Goal: Transaction & Acquisition: Purchase product/service

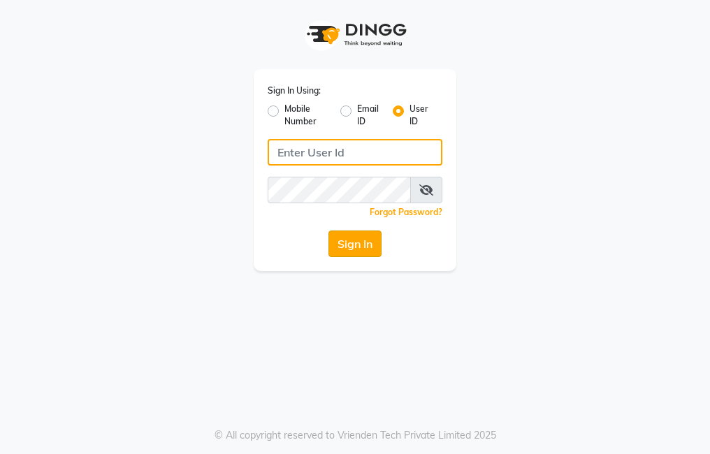
type input "trezasalon123"
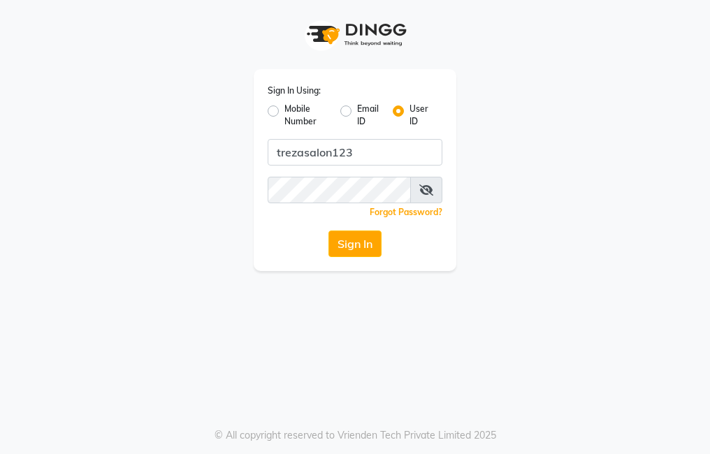
click at [350, 242] on button "Sign In" at bounding box center [354, 244] width 53 height 27
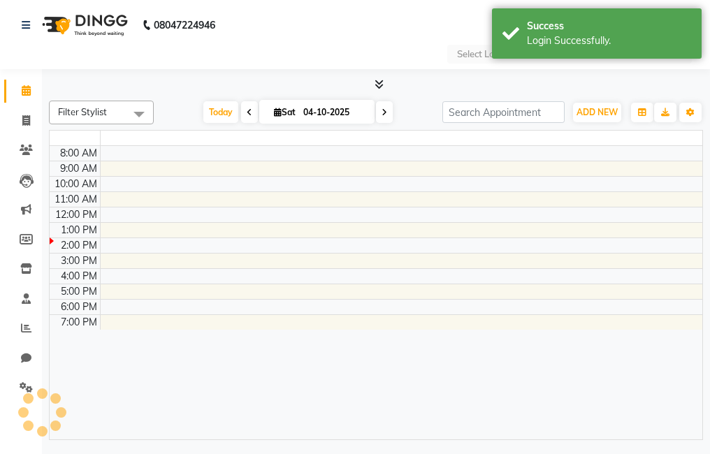
select select "en"
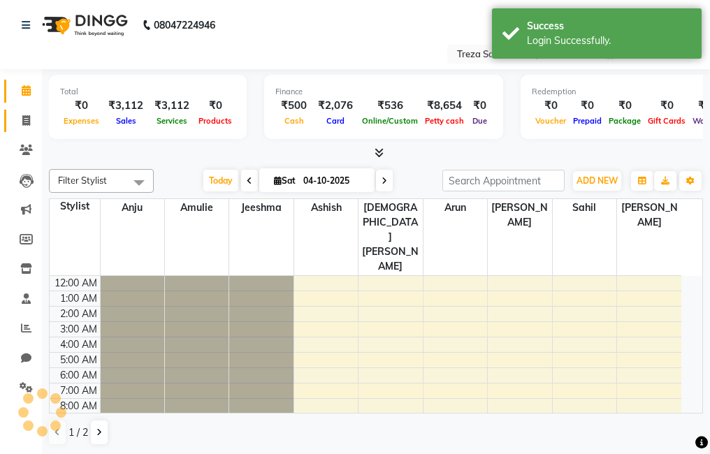
click at [29, 122] on icon at bounding box center [26, 120] width 8 height 10
select select "service"
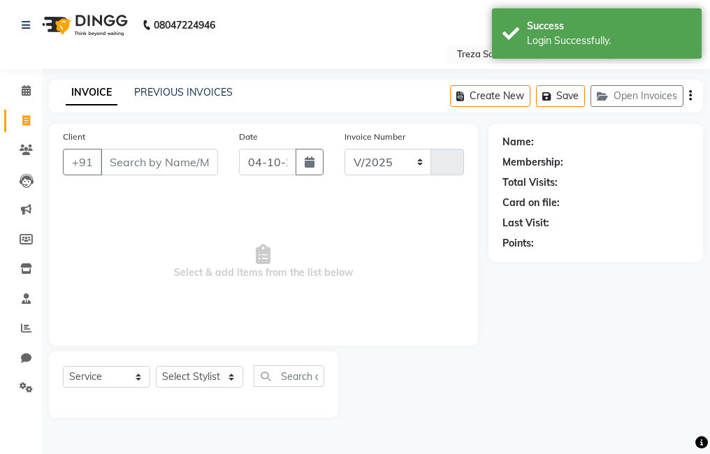
select select "7633"
type input "3006"
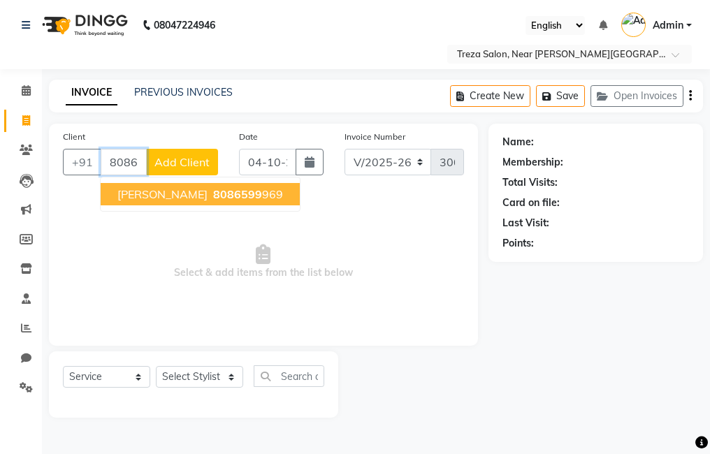
click at [213, 194] on span "8086599" at bounding box center [237, 194] width 49 height 14
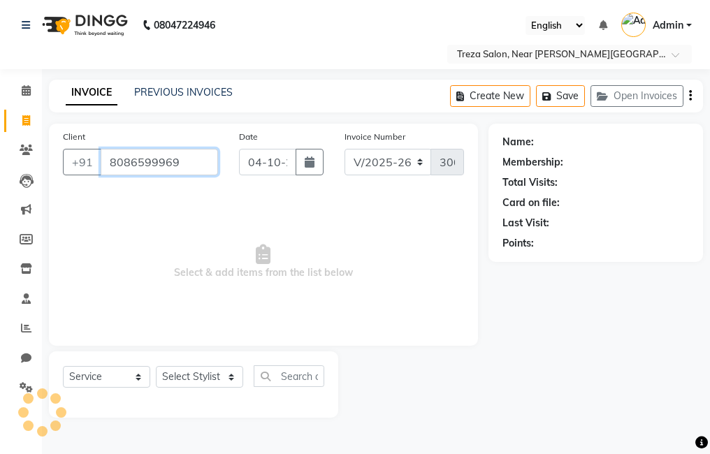
type input "8086599969"
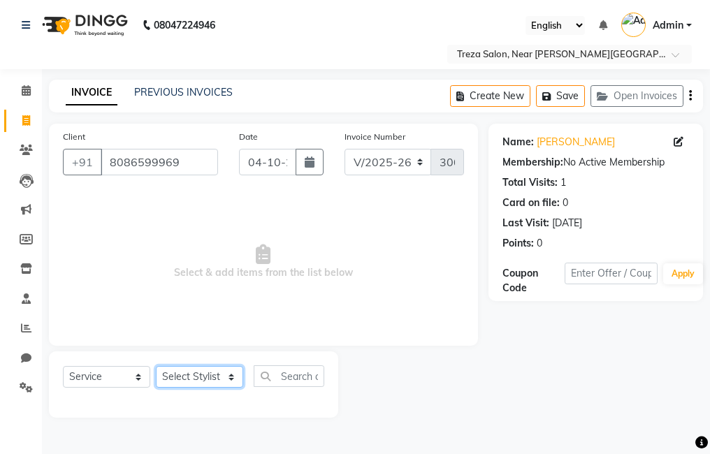
click at [199, 378] on select "Select Stylist [PERSON_NAME] Anju [PERSON_NAME] [PERSON_NAME] Jeeshma [PERSON_N…" at bounding box center [199, 377] width 87 height 22
select select "90712"
click at [156, 366] on select "Select Stylist [PERSON_NAME] Anju [PERSON_NAME] [PERSON_NAME] Jeeshma [PERSON_N…" at bounding box center [199, 377] width 87 height 22
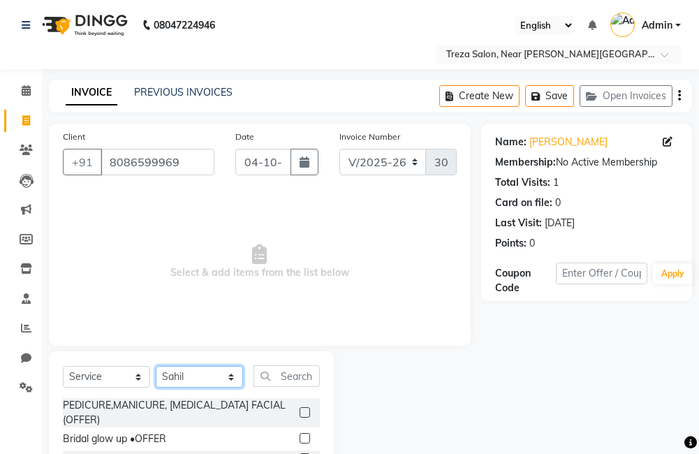
scroll to position [124, 0]
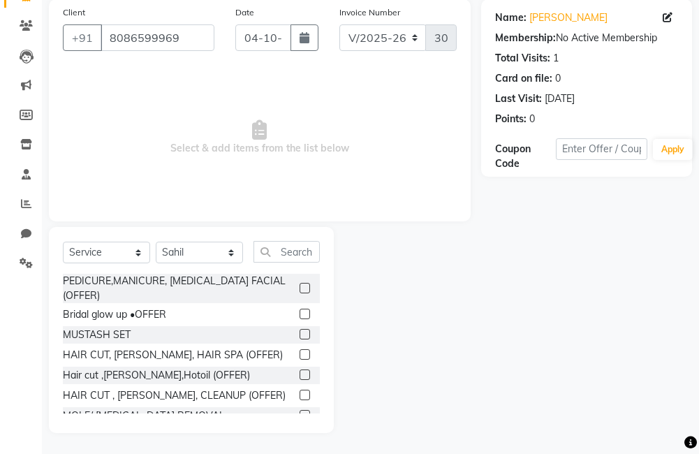
click at [286, 372] on div "Hair cut ,[PERSON_NAME],Hotoil (OFFER)" at bounding box center [191, 375] width 257 height 17
click at [300, 372] on label at bounding box center [305, 375] width 10 height 10
click at [300, 372] on input "checkbox" at bounding box center [304, 375] width 9 height 9
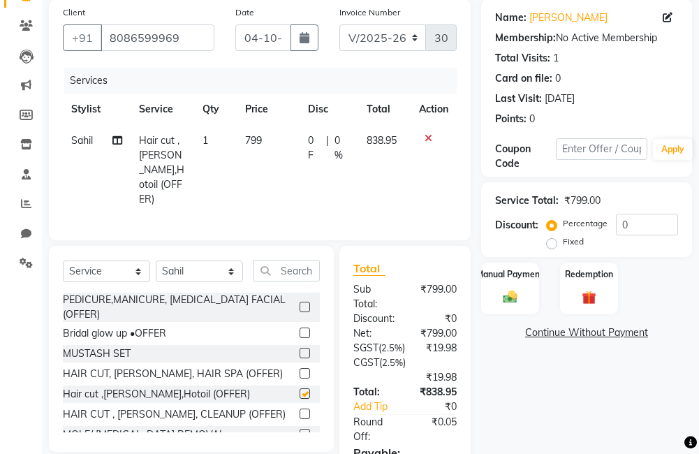
checkbox input "false"
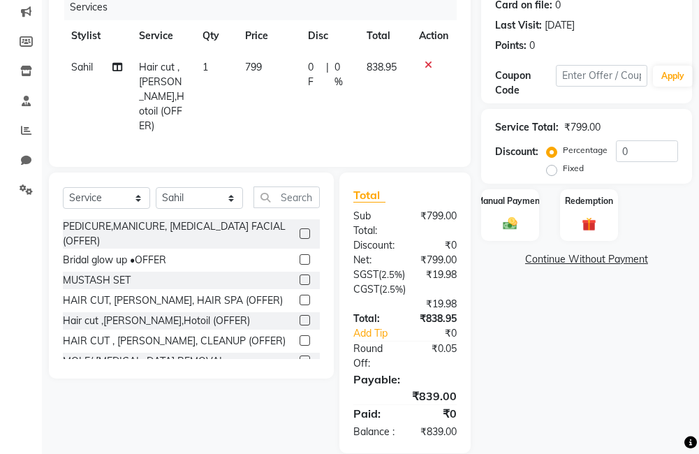
scroll to position [173, 0]
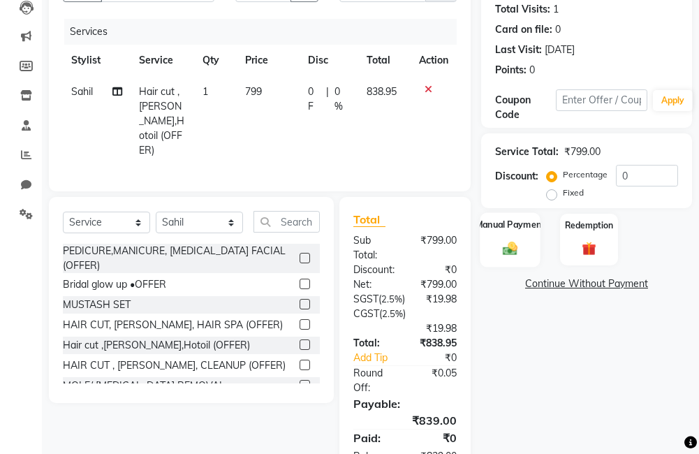
click at [510, 255] on img at bounding box center [511, 248] width 24 height 17
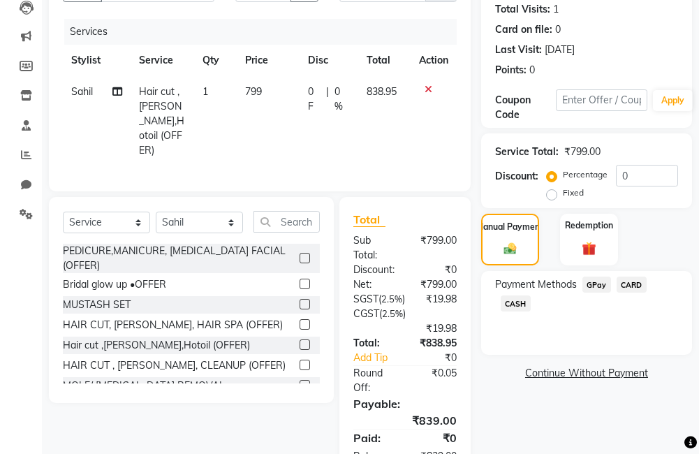
click at [599, 284] on span "GPay" at bounding box center [597, 285] width 29 height 16
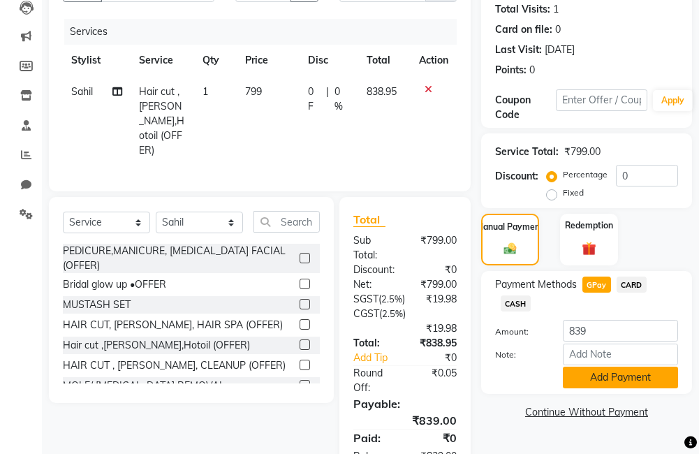
click at [608, 379] on button "Add Payment" at bounding box center [620, 378] width 115 height 22
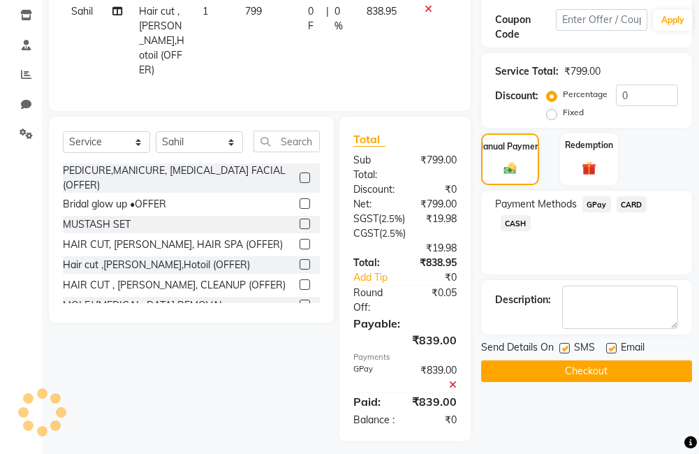
scroll to position [287, 0]
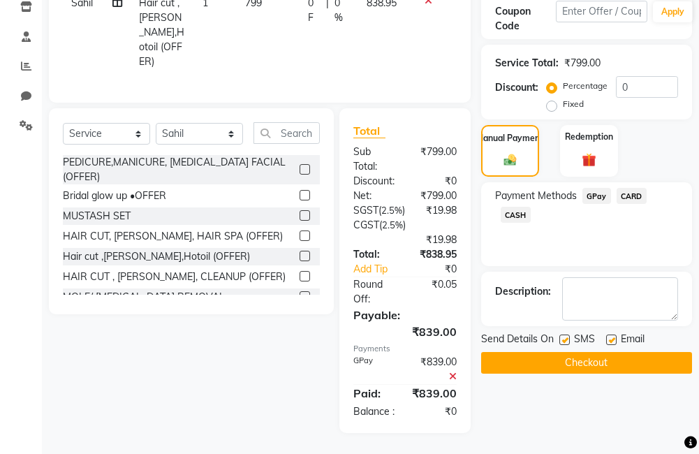
click at [616, 352] on button "Checkout" at bounding box center [586, 363] width 211 height 22
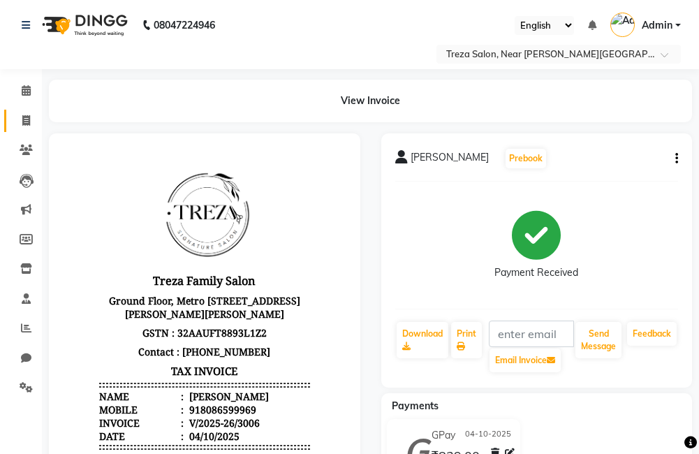
click at [29, 125] on icon at bounding box center [26, 120] width 8 height 10
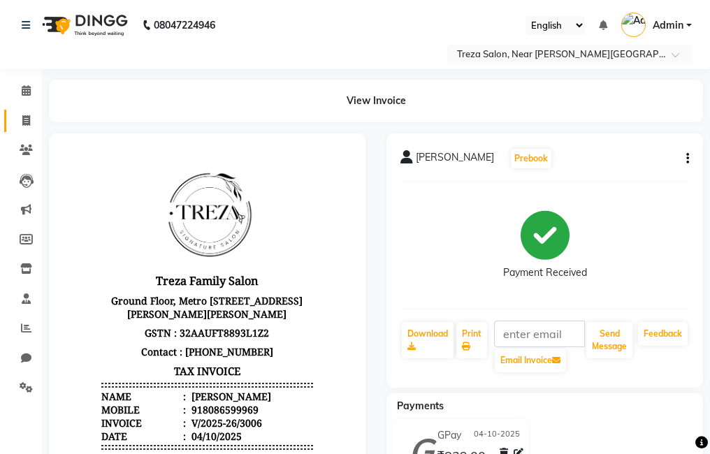
select select "service"
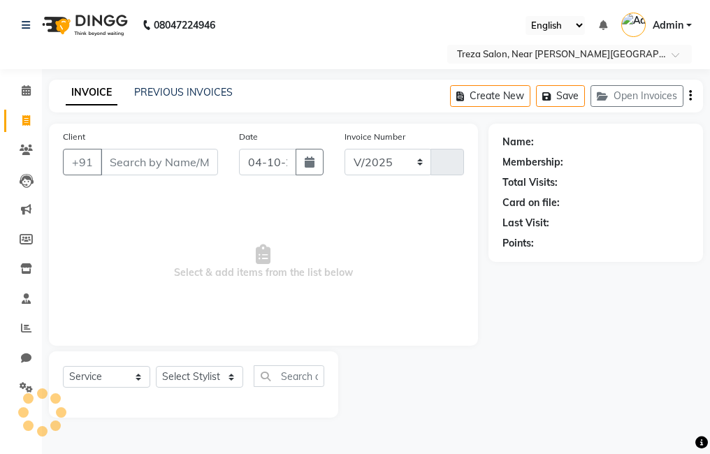
select select "7633"
type input "3007"
click at [26, 90] on icon at bounding box center [26, 90] width 9 height 10
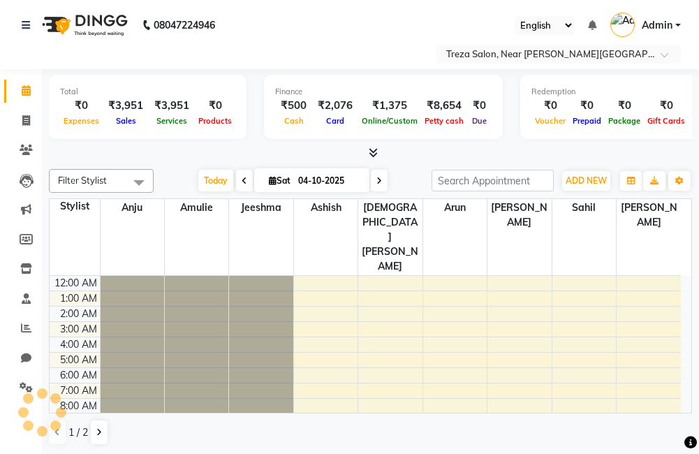
scroll to position [93, 0]
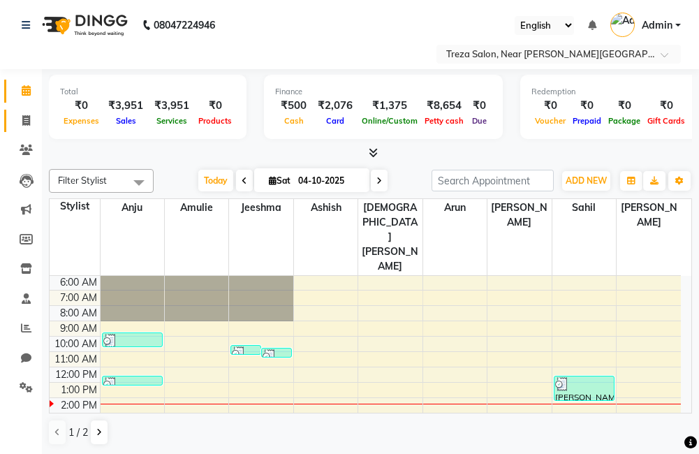
click at [32, 110] on link "Invoice" at bounding box center [21, 121] width 34 height 23
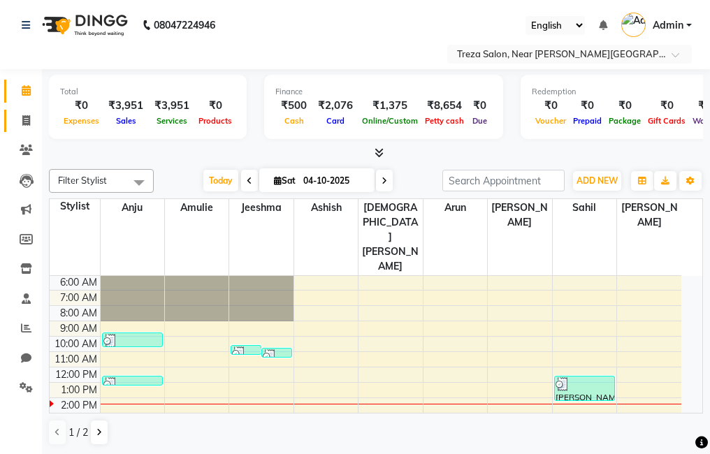
select select "service"
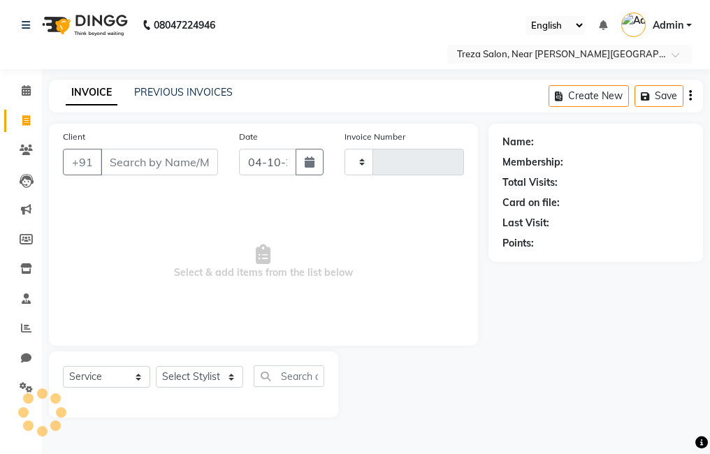
type input "3007"
select select "7633"
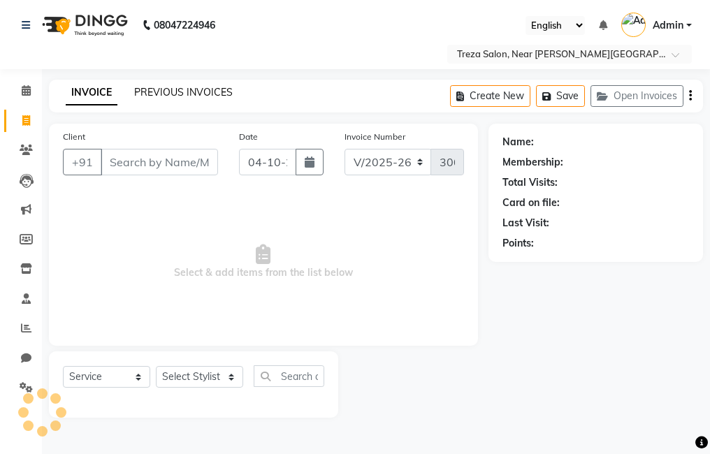
click at [168, 93] on link "PREVIOUS INVOICES" at bounding box center [183, 92] width 99 height 13
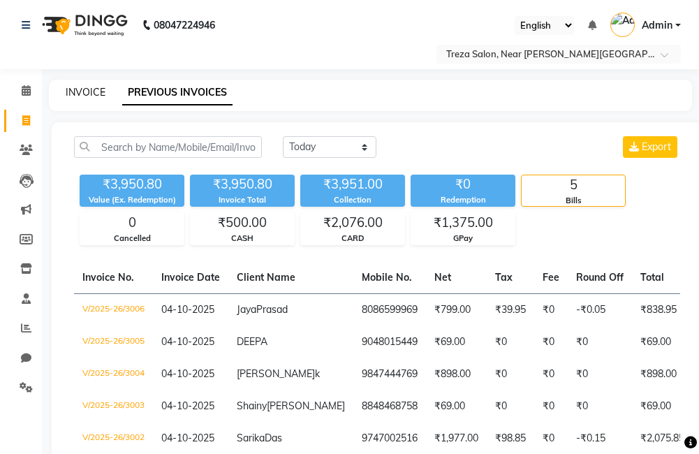
click at [92, 86] on link "INVOICE" at bounding box center [86, 92] width 40 height 13
select select "7633"
select select "service"
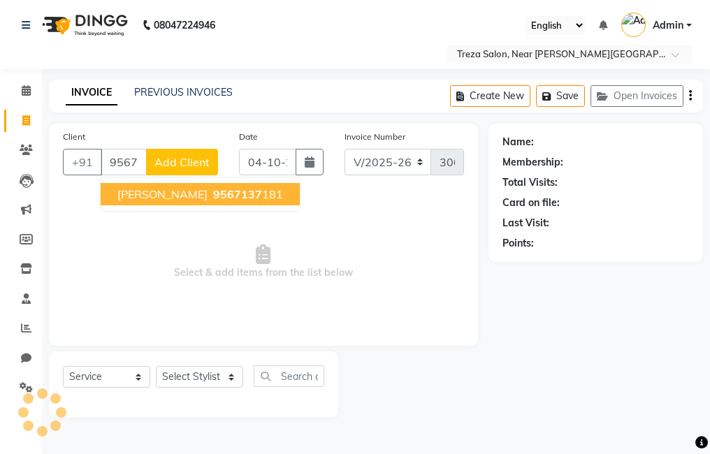
click at [239, 192] on span "9567137" at bounding box center [237, 194] width 49 height 14
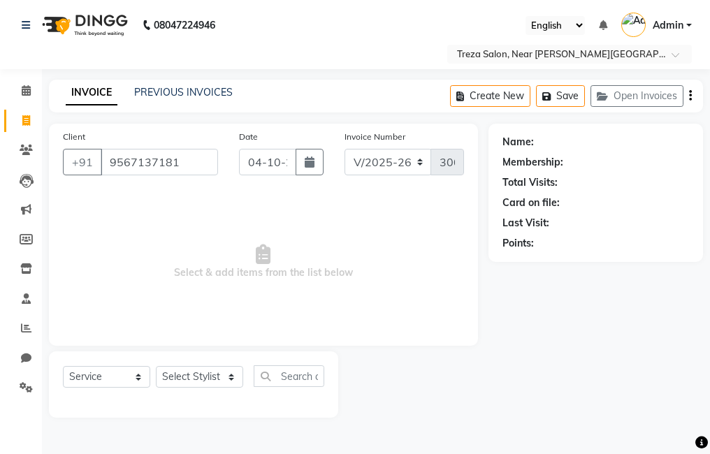
type input "9567137181"
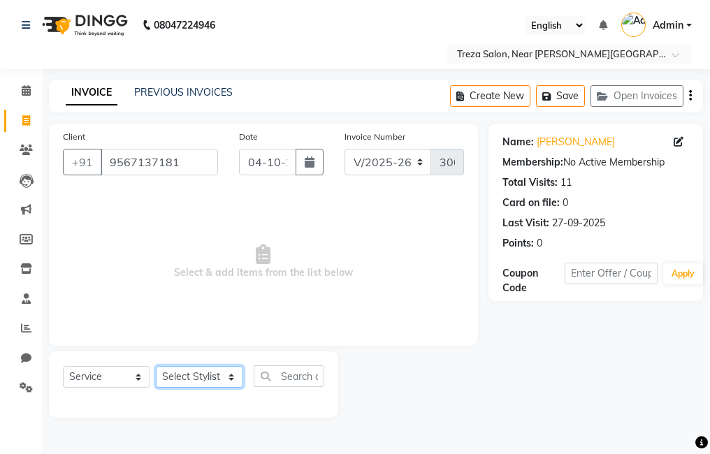
click at [212, 377] on select "Select Stylist [PERSON_NAME] Anju [PERSON_NAME] [PERSON_NAME] Jeeshma [PERSON_N…" at bounding box center [199, 377] width 87 height 22
select select "93601"
click at [156, 366] on select "Select Stylist [PERSON_NAME] Anju [PERSON_NAME] [PERSON_NAME] Jeeshma [PERSON_N…" at bounding box center [199, 377] width 87 height 22
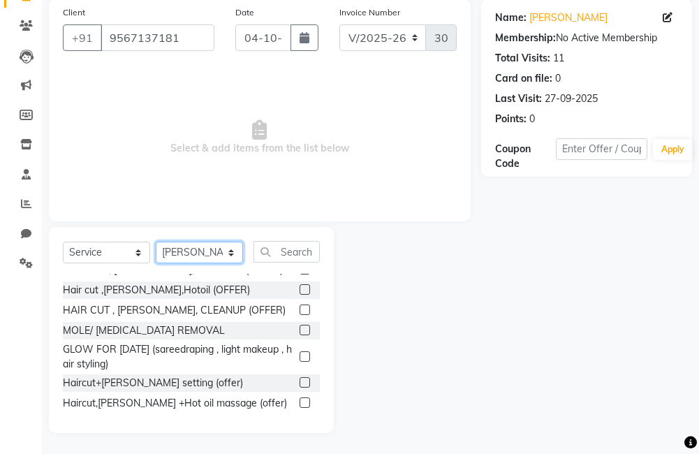
scroll to position [88, 0]
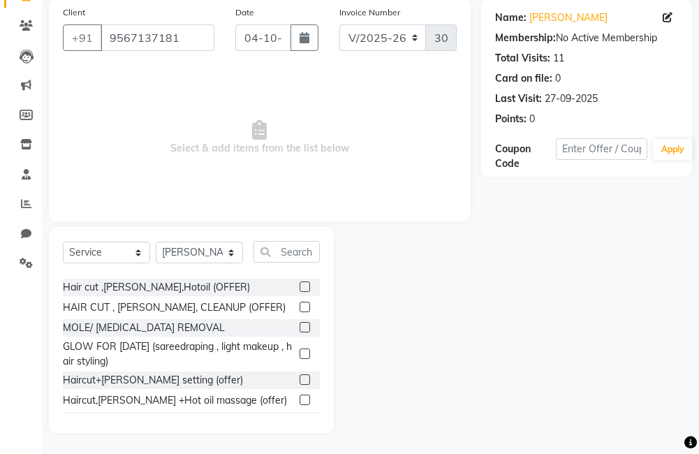
click at [300, 286] on label at bounding box center [305, 287] width 10 height 10
click at [300, 286] on input "checkbox" at bounding box center [304, 287] width 9 height 9
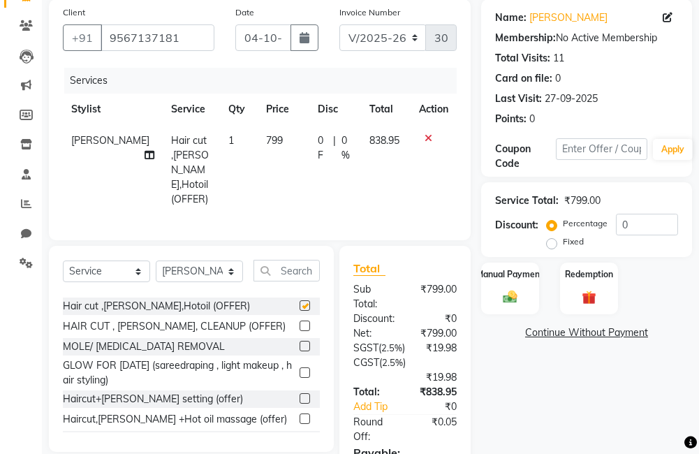
checkbox input "false"
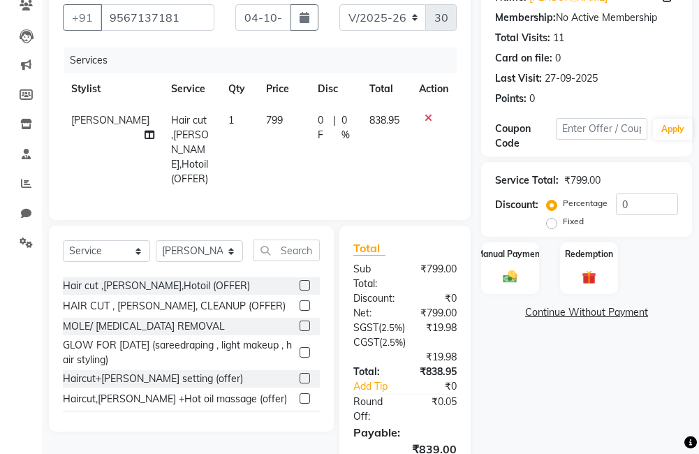
scroll to position [107, 0]
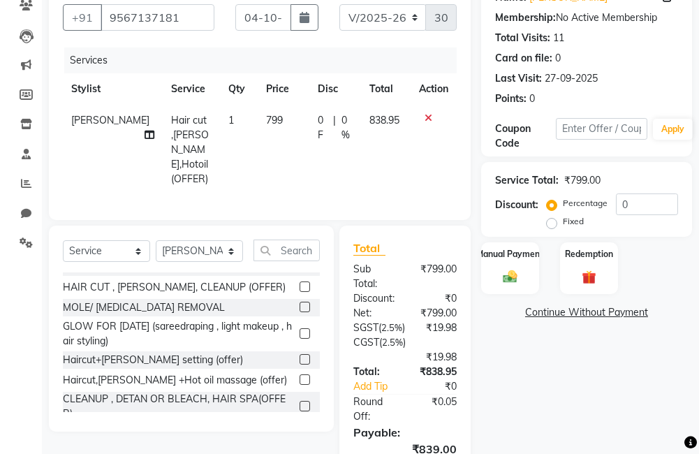
click at [300, 356] on label at bounding box center [305, 359] width 10 height 10
click at [300, 356] on input "checkbox" at bounding box center [304, 360] width 9 height 9
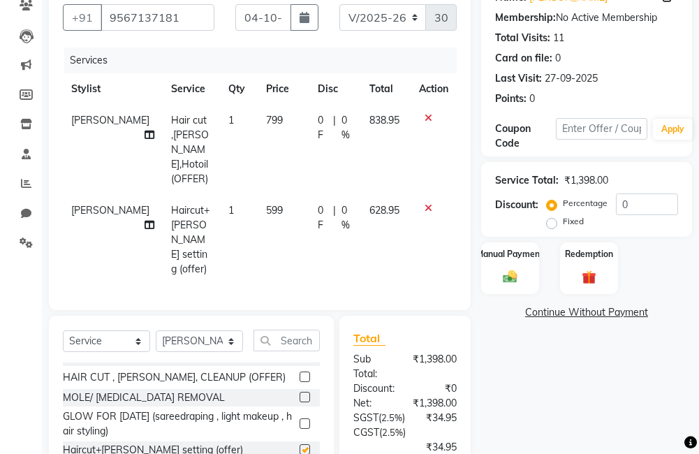
checkbox input "false"
click at [428, 119] on icon at bounding box center [429, 118] width 8 height 10
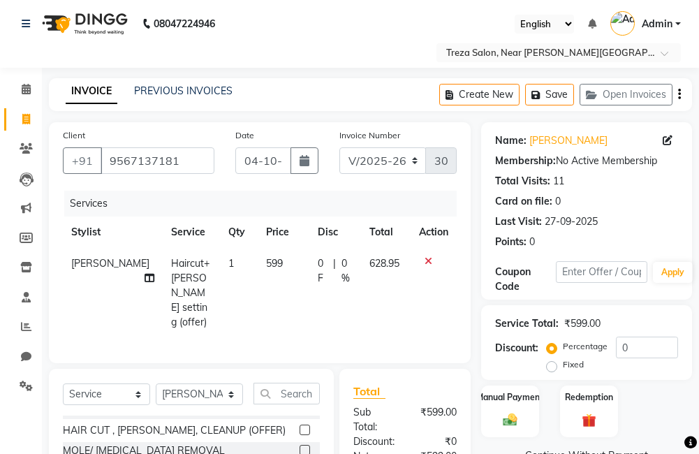
scroll to position [0, 0]
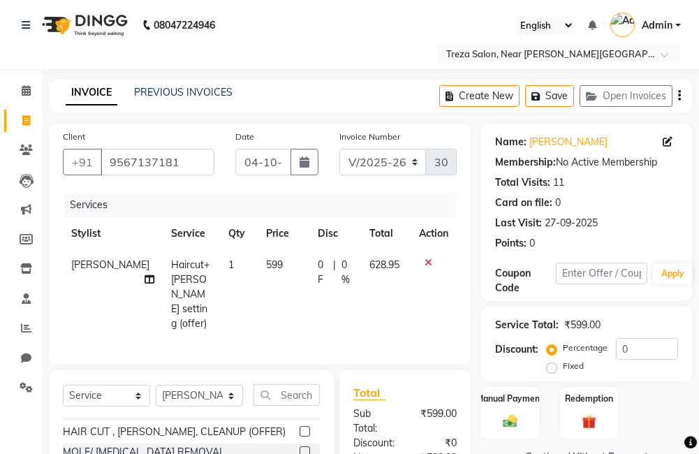
click at [679, 96] on icon "button" at bounding box center [679, 96] width 3 height 1
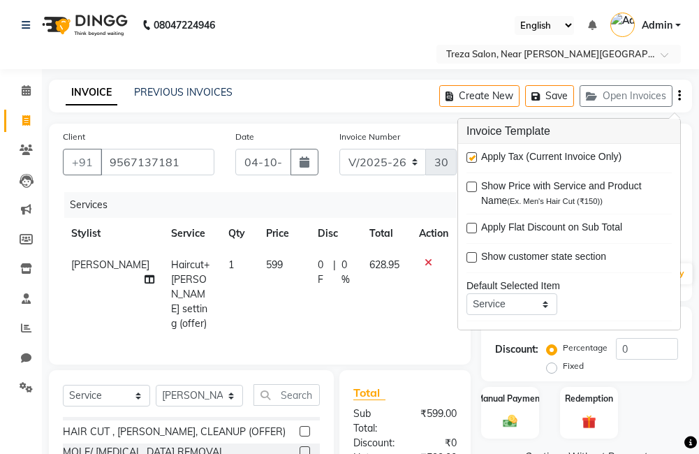
click at [472, 154] on label at bounding box center [472, 157] width 10 height 10
click at [472, 154] on input "checkbox" at bounding box center [471, 158] width 9 height 9
checkbox input "false"
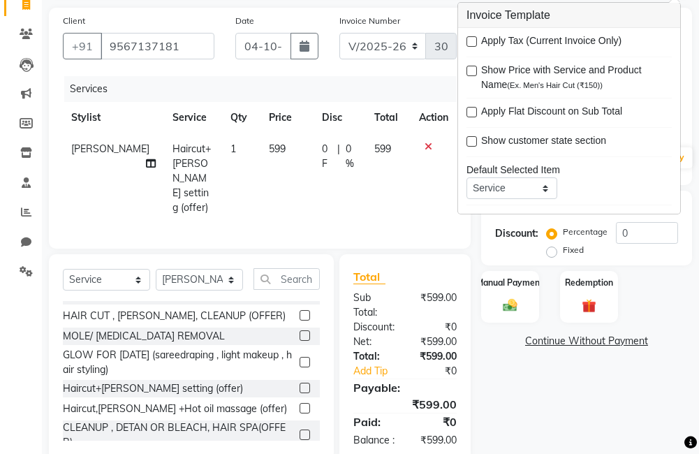
scroll to position [140, 0]
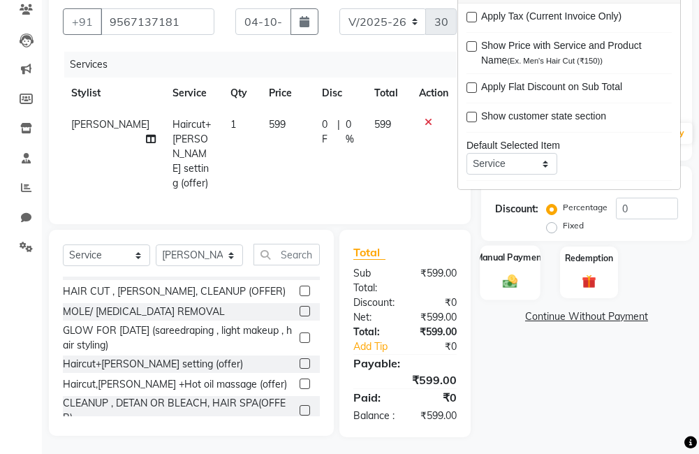
click at [516, 258] on label "Manual Payment" at bounding box center [511, 257] width 70 height 13
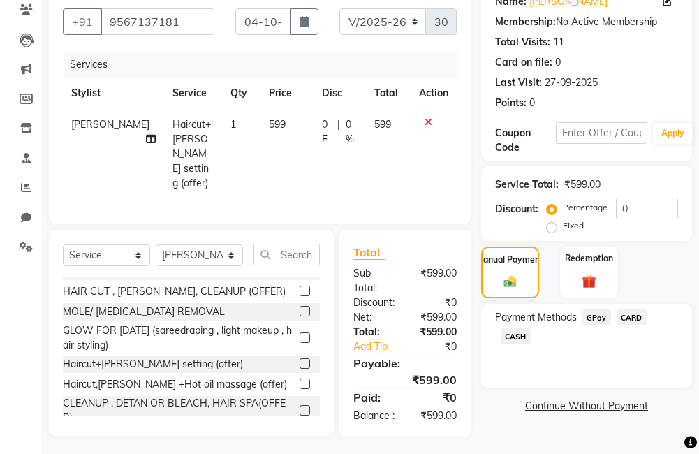
click at [598, 316] on span "GPay" at bounding box center [597, 318] width 29 height 16
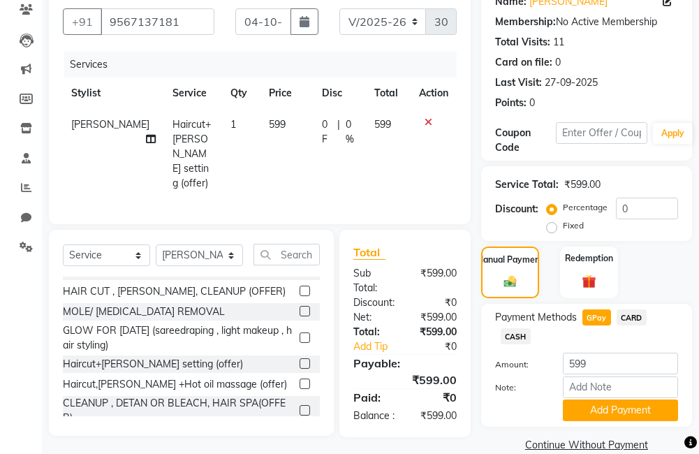
scroll to position [163, 0]
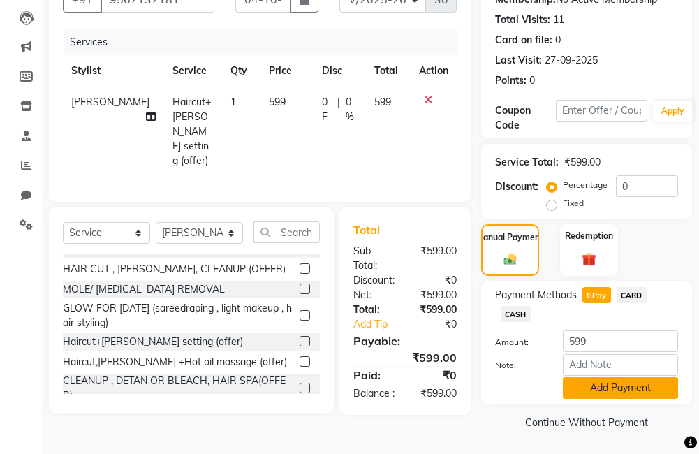
click at [604, 393] on button "Add Payment" at bounding box center [620, 388] width 115 height 22
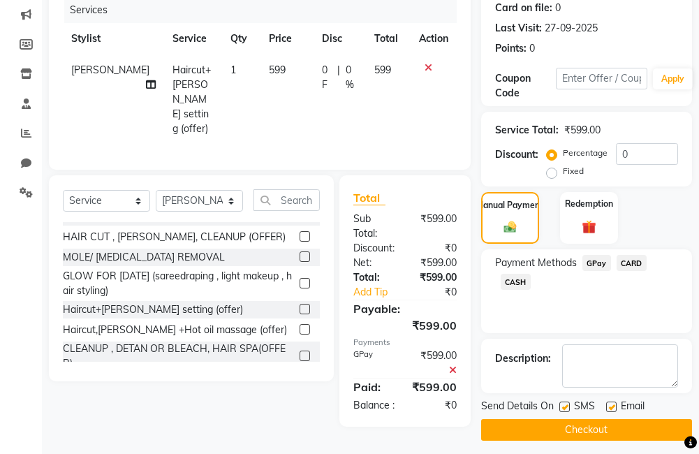
scroll to position [203, 0]
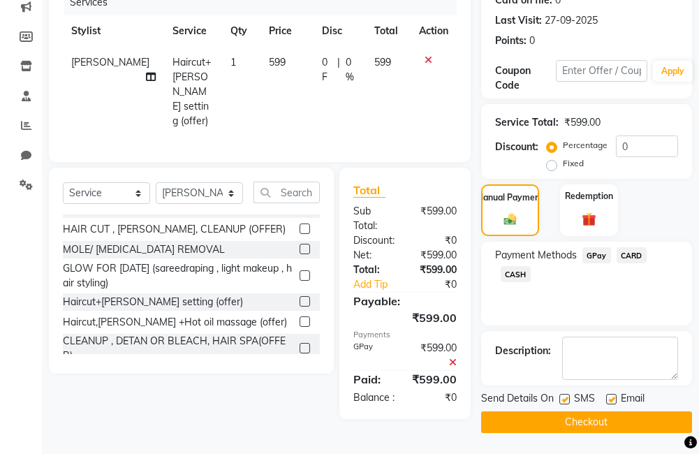
click at [556, 424] on button "Checkout" at bounding box center [586, 423] width 211 height 22
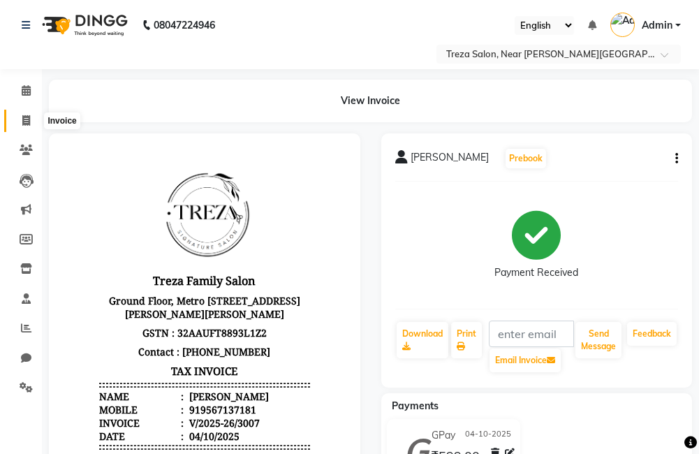
click at [38, 121] on span at bounding box center [26, 121] width 24 height 16
select select "service"
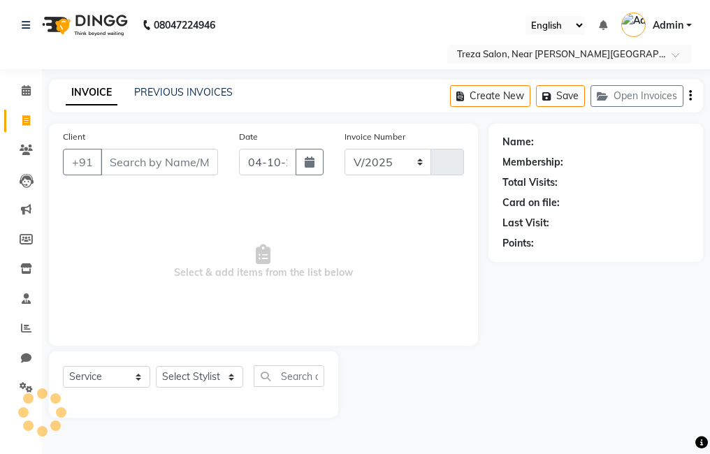
select select "7633"
type input "3008"
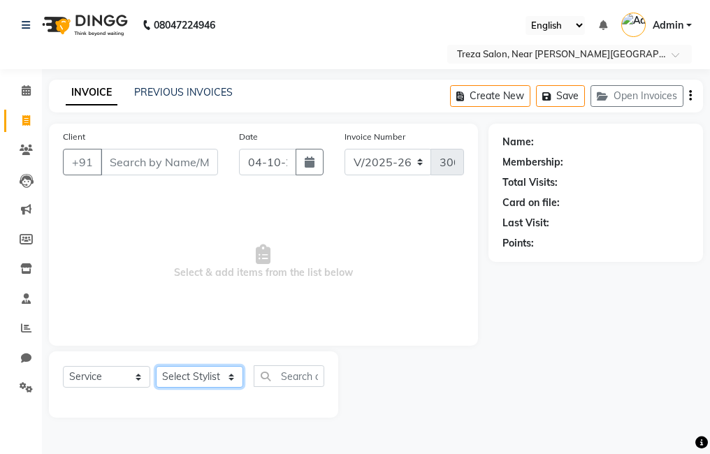
click at [197, 381] on select "Select Stylist [PERSON_NAME] Anju [PERSON_NAME] [PERSON_NAME] Jeeshma [PERSON_N…" at bounding box center [199, 377] width 87 height 22
select select "67451"
click at [156, 366] on select "Select Stylist [PERSON_NAME] Anju [PERSON_NAME] [PERSON_NAME] Jeeshma [PERSON_N…" at bounding box center [199, 377] width 87 height 22
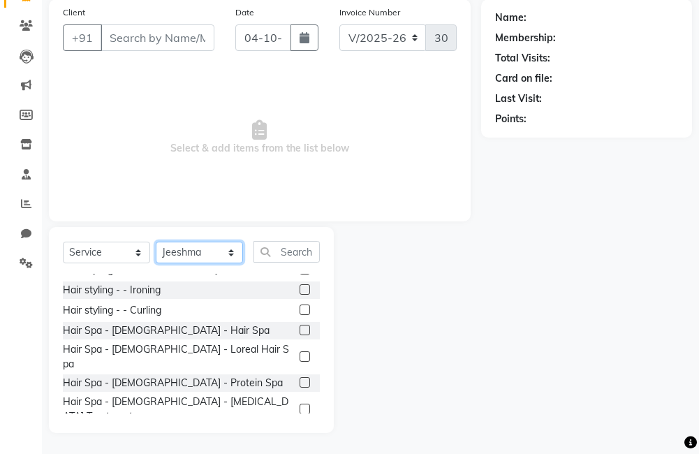
scroll to position [1118, 0]
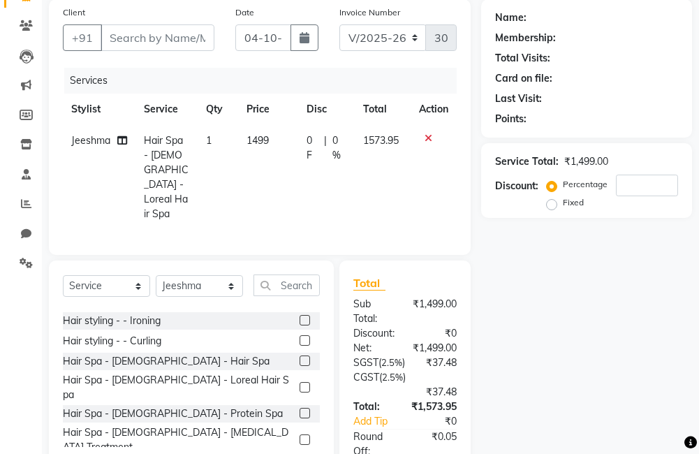
checkbox input "false"
click at [188, 275] on select "Select Stylist [PERSON_NAME] Anju [PERSON_NAME] [PERSON_NAME] Jeeshma [PERSON_N…" at bounding box center [199, 286] width 87 height 22
select select "93601"
click at [156, 275] on select "Select Stylist [PERSON_NAME] Anju [PERSON_NAME] [PERSON_NAME] Jeeshma [PERSON_N…" at bounding box center [199, 286] width 87 height 22
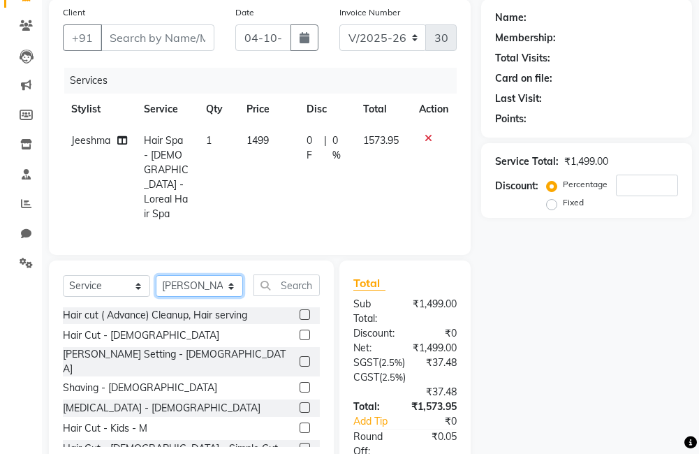
scroll to position [349, 0]
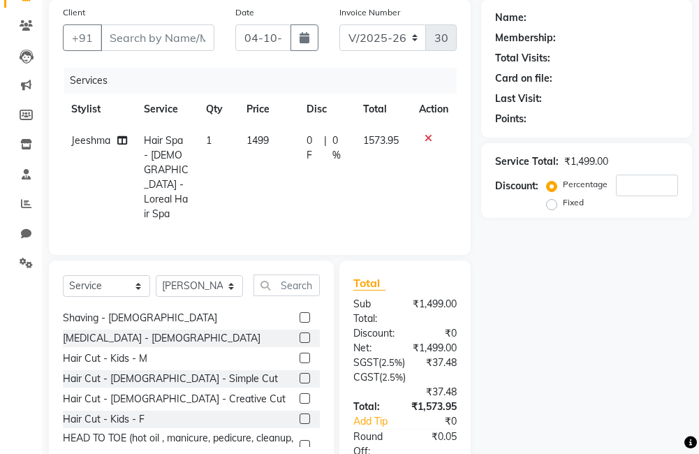
click at [300, 393] on label at bounding box center [305, 398] width 10 height 10
click at [300, 395] on input "checkbox" at bounding box center [304, 399] width 9 height 9
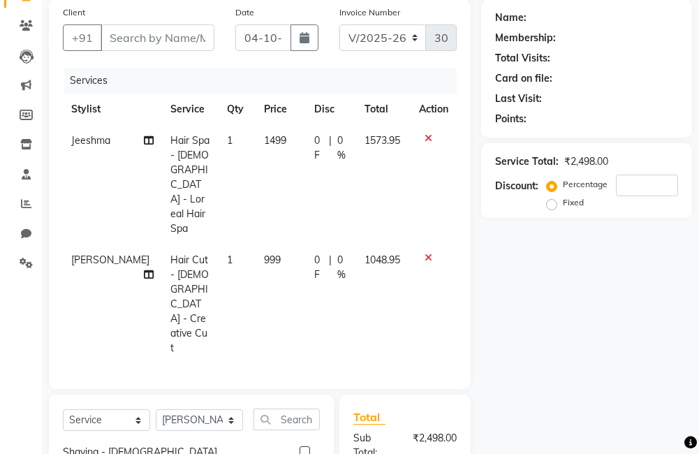
checkbox input "false"
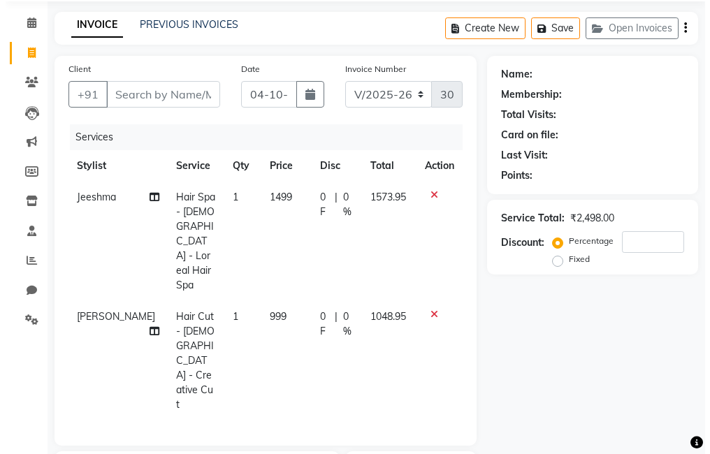
scroll to position [62, 0]
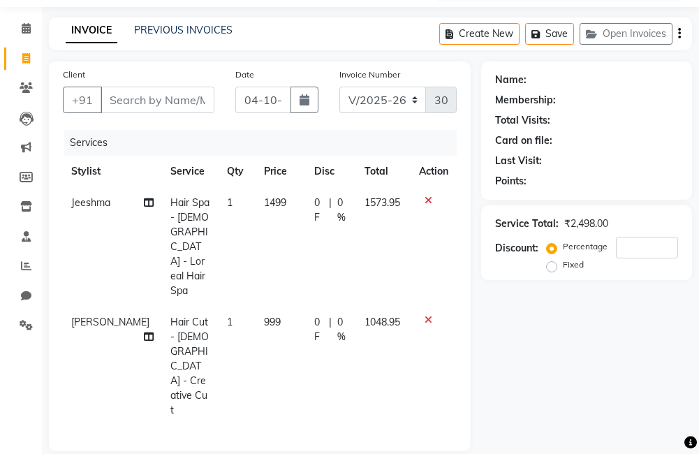
click at [94, 307] on td "[PERSON_NAME]" at bounding box center [112, 366] width 99 height 119
select select "93601"
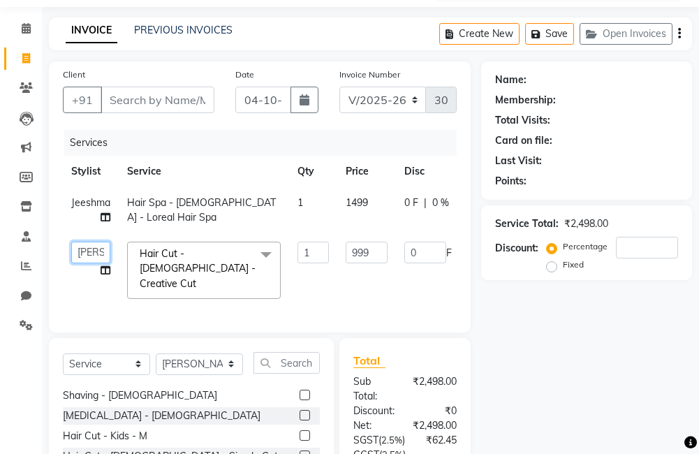
click at [99, 253] on select "[PERSON_NAME] krishna Amulie Anju [PERSON_NAME] [PERSON_NAME] Jeeshma [PERSON_N…" at bounding box center [90, 253] width 39 height 22
select select "79935"
click at [166, 99] on input "Client" at bounding box center [158, 100] width 114 height 27
type input "9"
type input "0"
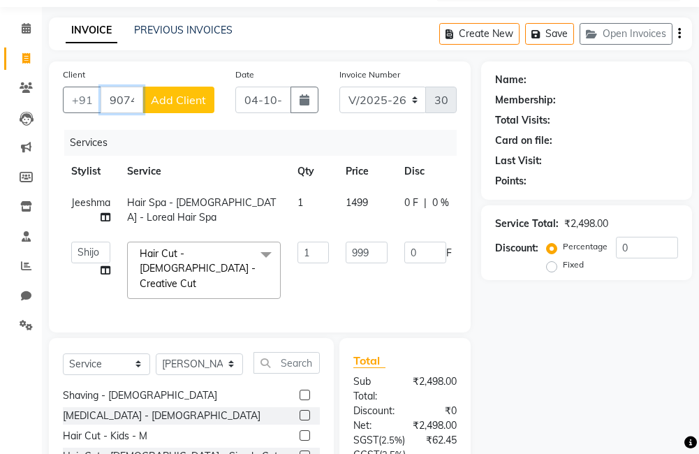
type input "9074257652"
click at [191, 101] on span "Add Client" at bounding box center [178, 100] width 55 height 14
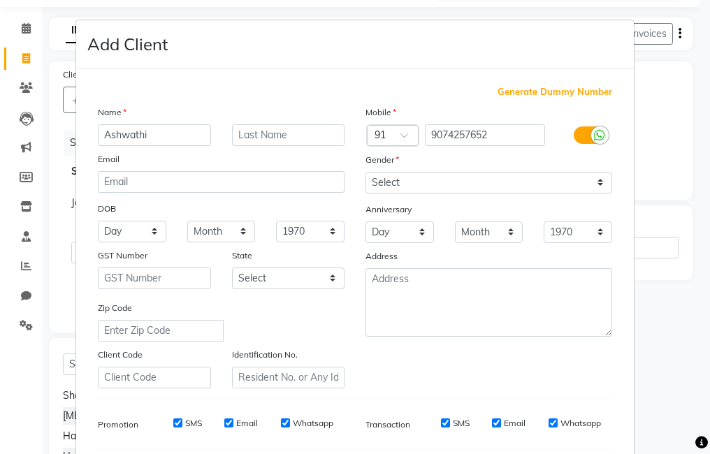
type input "Ashwathi"
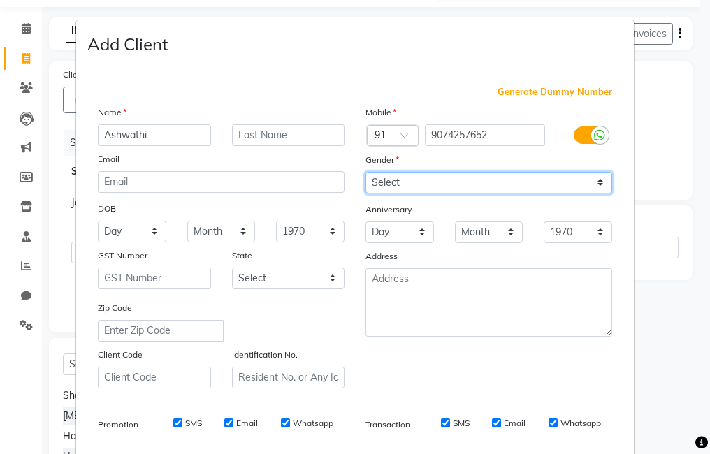
click at [487, 175] on select "Select [DEMOGRAPHIC_DATA] [DEMOGRAPHIC_DATA] Other Prefer Not To Say" at bounding box center [488, 183] width 247 height 22
select select "[DEMOGRAPHIC_DATA]"
click at [365, 172] on select "Select [DEMOGRAPHIC_DATA] [DEMOGRAPHIC_DATA] Other Prefer Not To Say" at bounding box center [488, 183] width 247 height 22
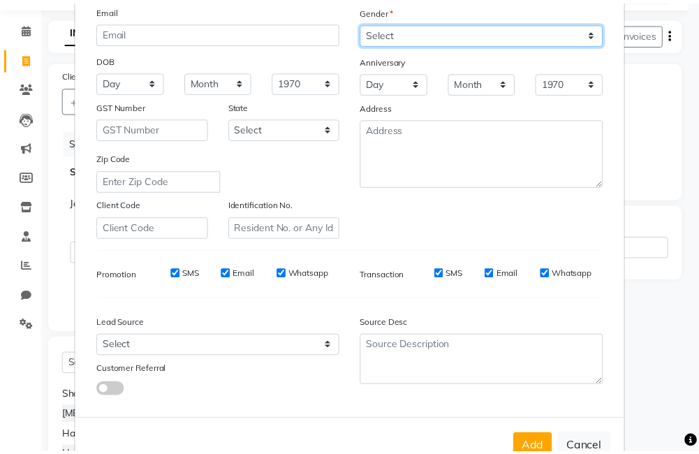
scroll to position [191, 0]
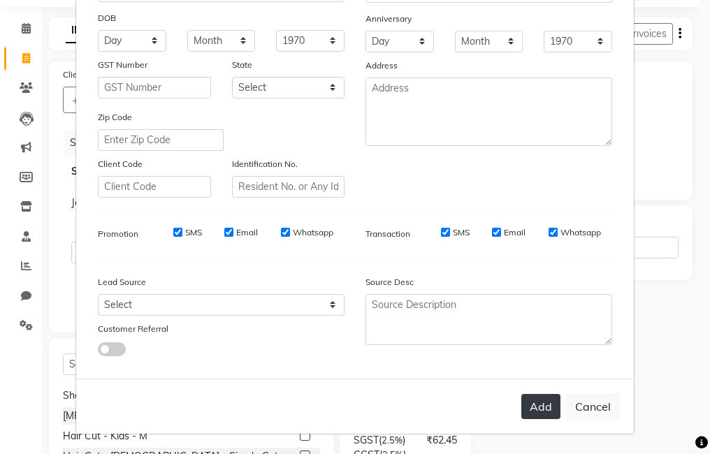
click at [544, 407] on button "Add" at bounding box center [540, 406] width 39 height 25
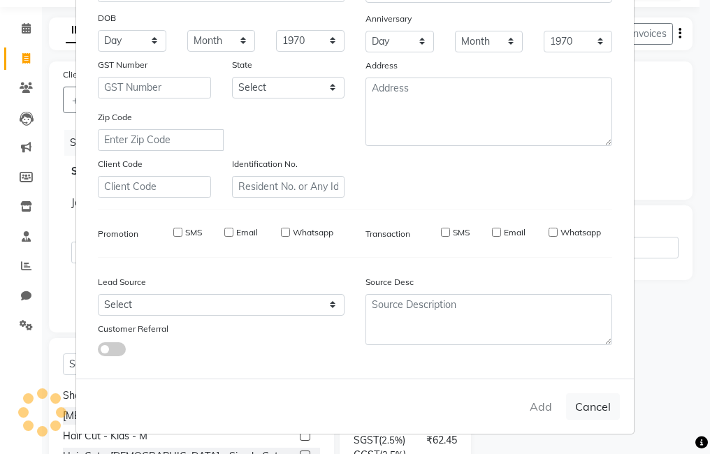
select select
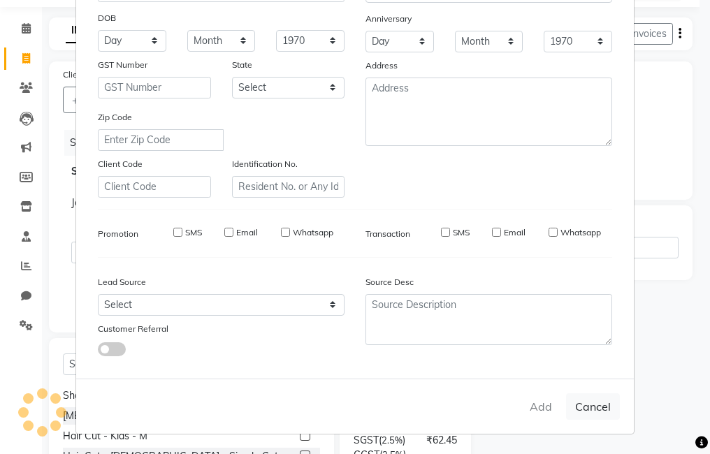
select select
checkbox input "false"
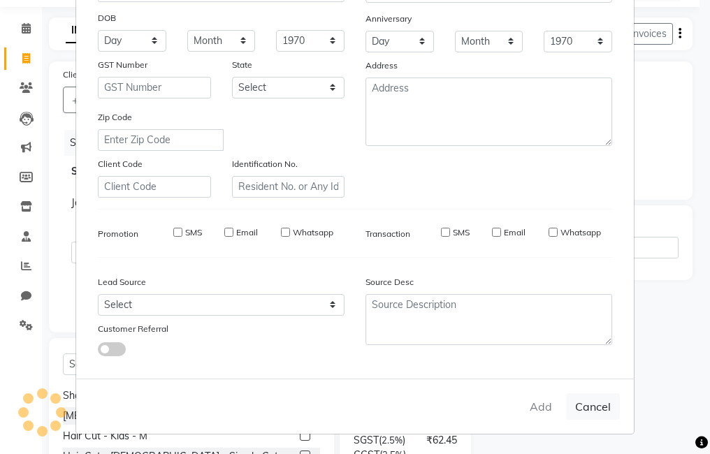
checkbox input "false"
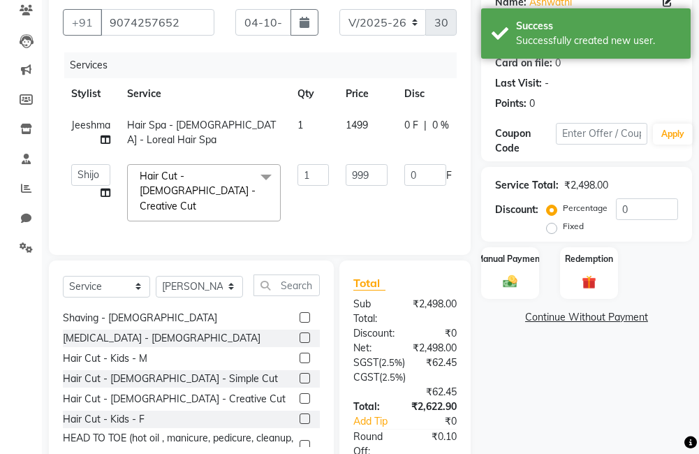
scroll to position [136, 0]
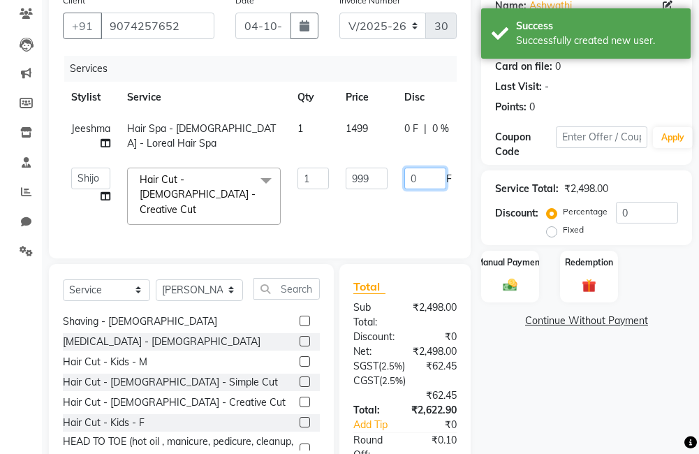
click at [421, 178] on input "0" at bounding box center [426, 179] width 42 height 22
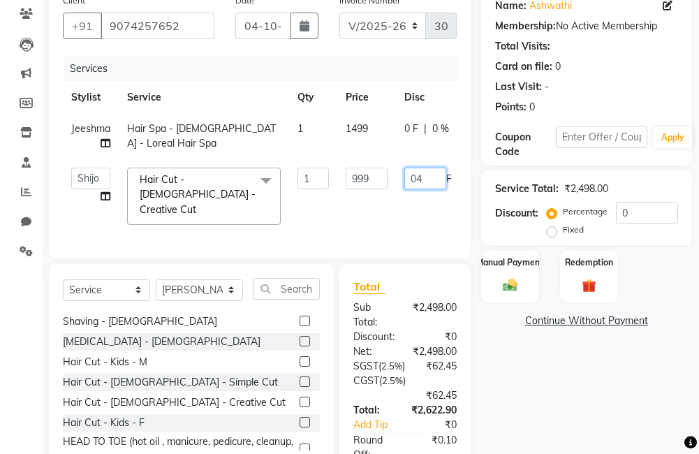
type input "047"
click at [561, 378] on div "Name: Ashwathi Membership: No Active Membership Total Visits: Card on file: 0 L…" at bounding box center [591, 273] width 221 height 572
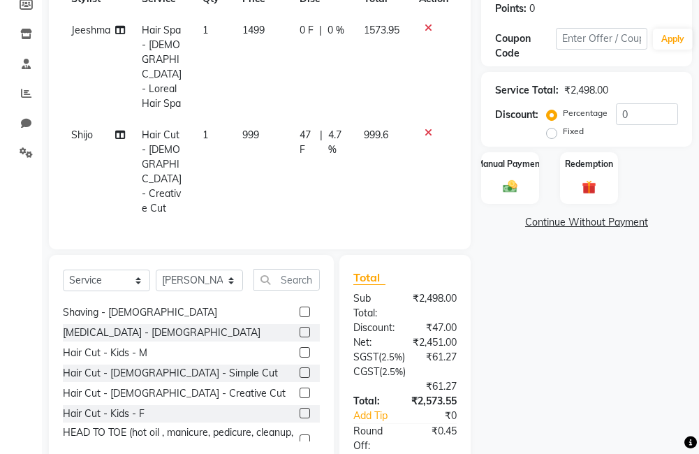
scroll to position [234, 0]
click at [509, 190] on img at bounding box center [511, 188] width 24 height 17
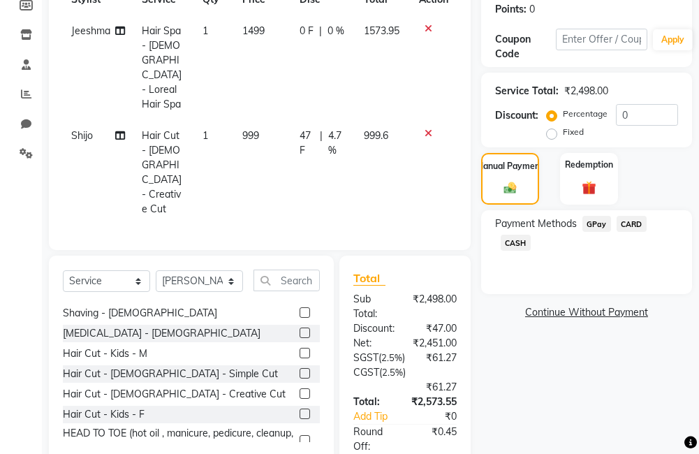
click at [597, 224] on span "GPay" at bounding box center [597, 224] width 29 height 16
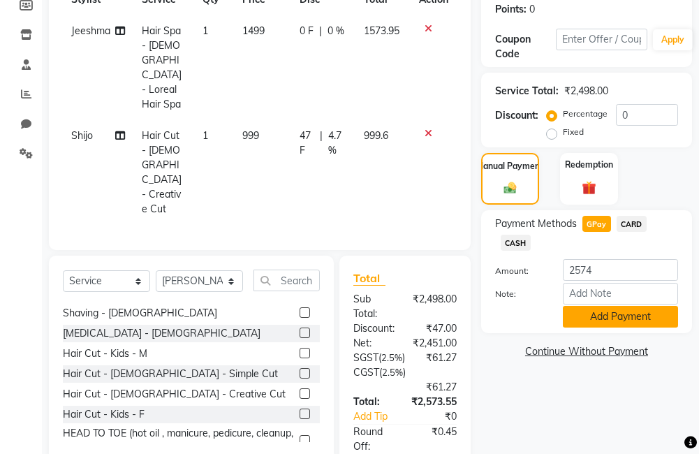
click at [617, 314] on button "Add Payment" at bounding box center [620, 317] width 115 height 22
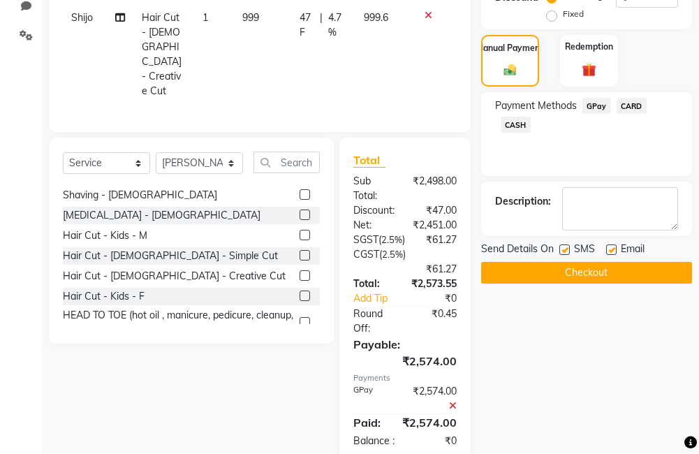
scroll to position [363, 0]
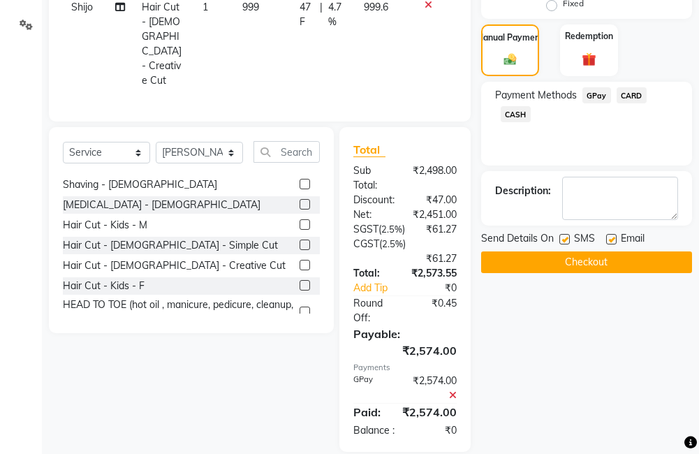
click at [562, 264] on button "Checkout" at bounding box center [586, 263] width 211 height 22
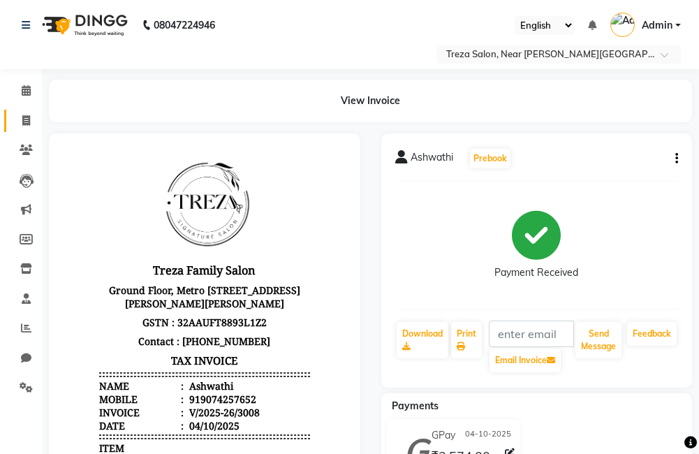
click at [33, 119] on span at bounding box center [26, 121] width 24 height 16
select select "service"
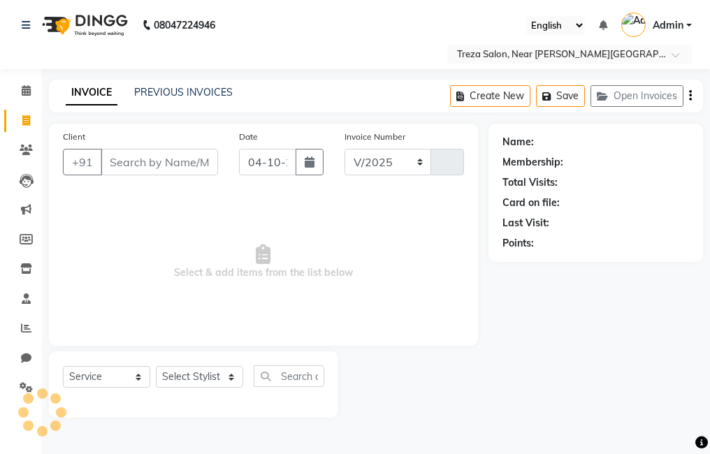
select select "7633"
type input "3009"
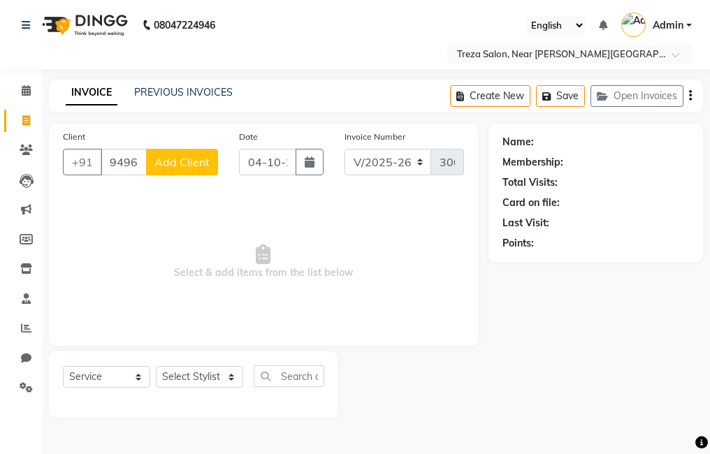
type input "9496062030"
click at [191, 168] on span "Add Client" at bounding box center [181, 162] width 55 height 14
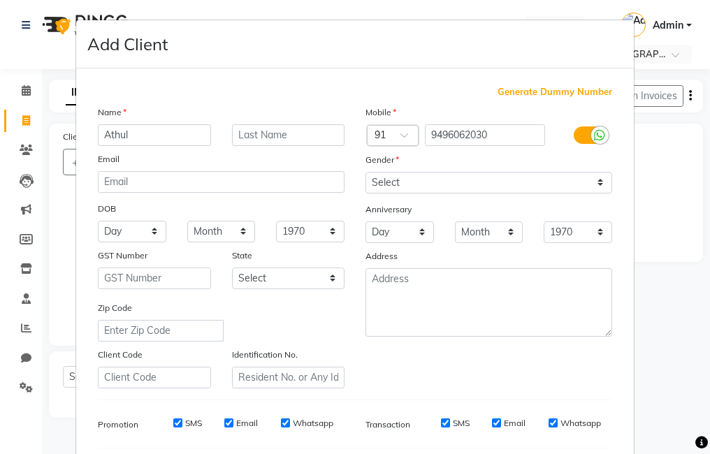
type input "Athul"
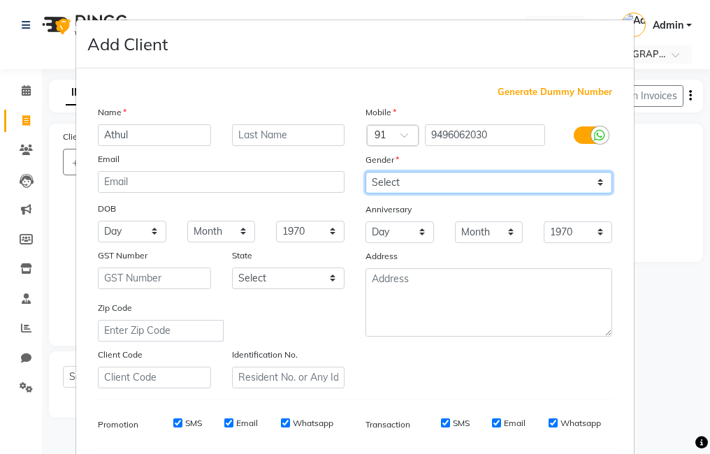
click at [584, 177] on select "Select [DEMOGRAPHIC_DATA] [DEMOGRAPHIC_DATA] Other Prefer Not To Say" at bounding box center [488, 183] width 247 height 22
select select "[DEMOGRAPHIC_DATA]"
click at [365, 172] on select "Select [DEMOGRAPHIC_DATA] [DEMOGRAPHIC_DATA] Other Prefer Not To Say" at bounding box center [488, 183] width 247 height 22
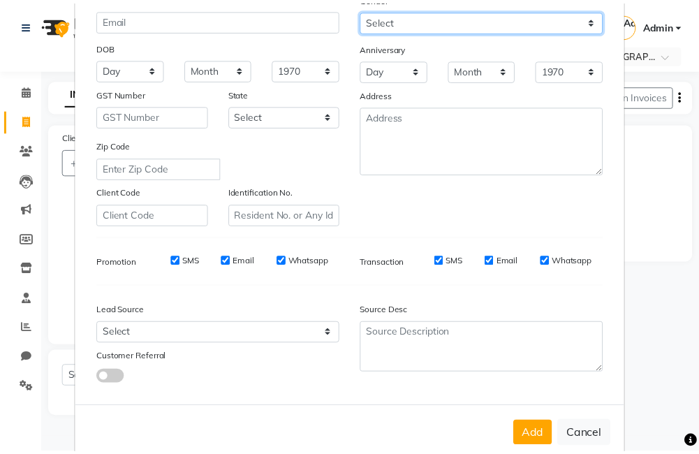
scroll to position [160, 0]
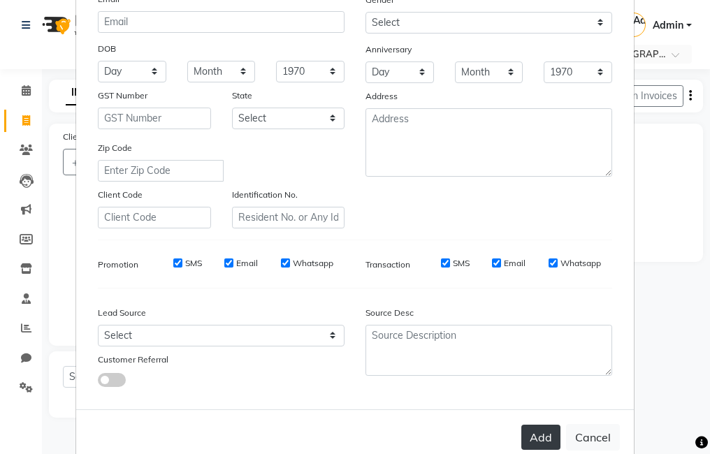
click at [527, 437] on button "Add" at bounding box center [540, 437] width 39 height 25
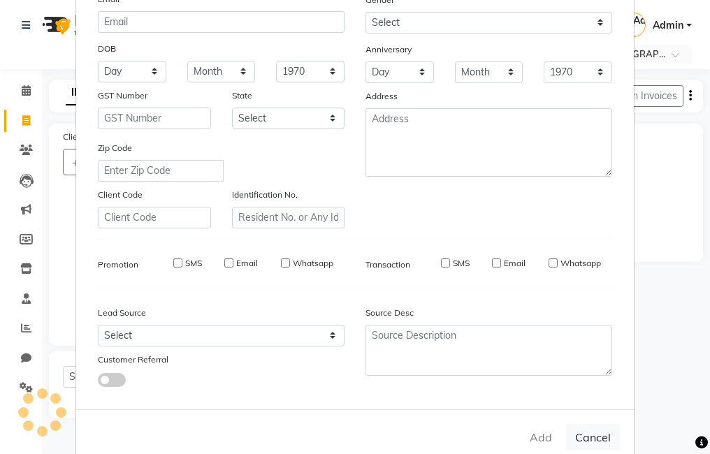
select select
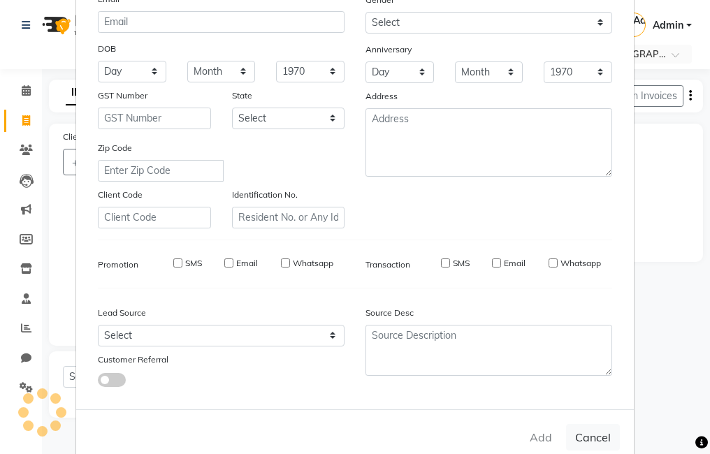
select select
checkbox input "false"
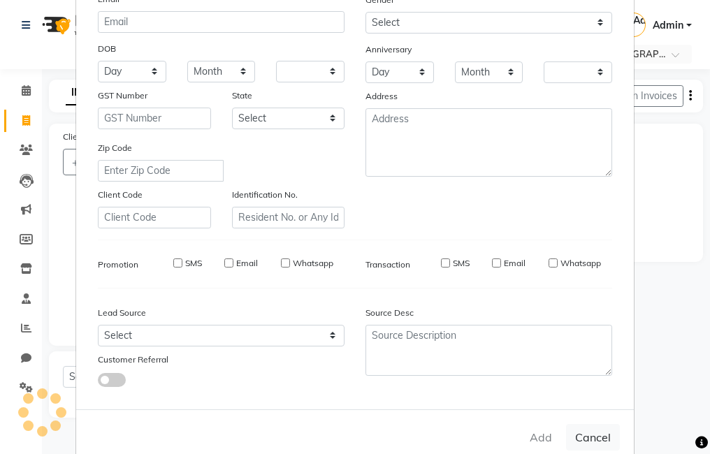
checkbox input "false"
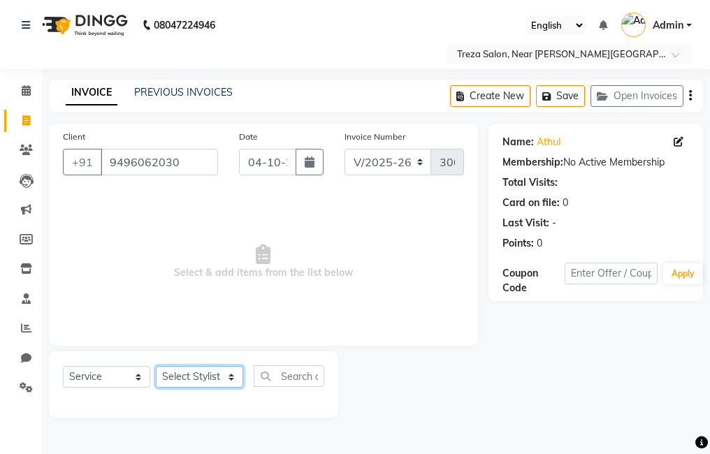
click at [206, 375] on select "Select Stylist [PERSON_NAME] Anju [PERSON_NAME] [PERSON_NAME] Jeeshma [PERSON_N…" at bounding box center [199, 377] width 87 height 22
select select "90712"
click at [156, 366] on select "Select Stylist [PERSON_NAME] Anju [PERSON_NAME] [PERSON_NAME] Jeeshma [PERSON_N…" at bounding box center [199, 377] width 87 height 22
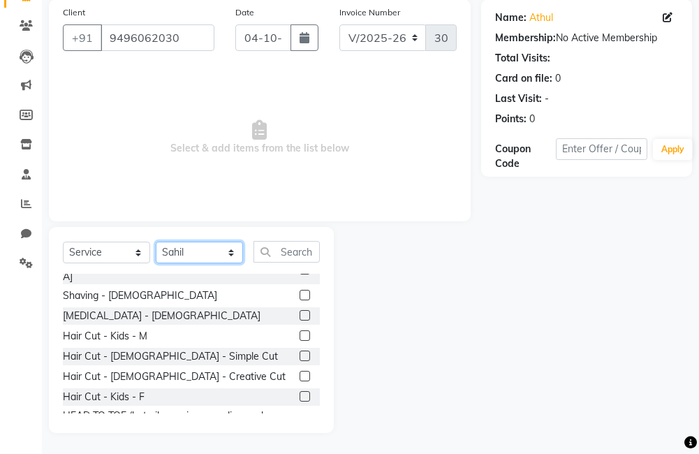
scroll to position [340, 0]
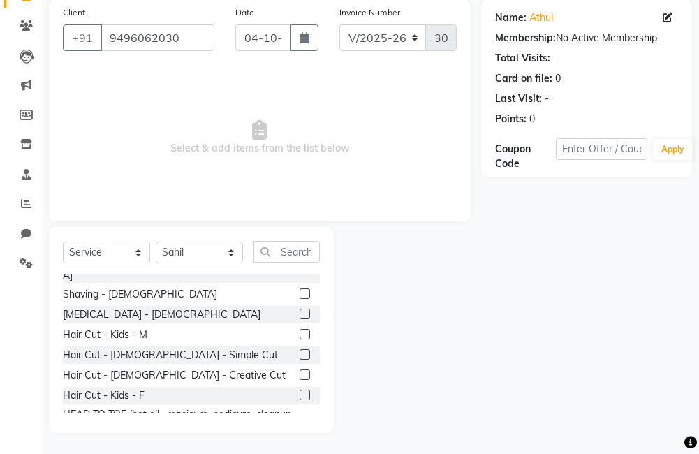
click at [300, 329] on label at bounding box center [305, 334] width 10 height 10
click at [300, 330] on input "checkbox" at bounding box center [304, 334] width 9 height 9
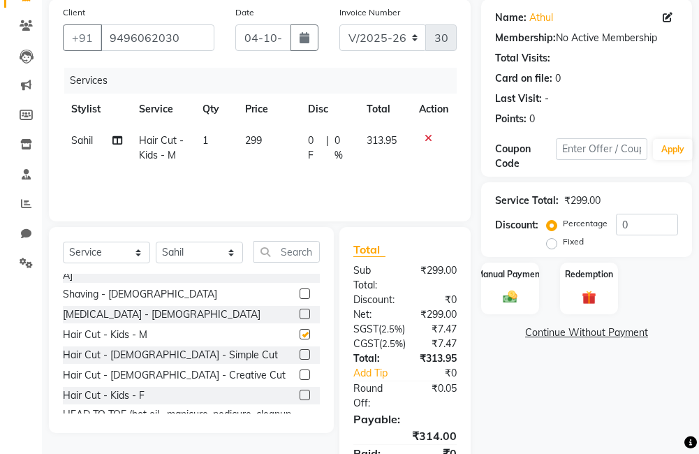
checkbox input "false"
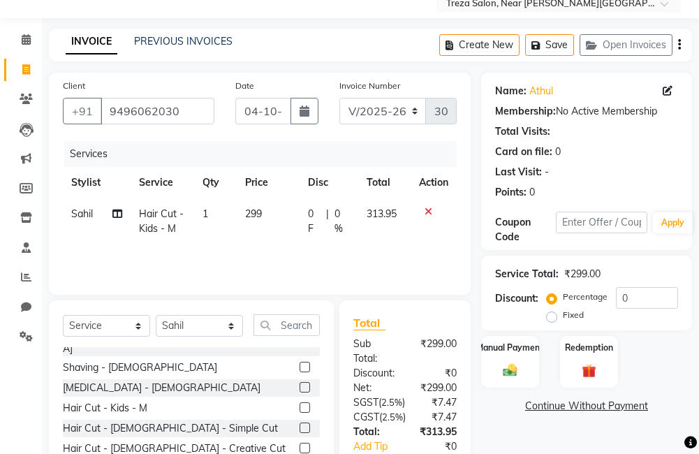
scroll to position [39, 0]
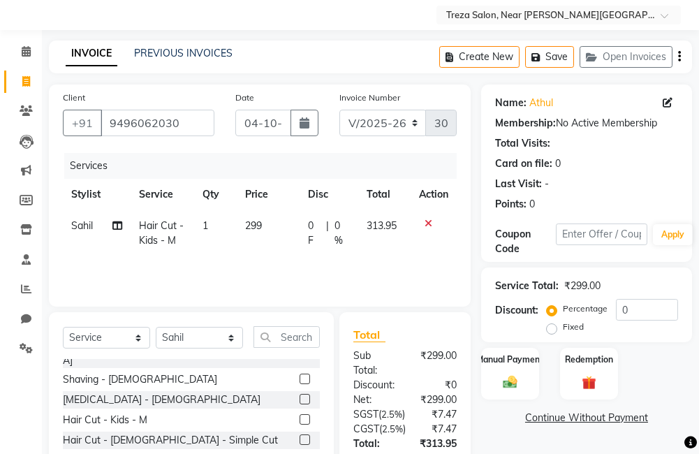
click at [679, 57] on icon "button" at bounding box center [679, 57] width 3 height 1
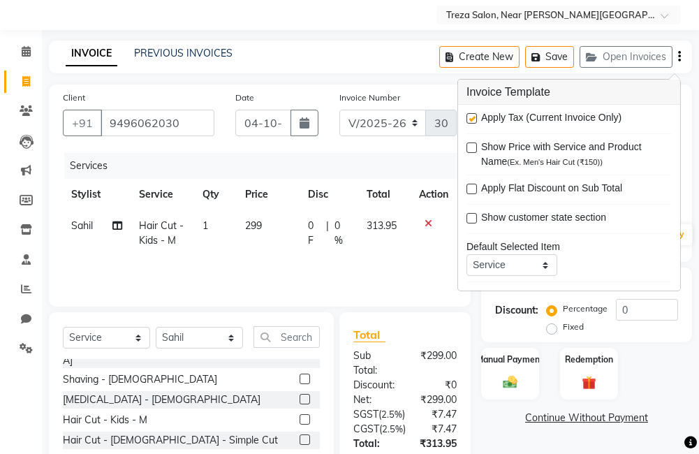
click at [472, 123] on label at bounding box center [472, 118] width 10 height 10
click at [472, 123] on input "checkbox" at bounding box center [471, 119] width 9 height 9
checkbox input "false"
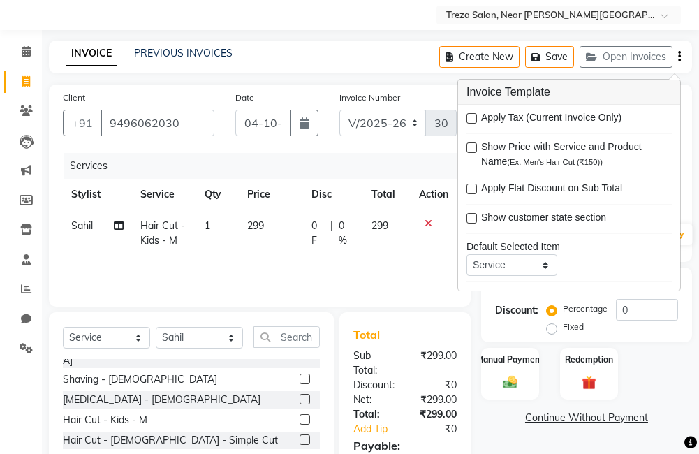
scroll to position [140, 0]
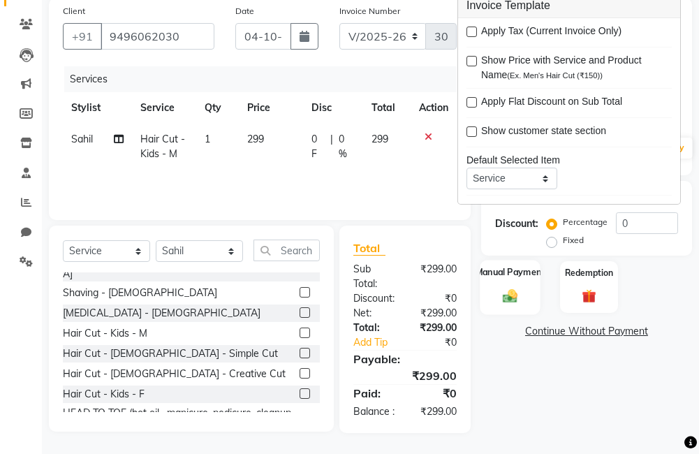
click at [504, 268] on div "Manual Payment" at bounding box center [510, 287] width 60 height 54
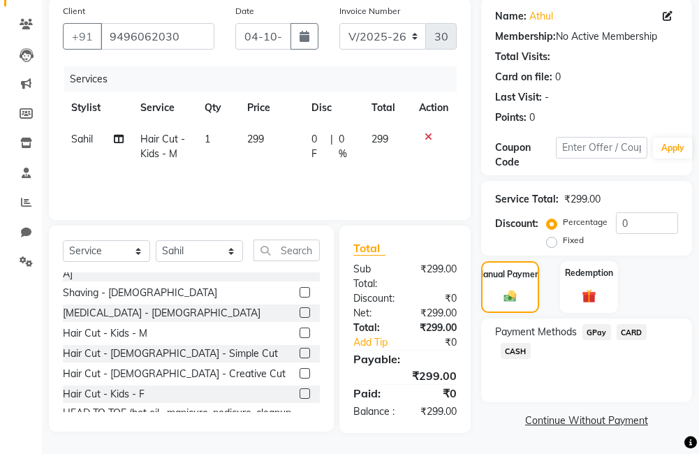
click at [634, 324] on span "CARD" at bounding box center [632, 332] width 30 height 16
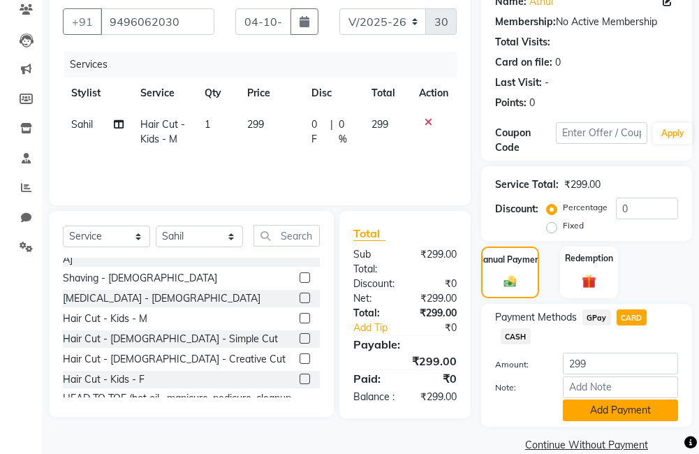
click at [615, 414] on button "Add Payment" at bounding box center [620, 411] width 115 height 22
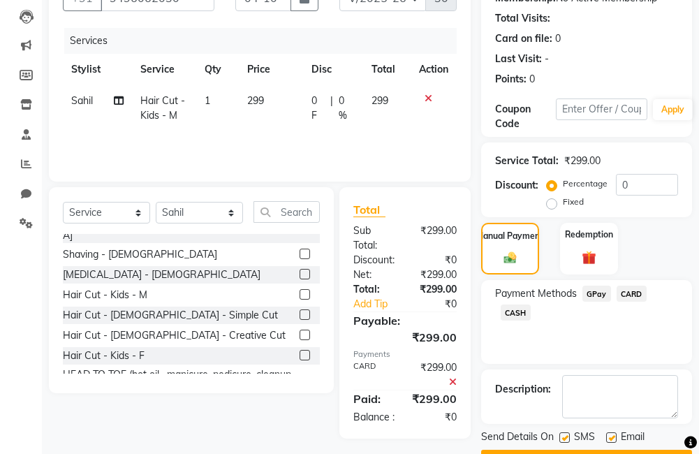
scroll to position [203, 0]
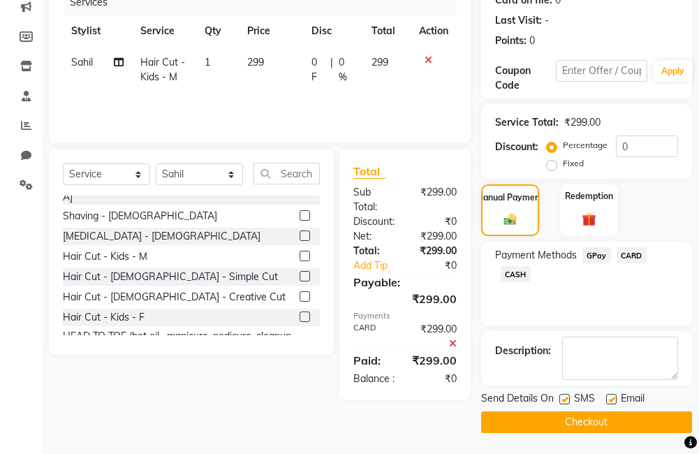
click at [573, 419] on button "Checkout" at bounding box center [586, 423] width 211 height 22
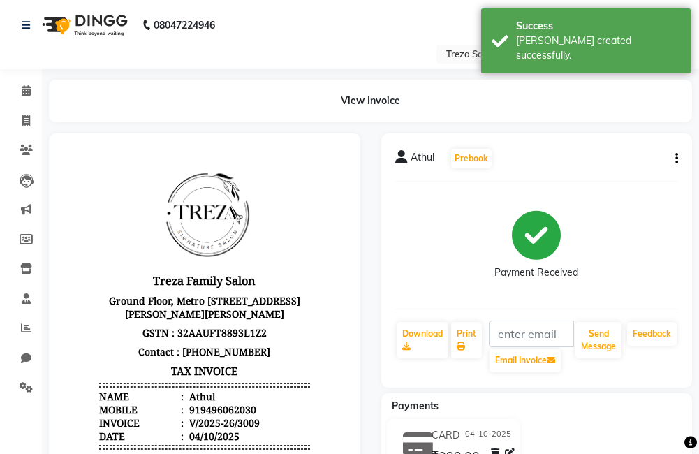
drag, startPoint x: 573, startPoint y: 419, endPoint x: 3, endPoint y: 374, distance: 571.2
click at [3, 374] on li "Settings" at bounding box center [21, 388] width 42 height 30
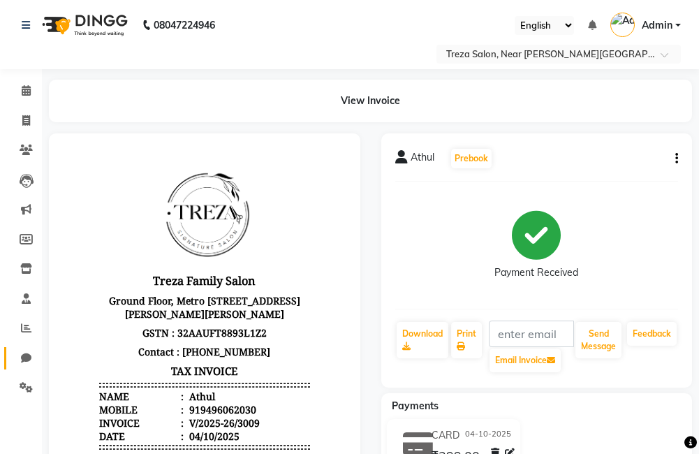
click at [5, 347] on link "Chat" at bounding box center [21, 358] width 34 height 23
select select "100"
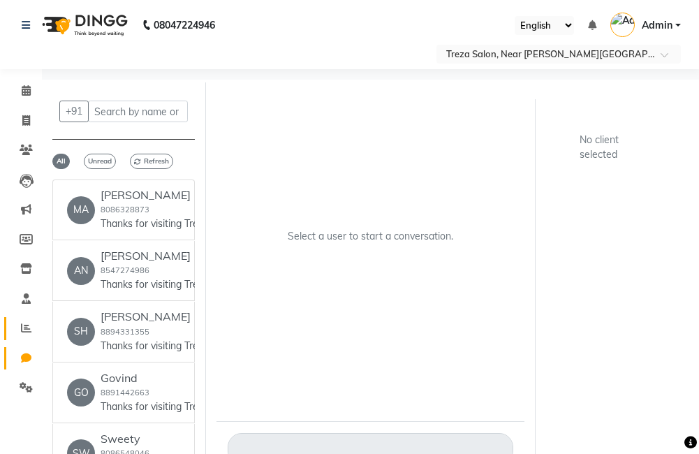
click at [26, 328] on icon at bounding box center [26, 328] width 10 height 10
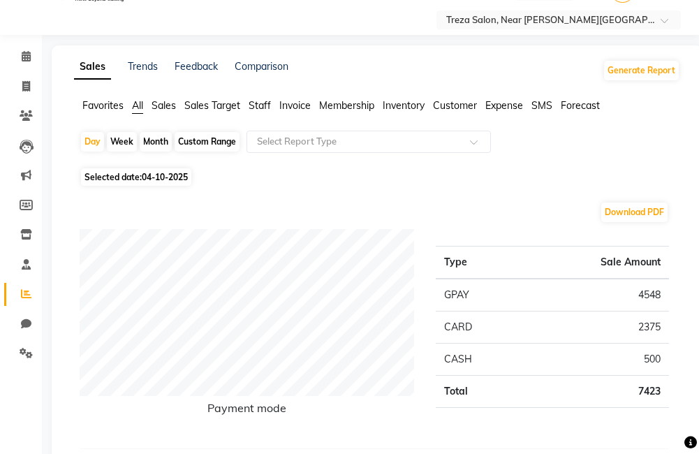
scroll to position [38, 0]
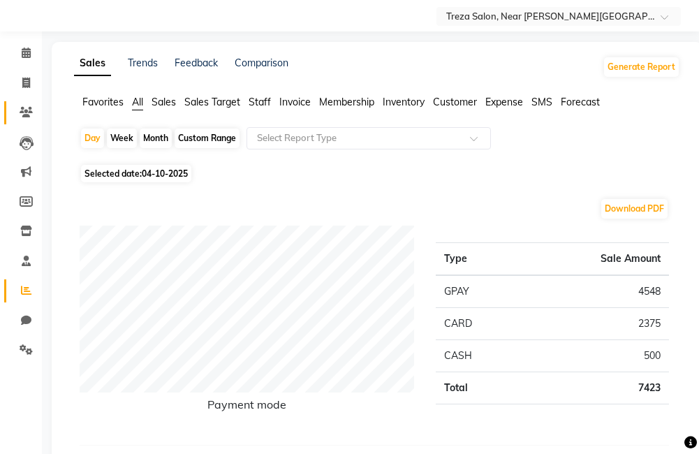
click at [25, 106] on span at bounding box center [26, 113] width 24 height 16
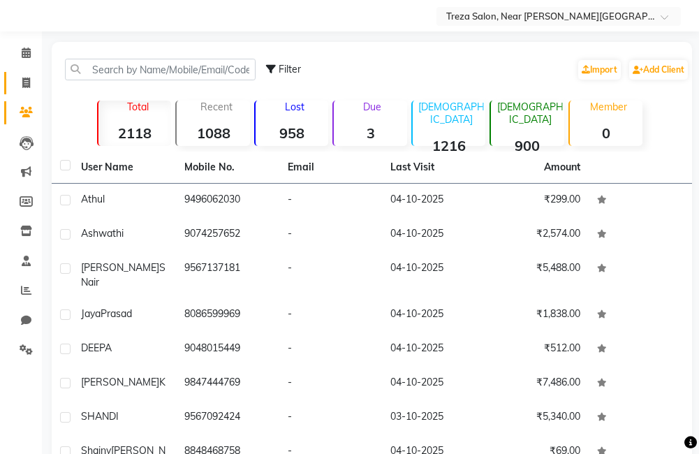
click at [28, 94] on link "Invoice" at bounding box center [21, 83] width 34 height 23
select select "service"
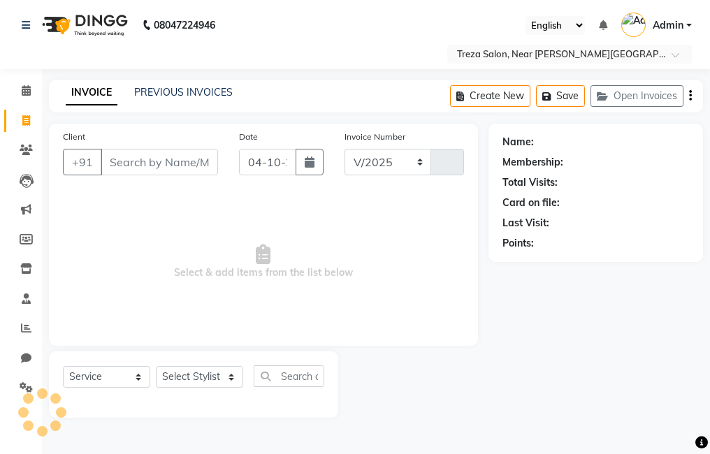
select select "7633"
type input "3010"
click at [569, 349] on div "Name: Membership: Total Visits: Card on file: Last Visit: Points:" at bounding box center [600, 271] width 225 height 294
click at [168, 168] on input "Client" at bounding box center [159, 162] width 117 height 27
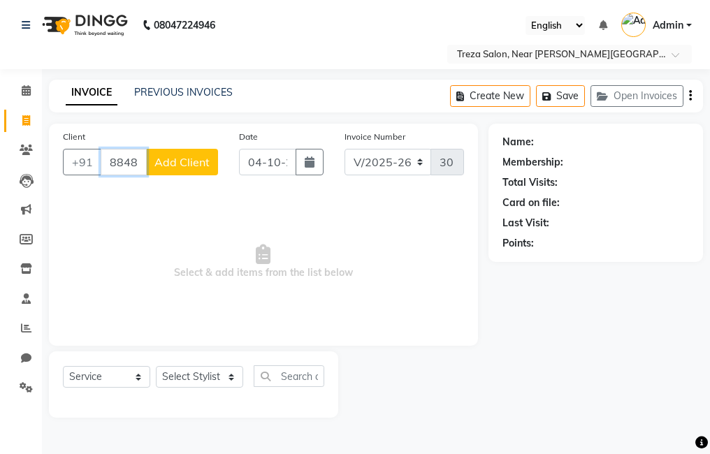
type input "8848310760"
click at [184, 161] on span "Add Client" at bounding box center [181, 162] width 55 height 14
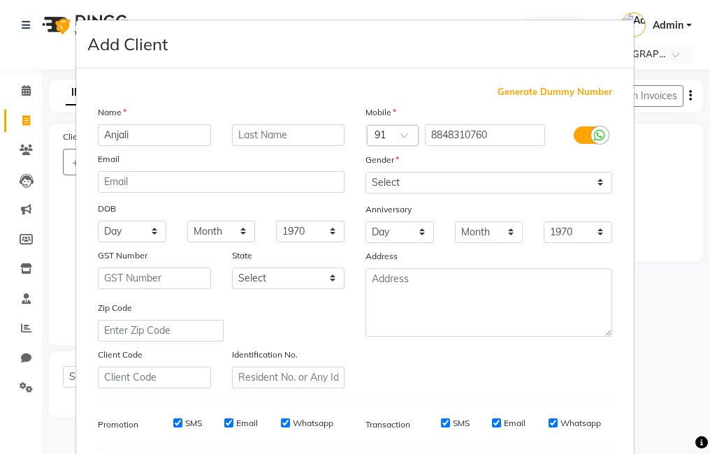
type input "Anjali"
click at [263, 136] on input "text" at bounding box center [288, 135] width 113 height 22
type input "m"
type input "[PERSON_NAME]"
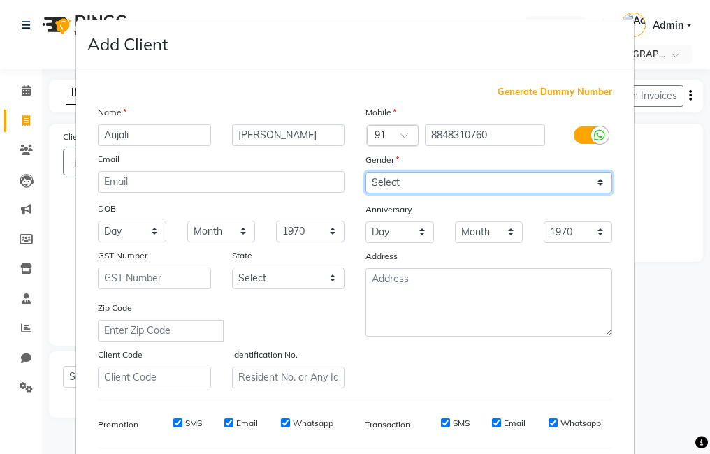
click at [565, 185] on select "Select [DEMOGRAPHIC_DATA] [DEMOGRAPHIC_DATA] Other Prefer Not To Say" at bounding box center [488, 183] width 247 height 22
select select "[DEMOGRAPHIC_DATA]"
click at [365, 172] on select "Select [DEMOGRAPHIC_DATA] [DEMOGRAPHIC_DATA] Other Prefer Not To Say" at bounding box center [488, 183] width 247 height 22
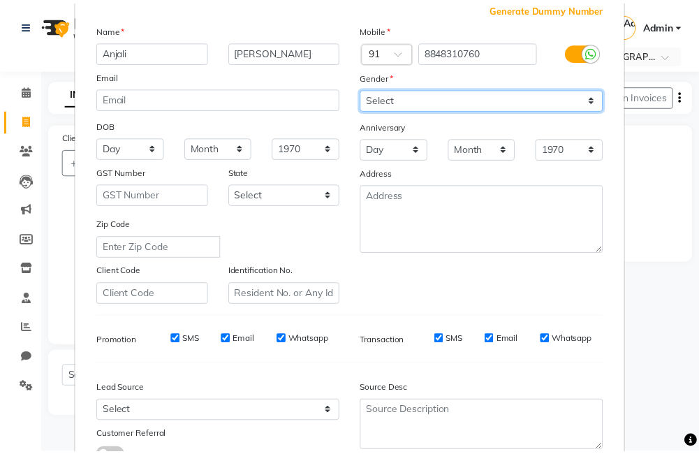
scroll to position [191, 0]
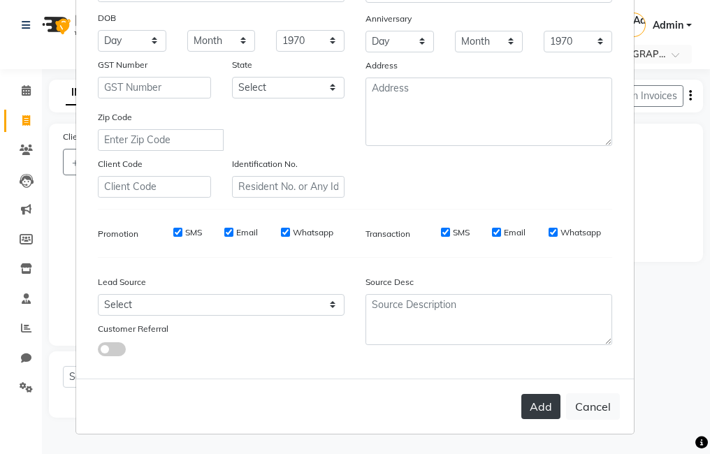
click at [538, 406] on button "Add" at bounding box center [540, 406] width 39 height 25
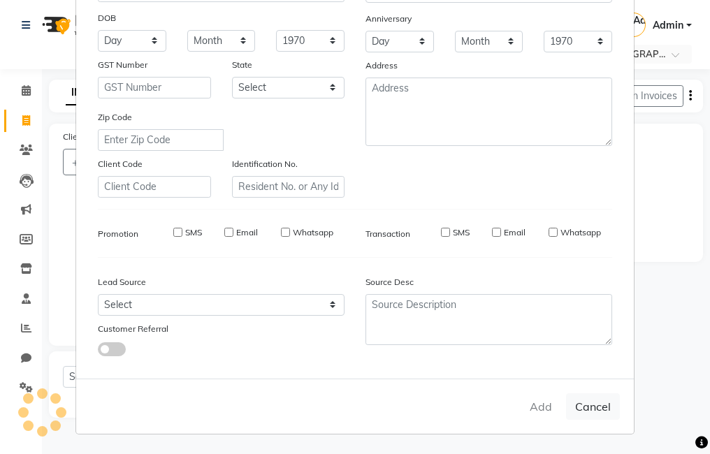
select select
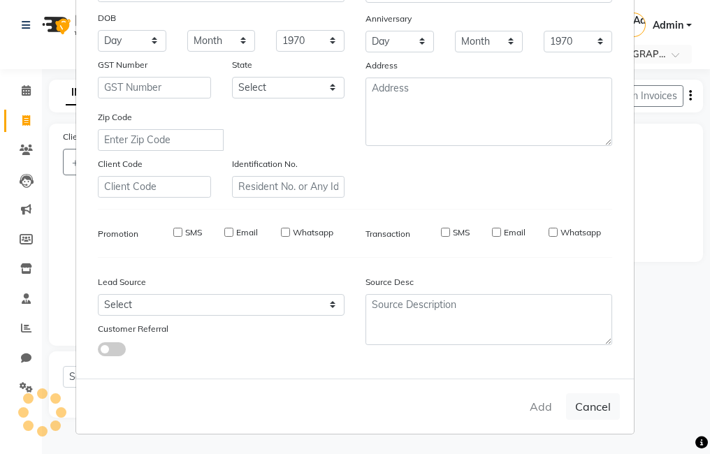
select select
checkbox input "false"
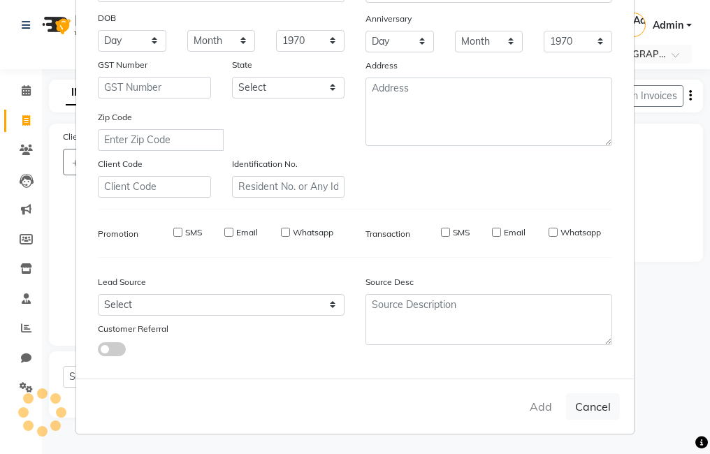
checkbox input "false"
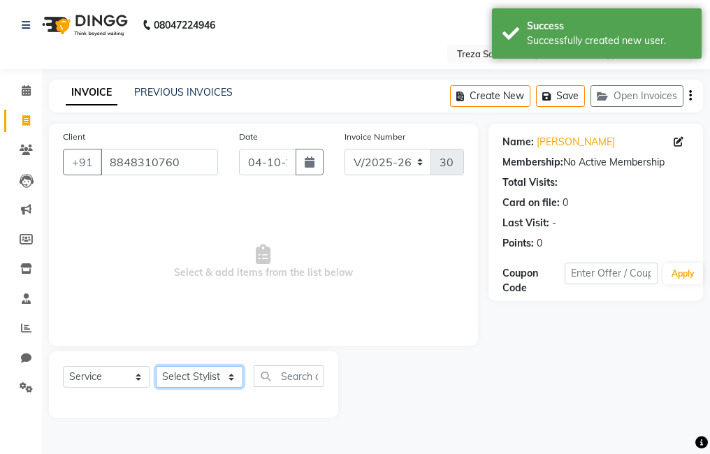
click at [203, 380] on select "Select Stylist [PERSON_NAME] Anju [PERSON_NAME] [PERSON_NAME] Jeeshma [PERSON_N…" at bounding box center [199, 377] width 87 height 22
select select "81285"
click at [156, 366] on select "Select Stylist [PERSON_NAME] Anju [PERSON_NAME] [PERSON_NAME] Jeeshma [PERSON_N…" at bounding box center [199, 377] width 87 height 22
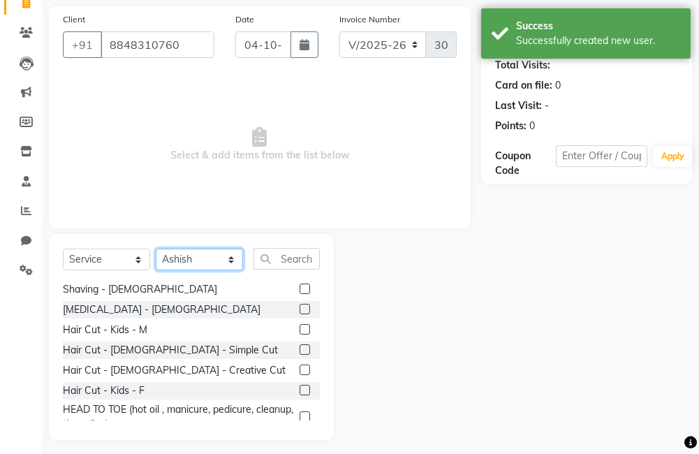
scroll to position [353, 0]
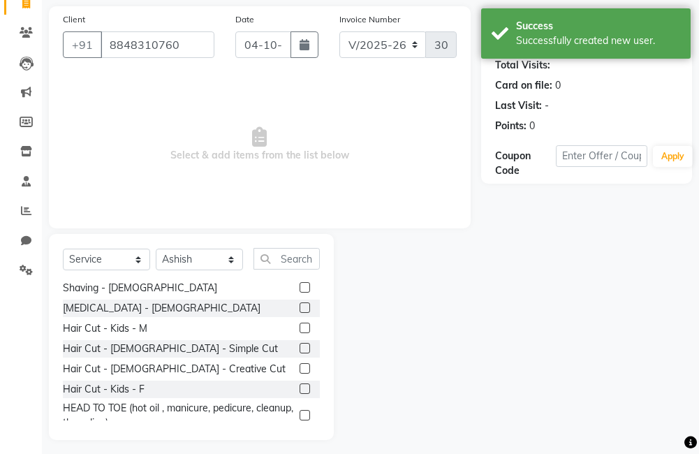
click at [300, 363] on label at bounding box center [305, 368] width 10 height 10
click at [300, 365] on input "checkbox" at bounding box center [304, 369] width 9 height 9
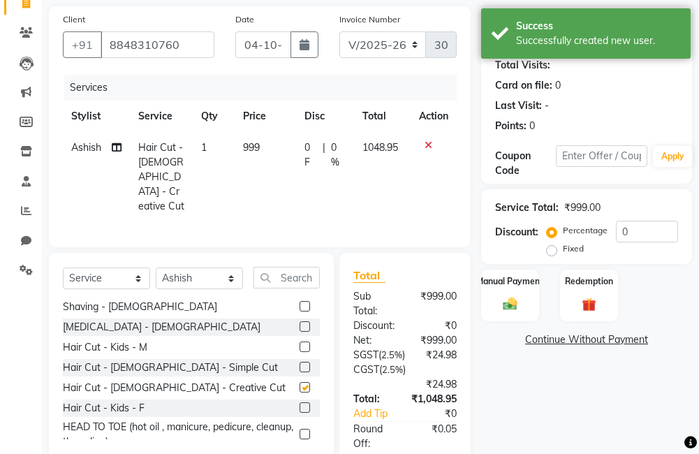
checkbox input "false"
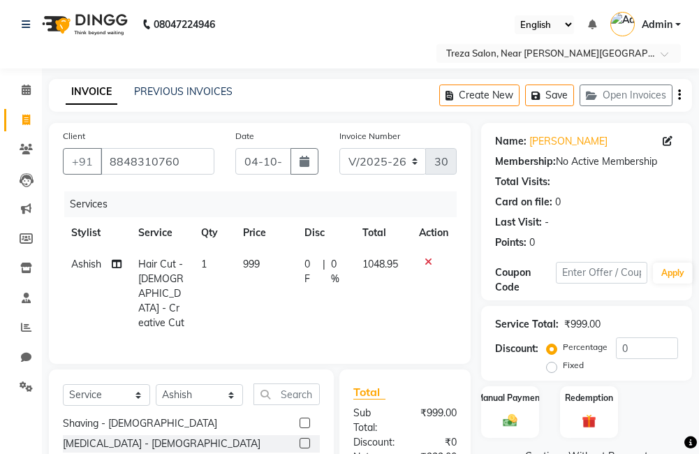
scroll to position [0, 0]
click at [679, 96] on icon "button" at bounding box center [679, 96] width 3 height 1
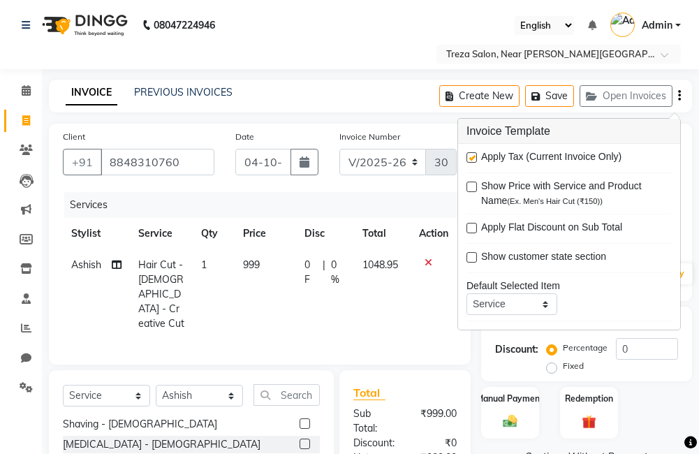
click at [475, 152] on label at bounding box center [472, 157] width 10 height 10
click at [475, 154] on input "checkbox" at bounding box center [471, 158] width 9 height 9
checkbox input "false"
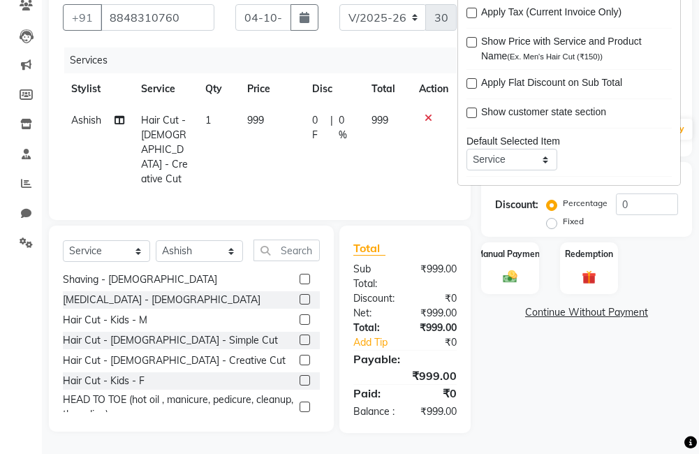
scroll to position [147, 0]
click at [514, 270] on img at bounding box center [511, 277] width 24 height 17
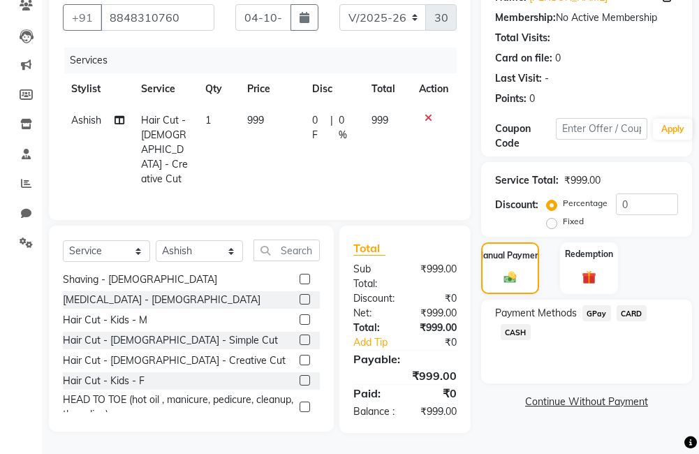
click at [601, 309] on span "GPay" at bounding box center [597, 313] width 29 height 16
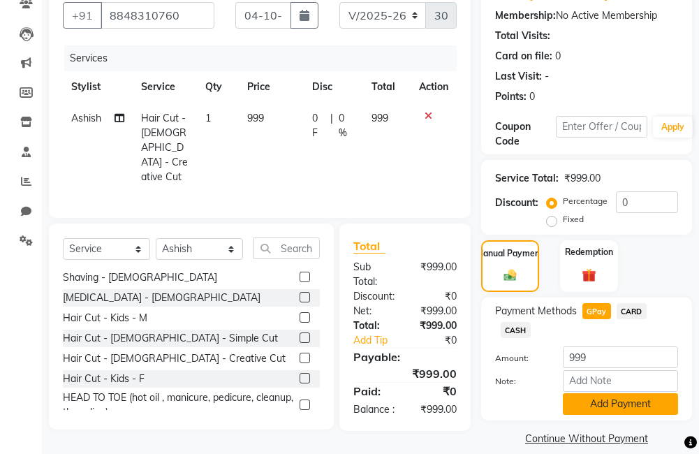
click at [616, 405] on button "Add Payment" at bounding box center [620, 404] width 115 height 22
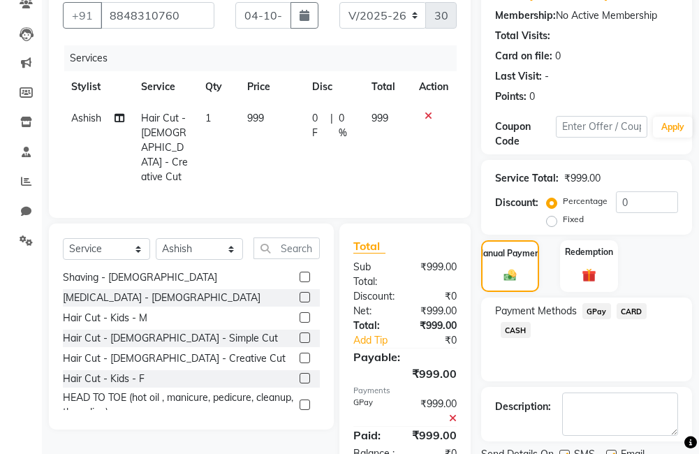
scroll to position [203, 0]
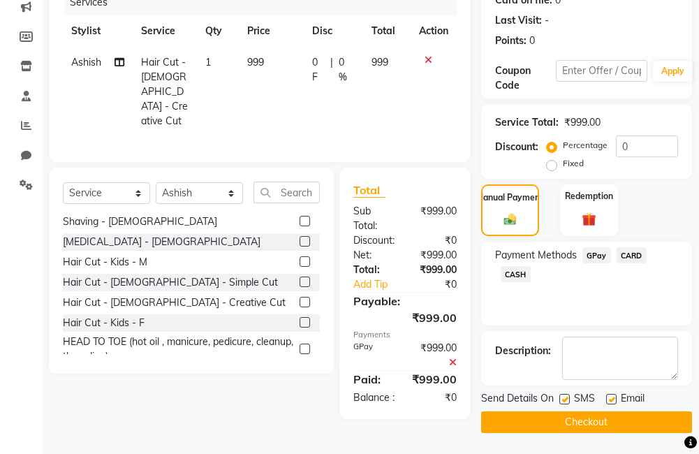
click at [597, 422] on button "Checkout" at bounding box center [586, 423] width 211 height 22
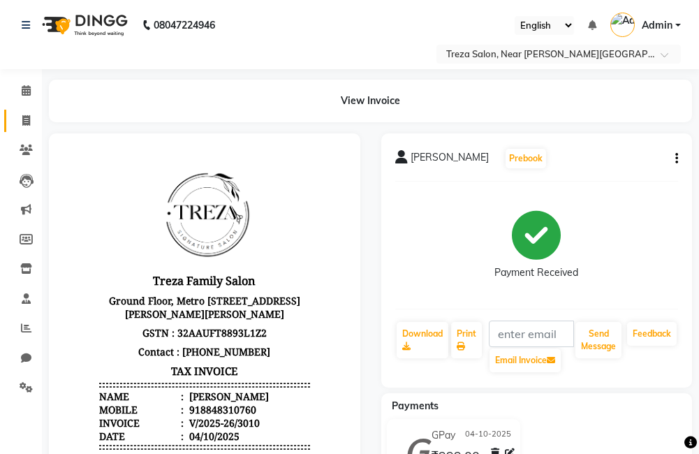
click at [29, 121] on icon at bounding box center [26, 120] width 8 height 10
select select "service"
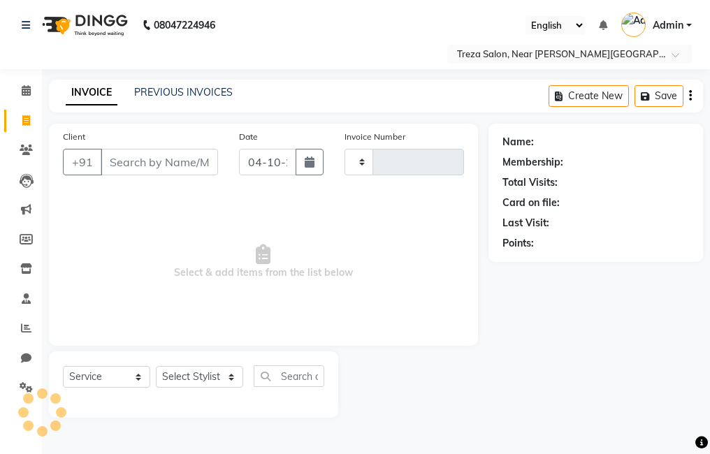
type input "9"
type input "3011"
select select "7633"
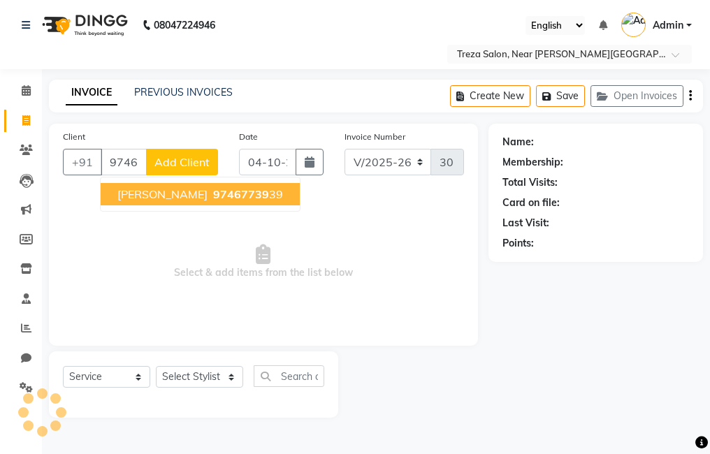
type input "9746773939"
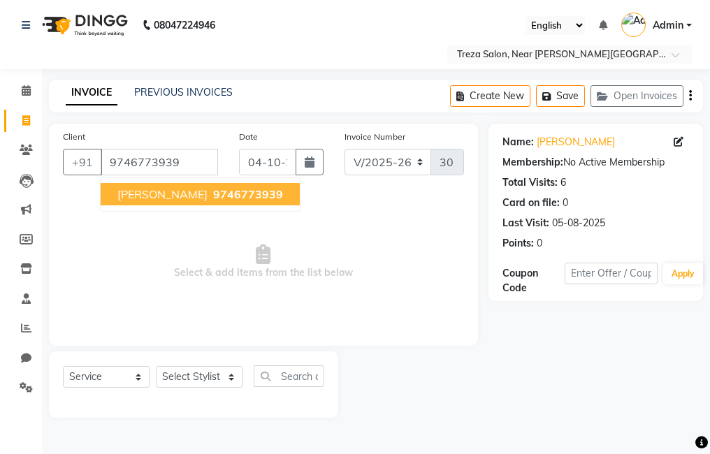
click at [210, 194] on ngb-highlight "9746773939" at bounding box center [246, 194] width 73 height 14
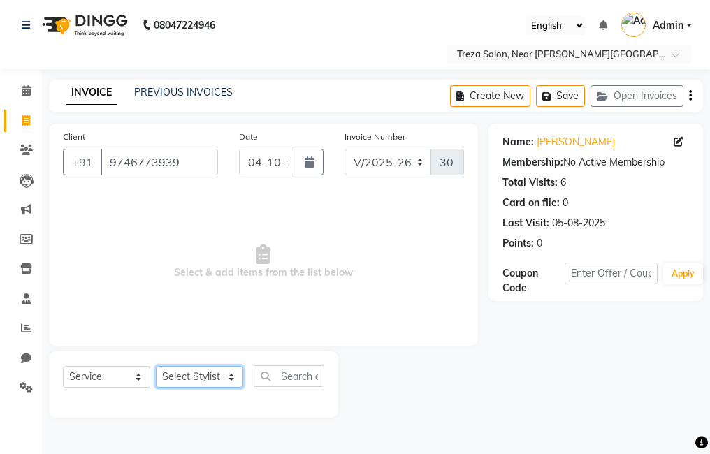
click at [190, 375] on select "Select Stylist [PERSON_NAME] Anju [PERSON_NAME] [PERSON_NAME] Jeeshma [PERSON_N…" at bounding box center [199, 377] width 87 height 22
select select "93601"
click at [156, 366] on select "Select Stylist [PERSON_NAME] Anju [PERSON_NAME] [PERSON_NAME] Jeeshma [PERSON_N…" at bounding box center [199, 377] width 87 height 22
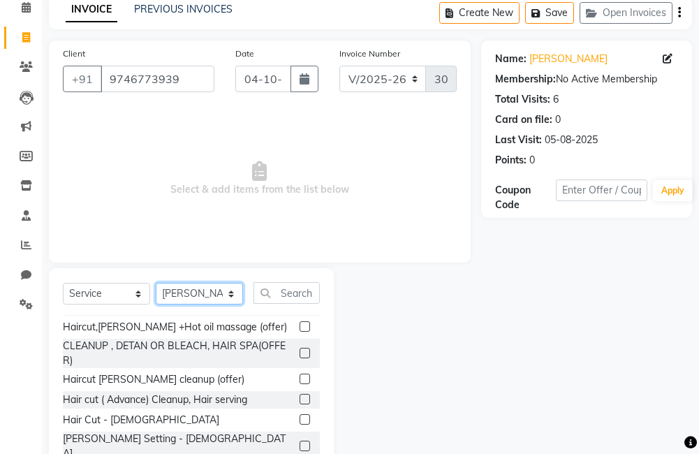
scroll to position [84, 0]
click at [300, 419] on label at bounding box center [305, 419] width 10 height 10
click at [300, 419] on input "checkbox" at bounding box center [304, 419] width 9 height 9
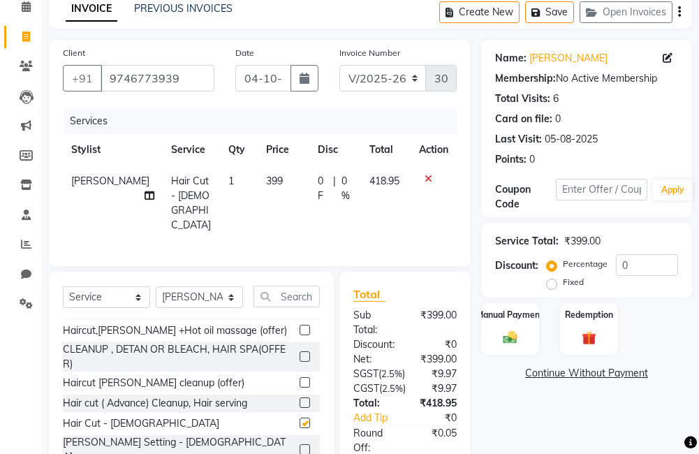
checkbox input "false"
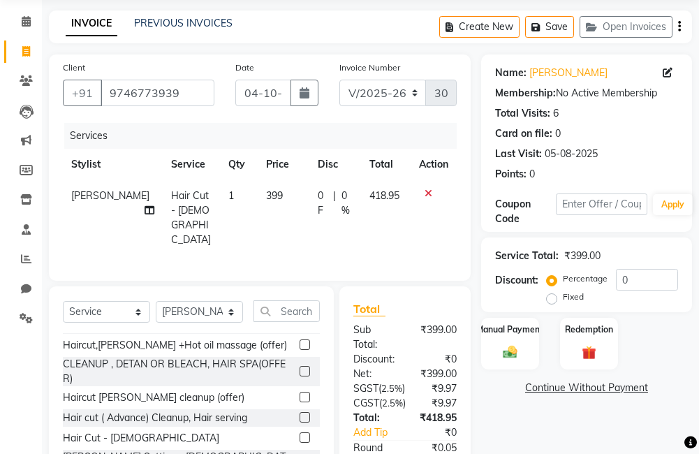
scroll to position [0, 0]
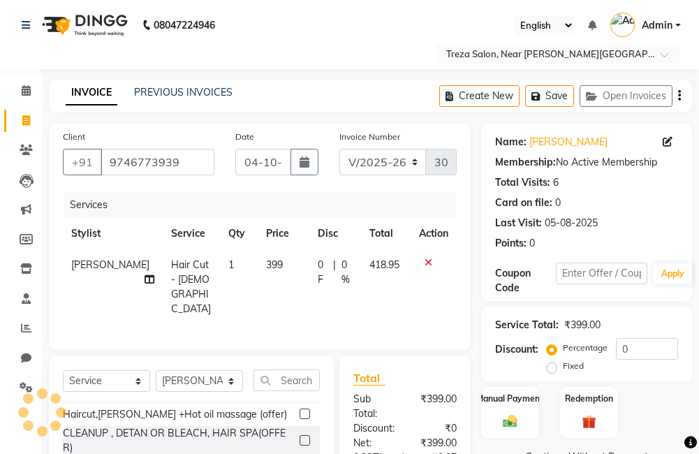
click at [679, 96] on icon "button" at bounding box center [679, 96] width 3 height 1
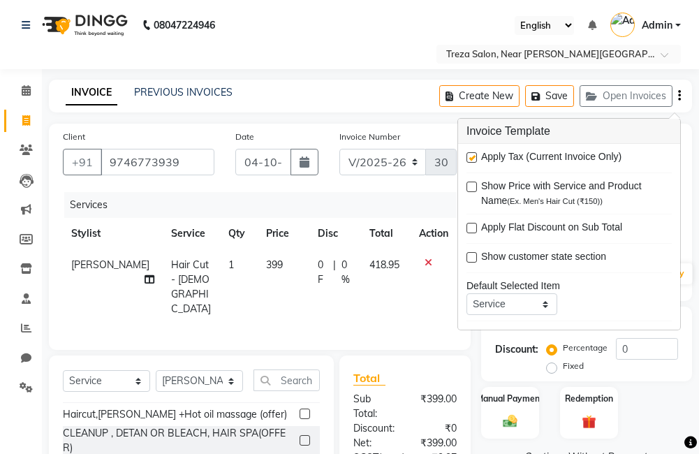
click at [472, 154] on label at bounding box center [472, 157] width 10 height 10
click at [472, 154] on input "checkbox" at bounding box center [471, 158] width 9 height 9
checkbox input "false"
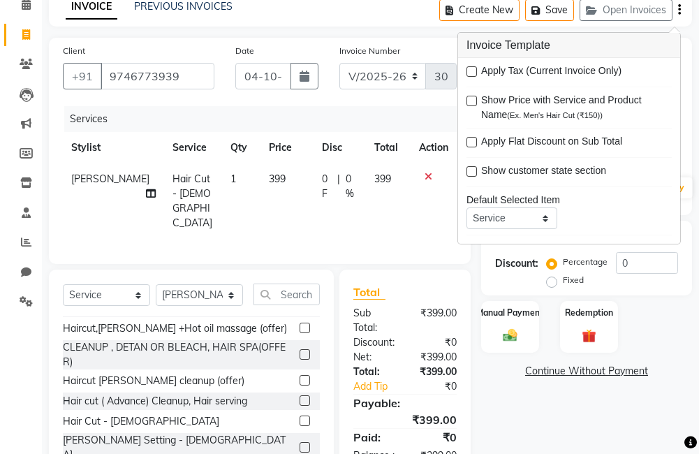
scroll to position [115, 0]
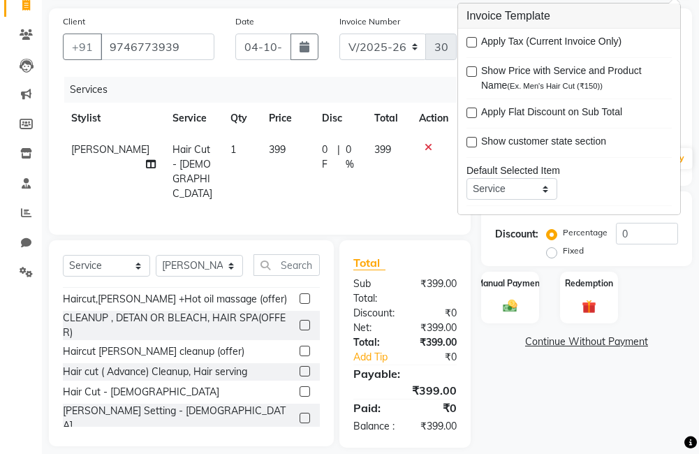
click at [517, 338] on link "Continue Without Payment" at bounding box center [586, 342] width 205 height 15
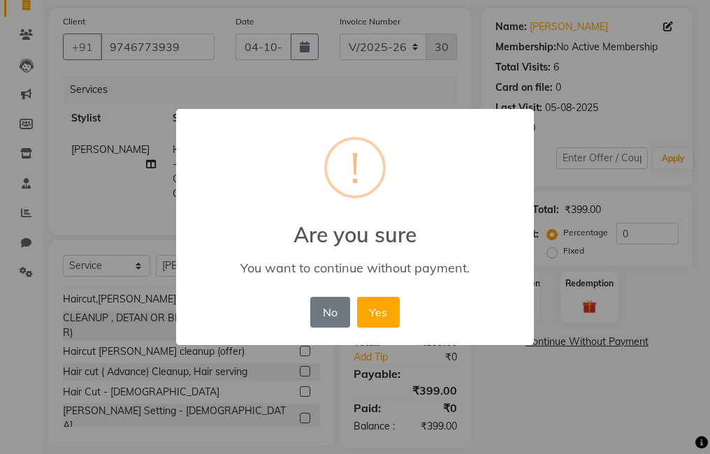
click at [539, 391] on div "× ! Are you sure You want to continue without payment. No No Yes" at bounding box center [355, 227] width 710 height 454
click at [324, 311] on button "No" at bounding box center [329, 312] width 39 height 31
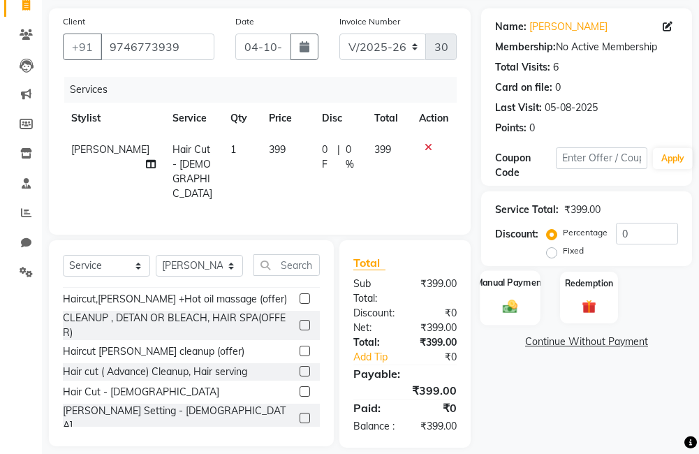
click at [500, 305] on img at bounding box center [511, 306] width 24 height 17
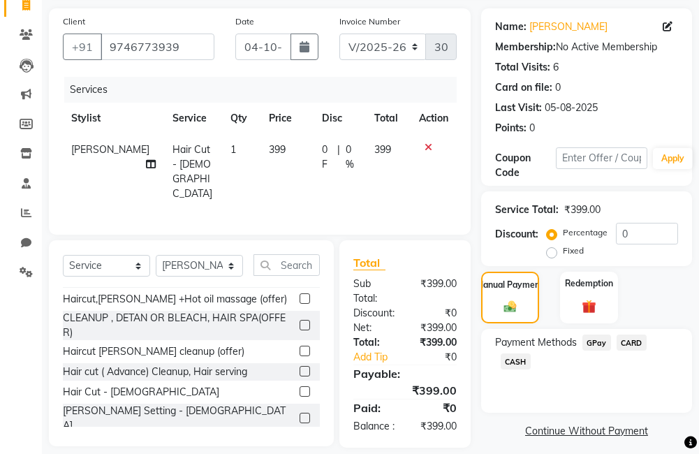
click at [595, 342] on span "GPay" at bounding box center [597, 343] width 29 height 16
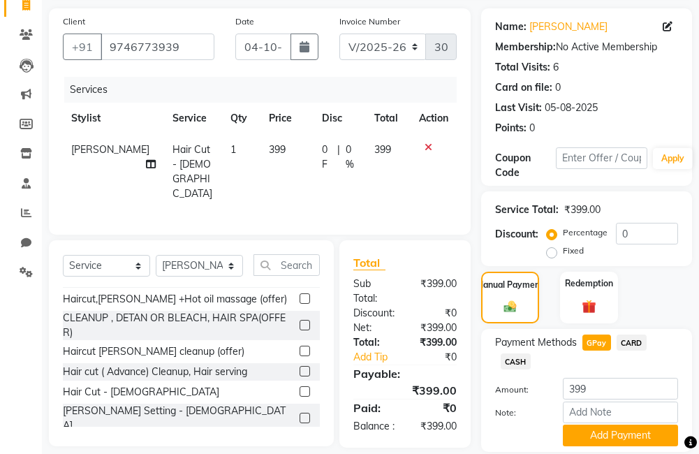
scroll to position [163, 0]
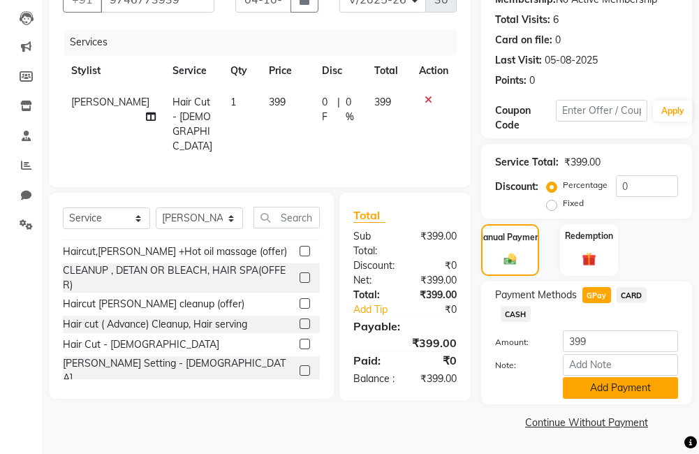
click at [618, 388] on button "Add Payment" at bounding box center [620, 388] width 115 height 22
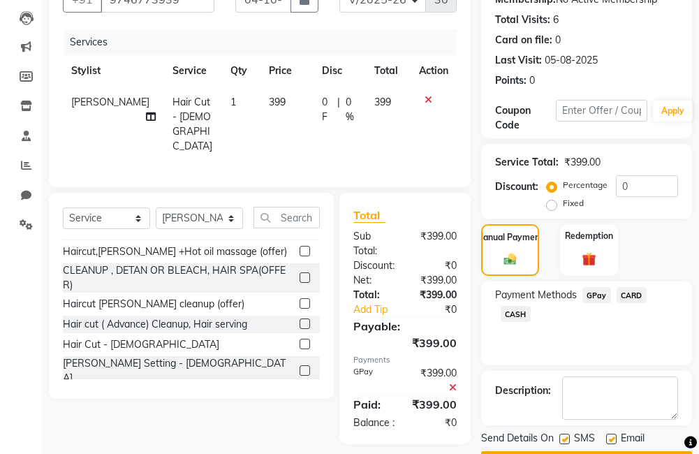
scroll to position [203, 0]
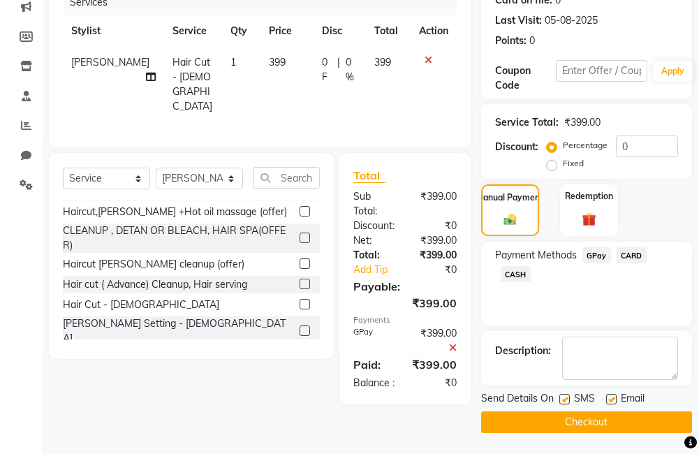
click at [560, 424] on button "Checkout" at bounding box center [586, 423] width 211 height 22
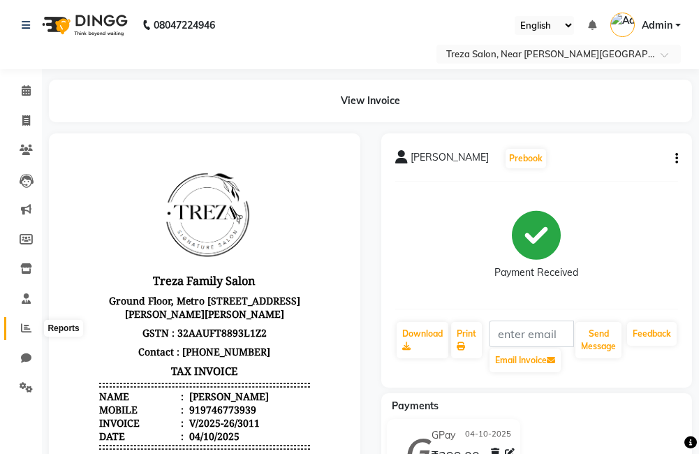
click at [27, 333] on icon at bounding box center [26, 328] width 10 height 10
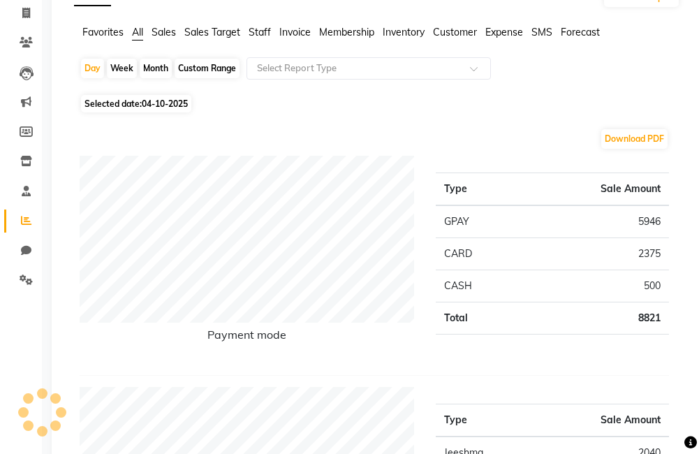
scroll to position [70, 0]
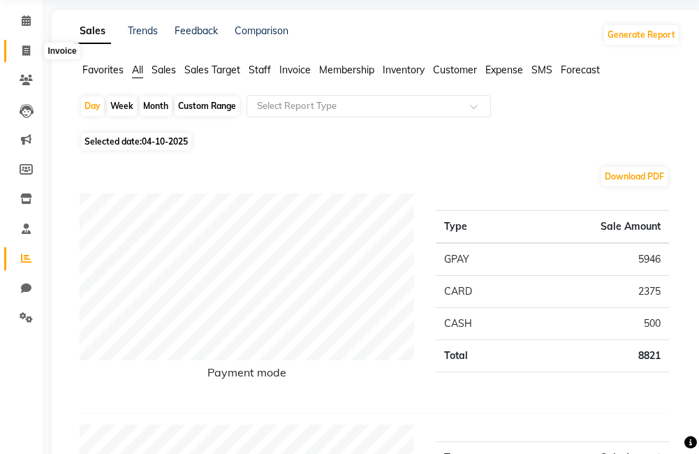
click at [26, 57] on span at bounding box center [26, 51] width 24 height 16
select select "service"
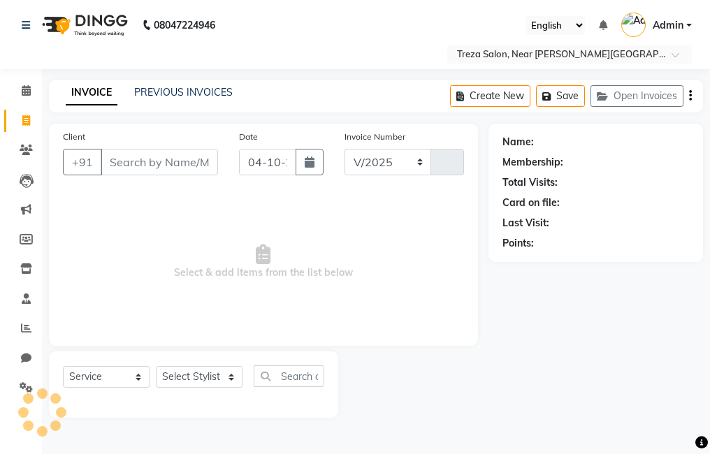
select select "7633"
type input "3012"
click at [158, 165] on input "Client" at bounding box center [159, 162] width 117 height 27
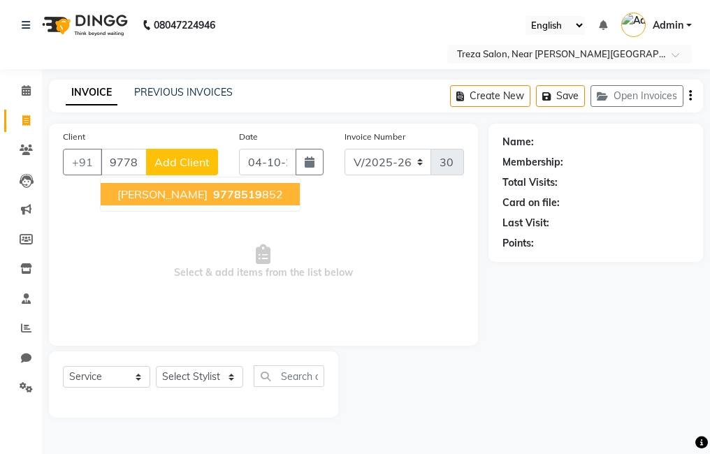
click at [166, 190] on span "[PERSON_NAME]" at bounding box center [162, 194] width 90 height 14
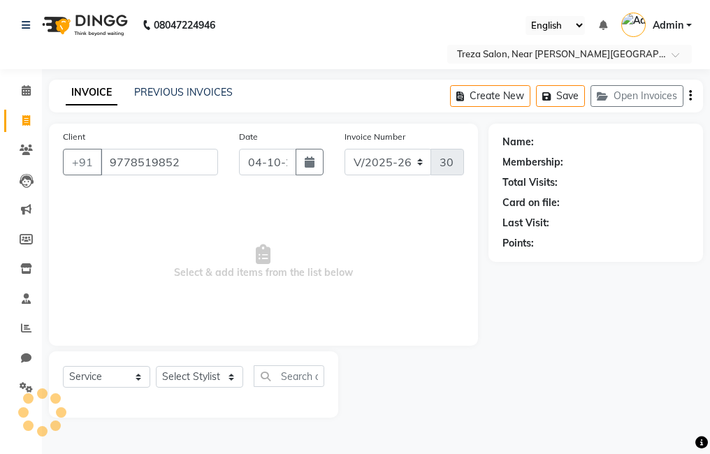
type input "9778519852"
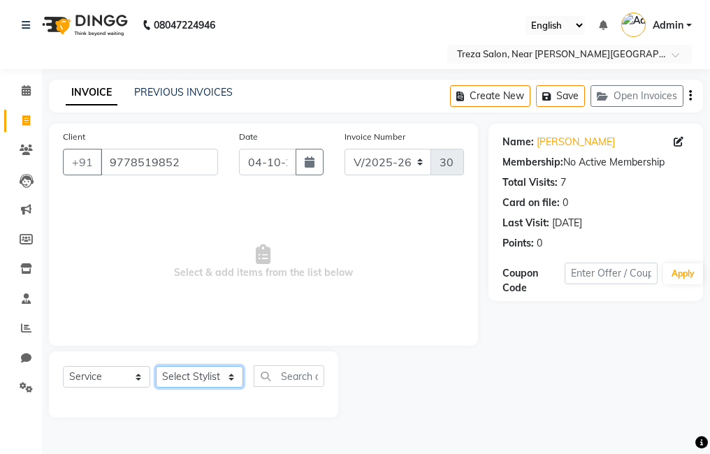
click at [194, 375] on select "Select Stylist [PERSON_NAME] Anju [PERSON_NAME] [PERSON_NAME] Jeeshma [PERSON_N…" at bounding box center [199, 377] width 87 height 22
select select "92210"
click at [156, 366] on select "Select Stylist [PERSON_NAME] Anju [PERSON_NAME] [PERSON_NAME] Jeeshma [PERSON_N…" at bounding box center [199, 377] width 87 height 22
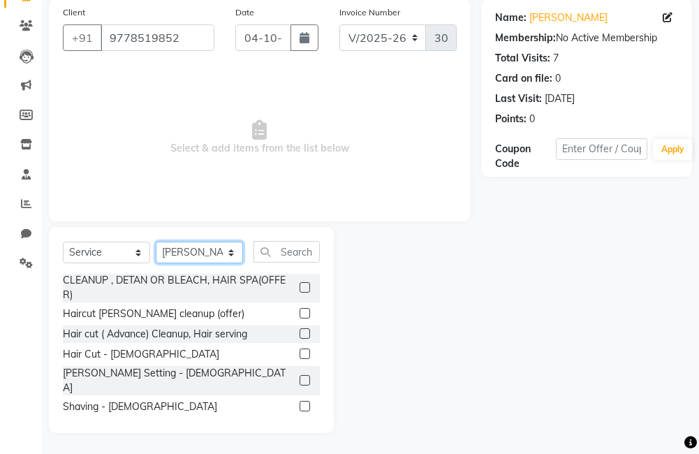
scroll to position [236, 0]
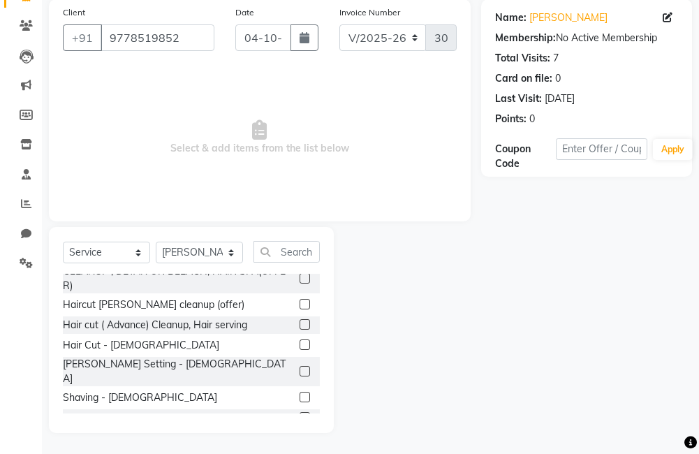
click at [300, 345] on label at bounding box center [305, 345] width 10 height 10
click at [300, 345] on input "checkbox" at bounding box center [304, 345] width 9 height 9
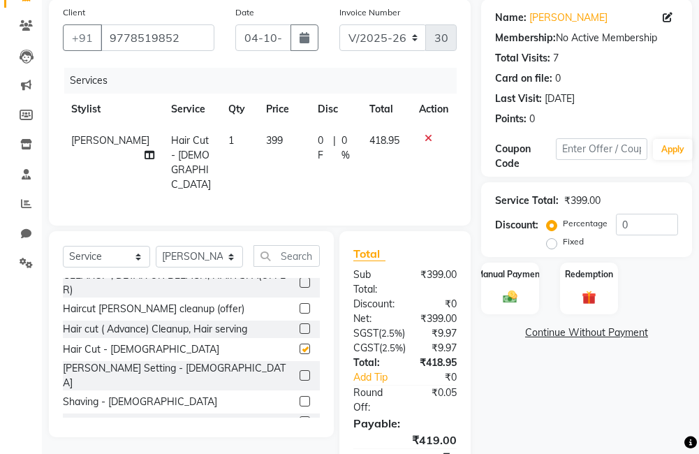
checkbox input "false"
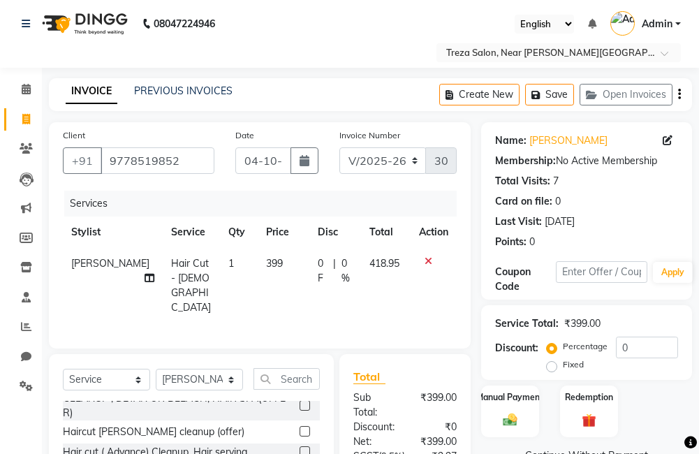
scroll to position [0, 0]
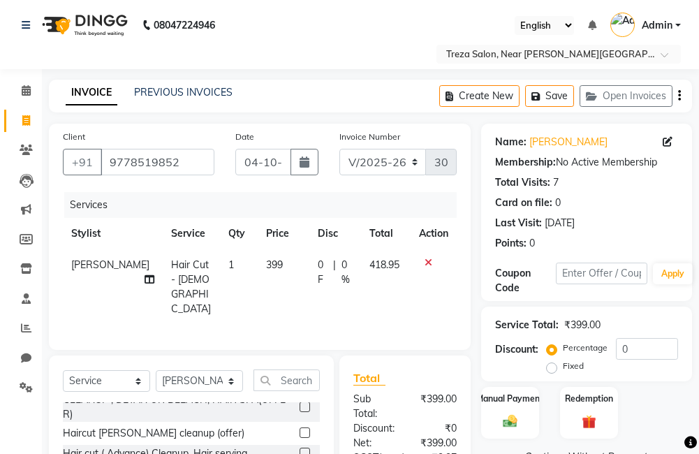
click at [679, 86] on button "button" at bounding box center [679, 96] width 3 height 33
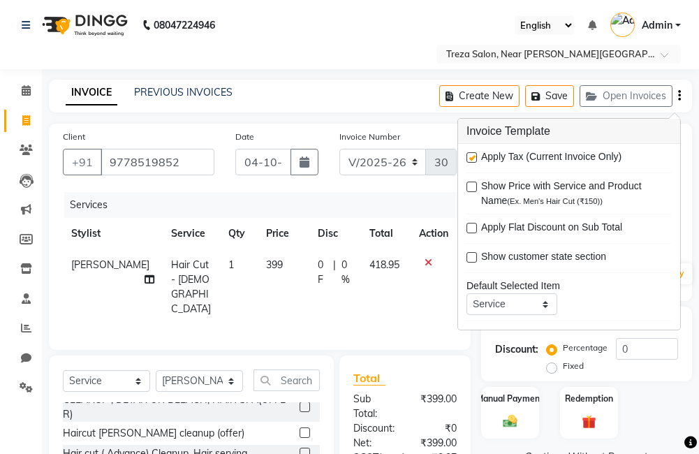
click at [472, 154] on label at bounding box center [472, 157] width 10 height 10
click at [472, 154] on input "checkbox" at bounding box center [471, 158] width 9 height 9
checkbox input "false"
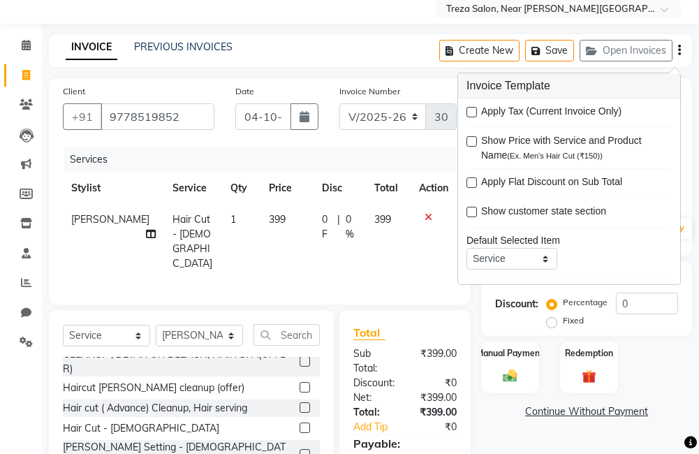
scroll to position [140, 0]
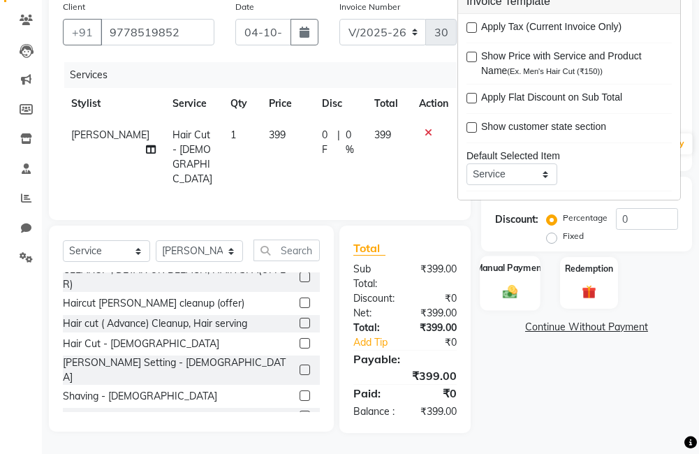
click at [525, 283] on div "Manual Payment" at bounding box center [510, 283] width 60 height 54
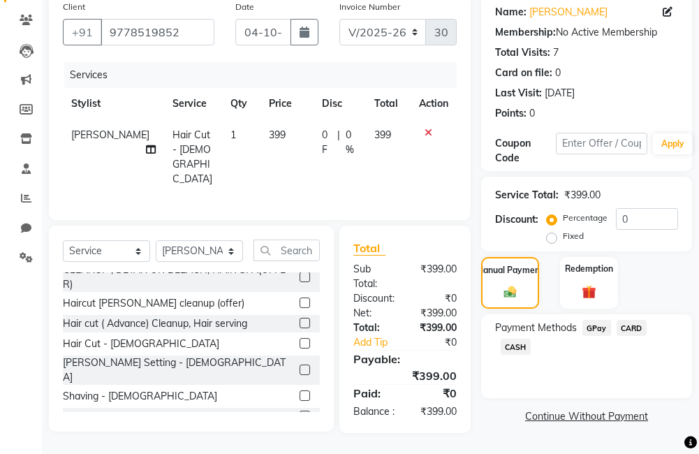
click at [602, 320] on span "GPay" at bounding box center [597, 328] width 29 height 16
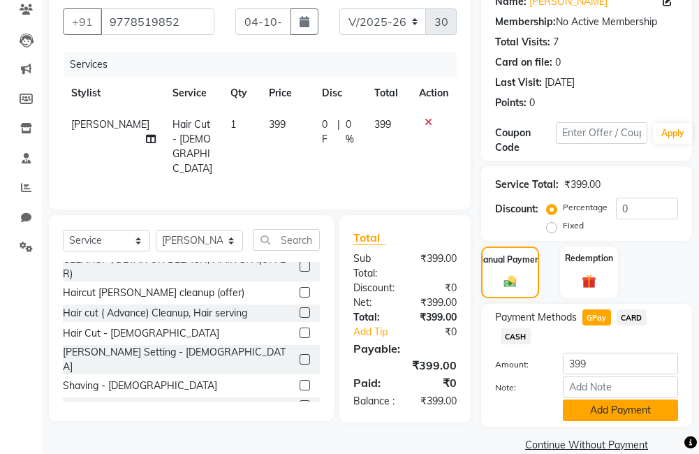
click at [613, 409] on button "Add Payment" at bounding box center [620, 411] width 115 height 22
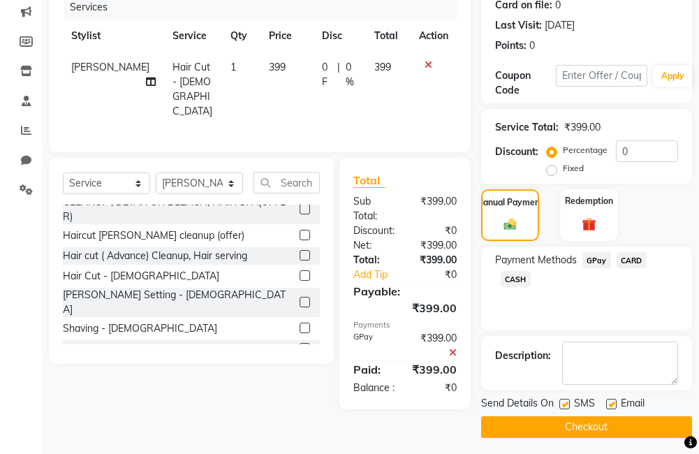
scroll to position [203, 0]
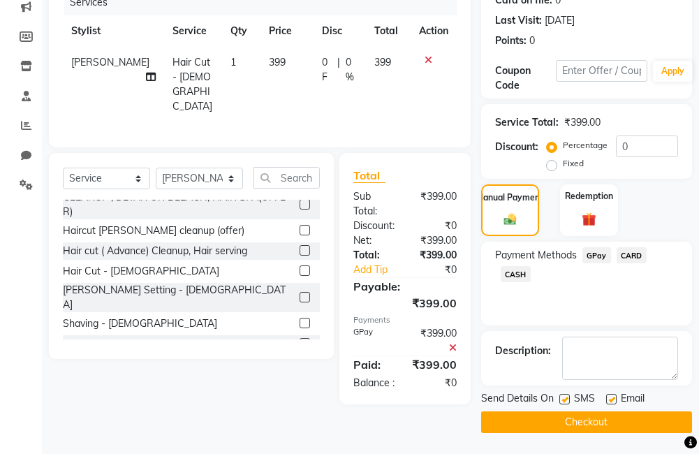
click at [544, 430] on button "Checkout" at bounding box center [586, 423] width 211 height 22
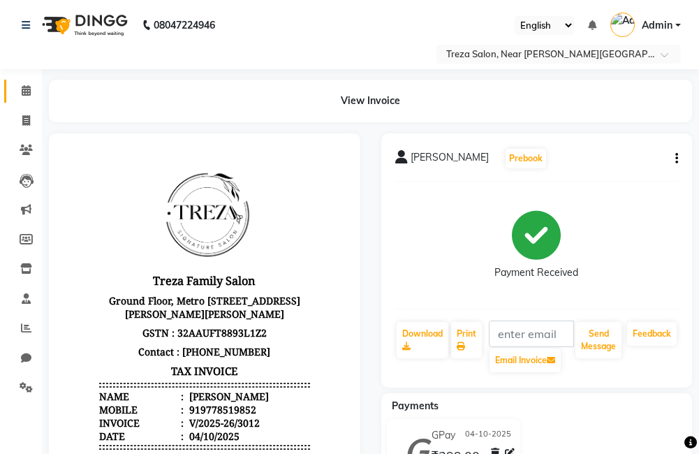
click at [26, 84] on span at bounding box center [26, 91] width 24 height 16
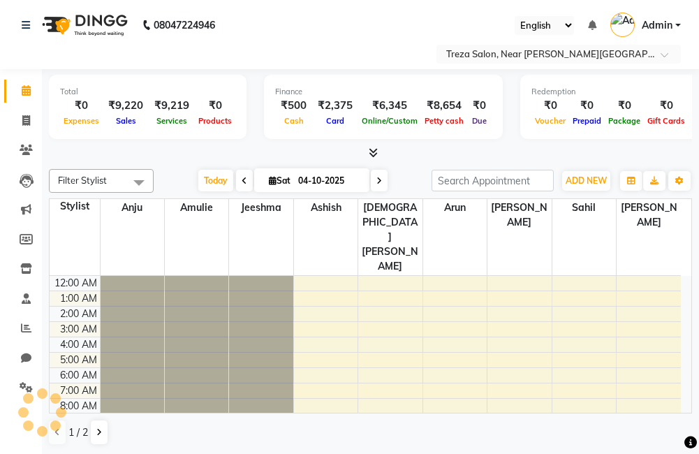
scroll to position [93, 0]
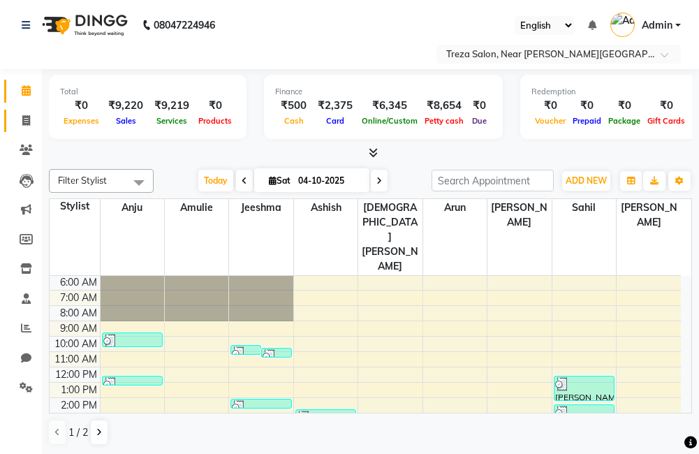
click at [36, 115] on span at bounding box center [26, 121] width 24 height 16
select select "service"
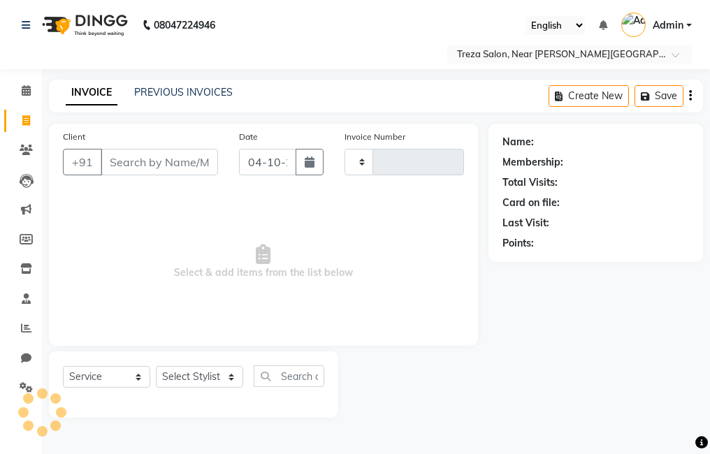
type input "3013"
select select "7633"
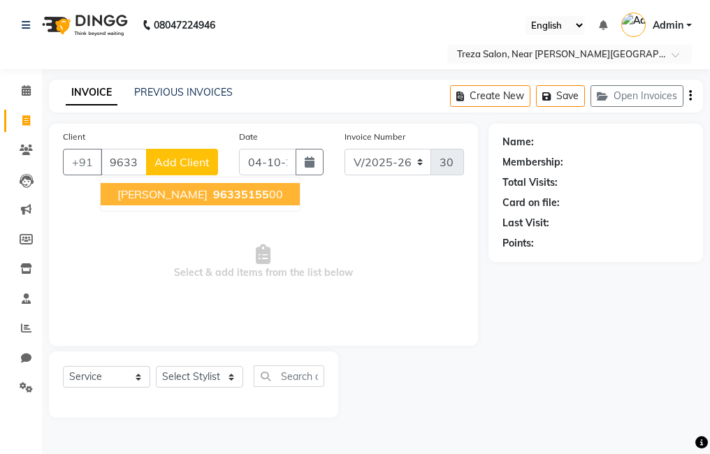
click at [168, 192] on span "[PERSON_NAME]" at bounding box center [162, 194] width 90 height 14
type input "9633515500"
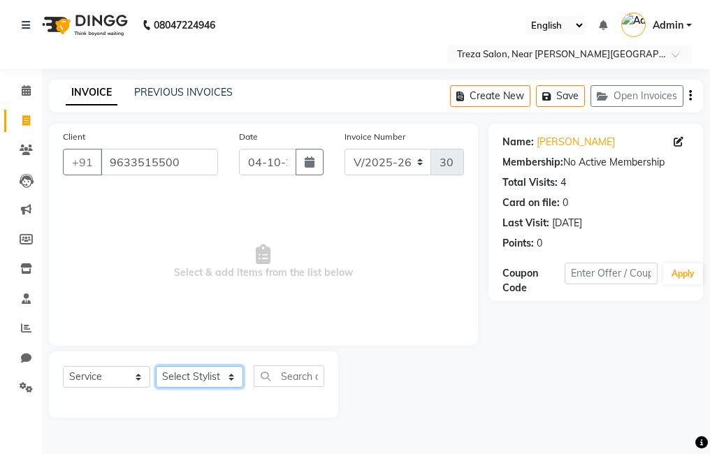
click at [226, 383] on select "Select Stylist [PERSON_NAME] Anju [PERSON_NAME] [PERSON_NAME] Jeeshma [PERSON_N…" at bounding box center [199, 377] width 87 height 22
select select "79935"
click at [156, 366] on select "Select Stylist [PERSON_NAME] Anju [PERSON_NAME] [PERSON_NAME] Jeeshma [PERSON_N…" at bounding box center [199, 377] width 87 height 22
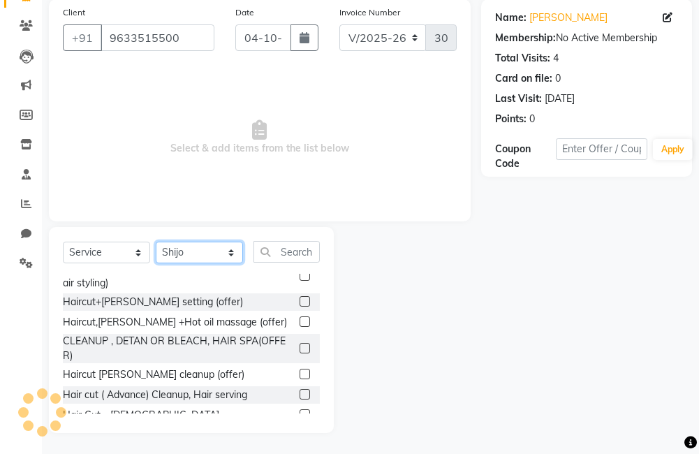
scroll to position [210, 0]
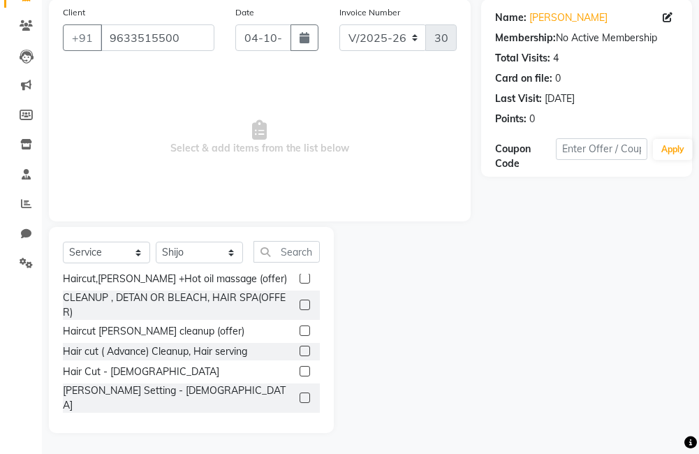
click at [300, 393] on label at bounding box center [305, 398] width 10 height 10
click at [300, 394] on input "checkbox" at bounding box center [304, 398] width 9 height 9
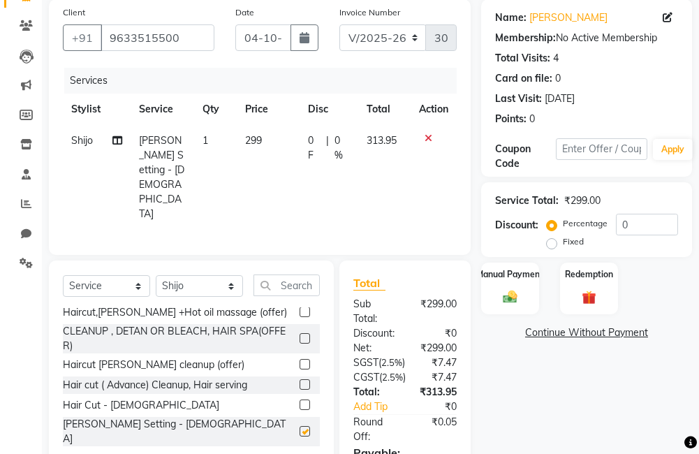
checkbox input "false"
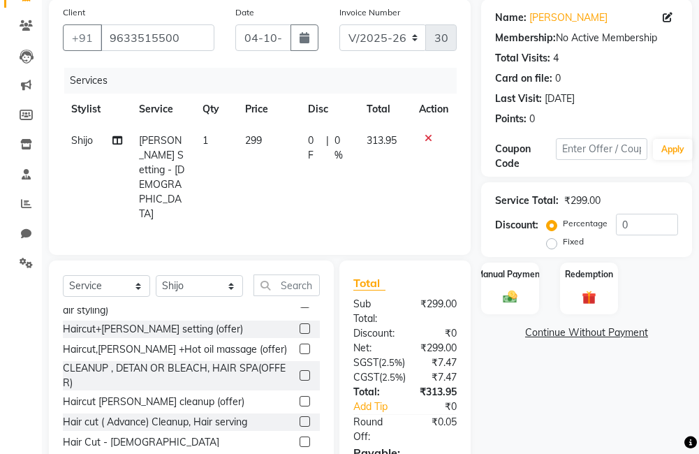
scroll to position [140, 0]
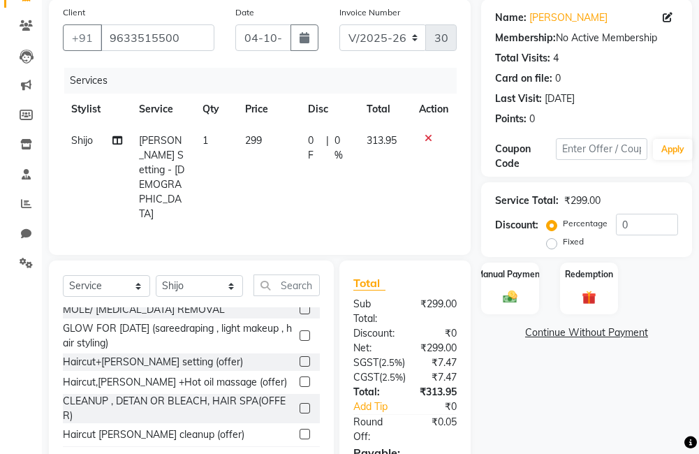
click at [300, 356] on label at bounding box center [305, 361] width 10 height 10
click at [300, 358] on input "checkbox" at bounding box center [304, 362] width 9 height 9
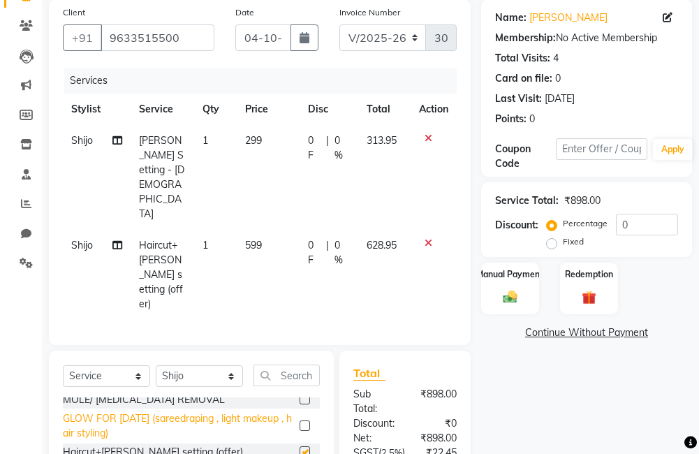
checkbox input "false"
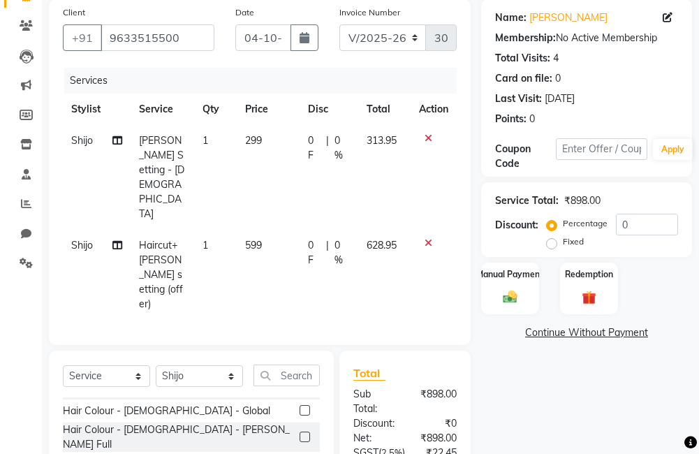
scroll to position [769, 0]
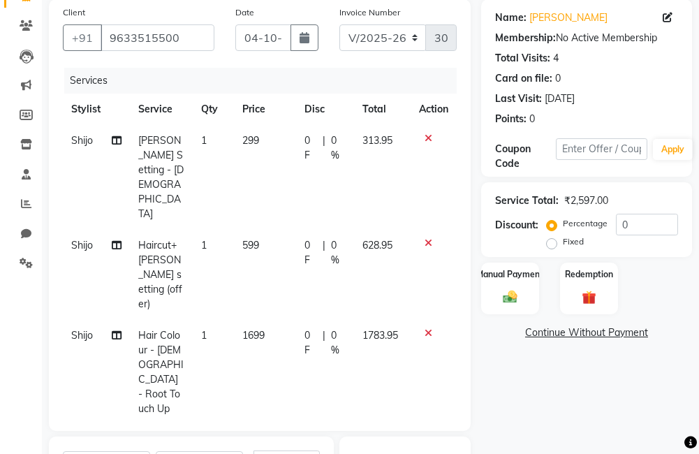
checkbox input "false"
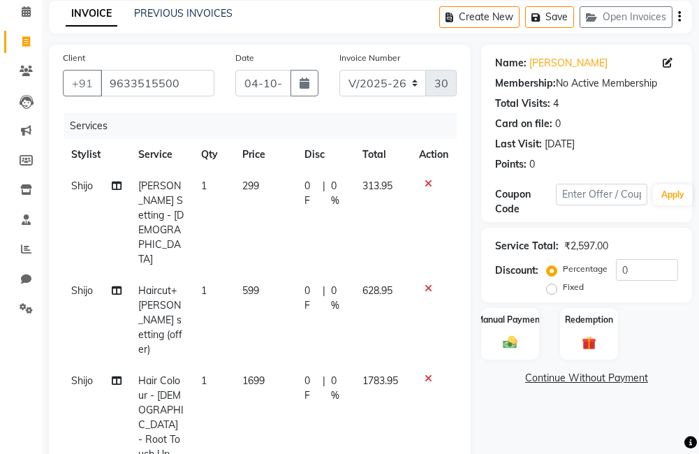
scroll to position [54, 0]
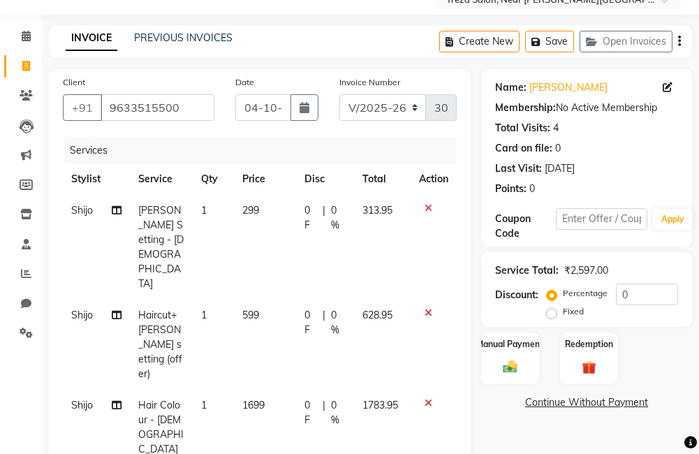
click at [87, 309] on span "Shijo" at bounding box center [82, 315] width 22 height 13
select select "79935"
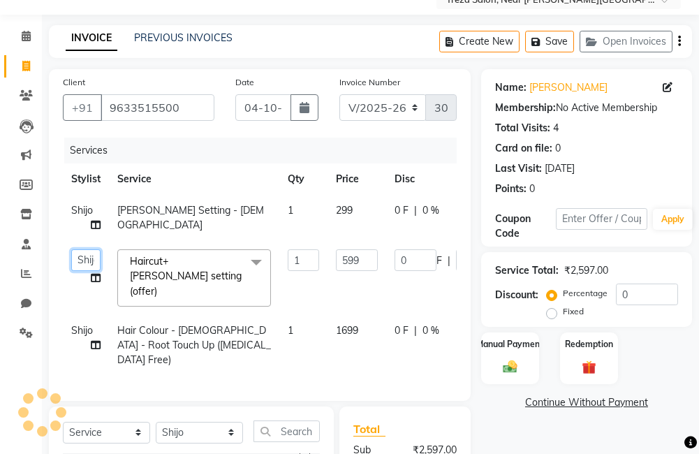
click at [82, 261] on select "[PERSON_NAME] krishna Amulie Anju [PERSON_NAME] [PERSON_NAME] Jeeshma [PERSON_N…" at bounding box center [85, 260] width 29 height 22
select select "92210"
click at [75, 213] on span "Shijo" at bounding box center [82, 210] width 22 height 13
select select "79935"
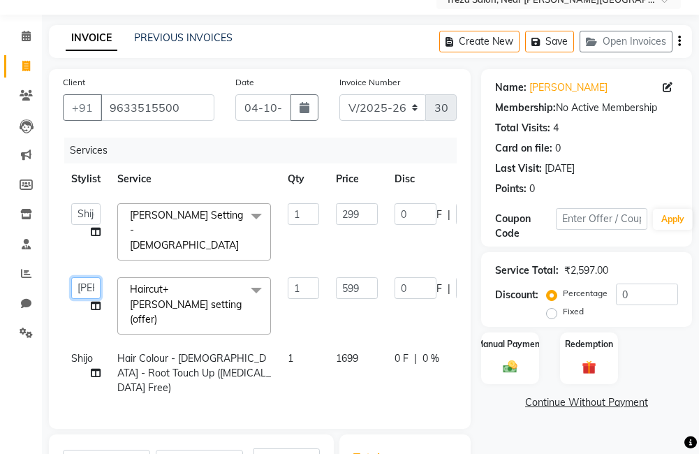
click at [86, 277] on select "[PERSON_NAME] krishna Amulie Anju [PERSON_NAME] [PERSON_NAME] Jeeshma [PERSON_N…" at bounding box center [85, 288] width 29 height 22
select select "81285"
click at [89, 216] on select "[PERSON_NAME] krishna Amulie Anju [PERSON_NAME] [PERSON_NAME] Jeeshma [PERSON_N…" at bounding box center [85, 214] width 29 height 22
select select "92210"
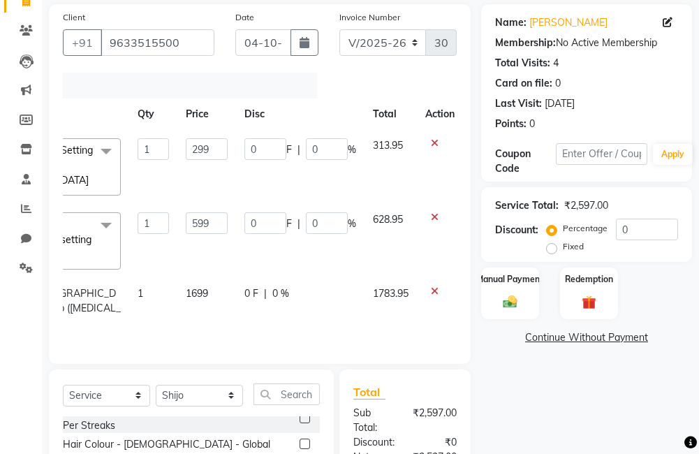
scroll to position [0, 159]
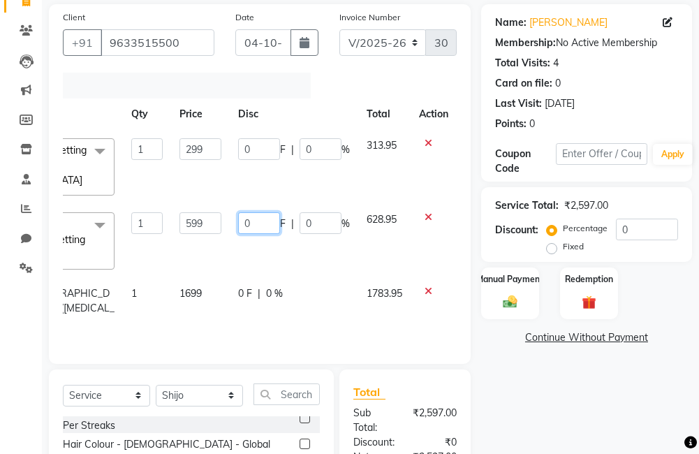
click at [259, 212] on input "0" at bounding box center [259, 223] width 42 height 22
type input "045"
click at [546, 372] on div "Name: [PERSON_NAME] Membership: No Active Membership Total Visits: 4 Card on fi…" at bounding box center [591, 334] width 221 height 661
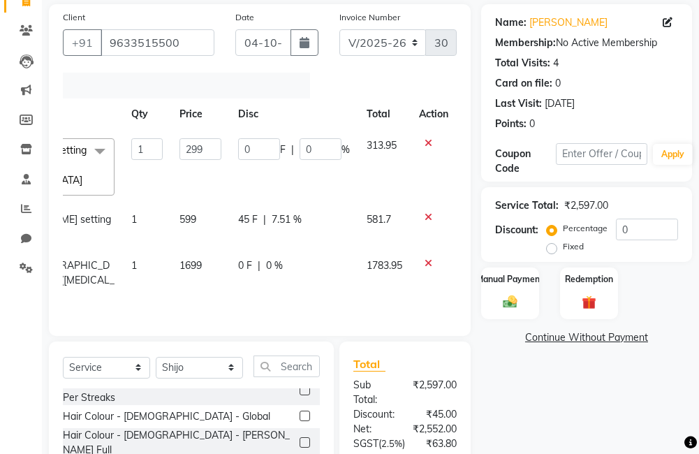
click at [245, 212] on span "45 F" at bounding box center [248, 219] width 20 height 15
select select "81285"
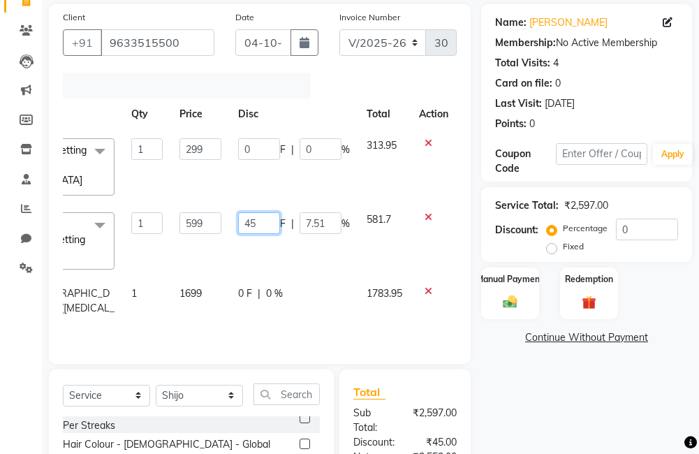
click at [262, 212] on input "45" at bounding box center [259, 223] width 42 height 22
type input "4"
type input "28.5"
click at [565, 407] on div "Name: [PERSON_NAME] Membership: No Active Membership Total Visits: 4 Card on fi…" at bounding box center [591, 334] width 221 height 661
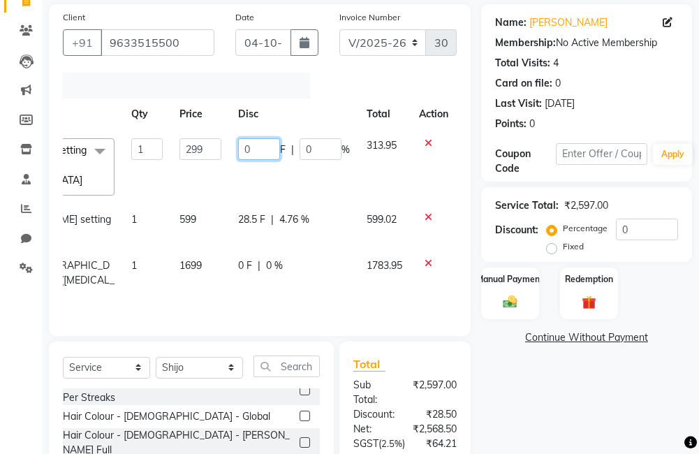
click at [256, 144] on input "0" at bounding box center [259, 149] width 42 height 22
type input "014"
click at [559, 400] on div "Name: [PERSON_NAME] Membership: No Active Membership Total Visits: 4 Card on fi…" at bounding box center [591, 320] width 221 height 633
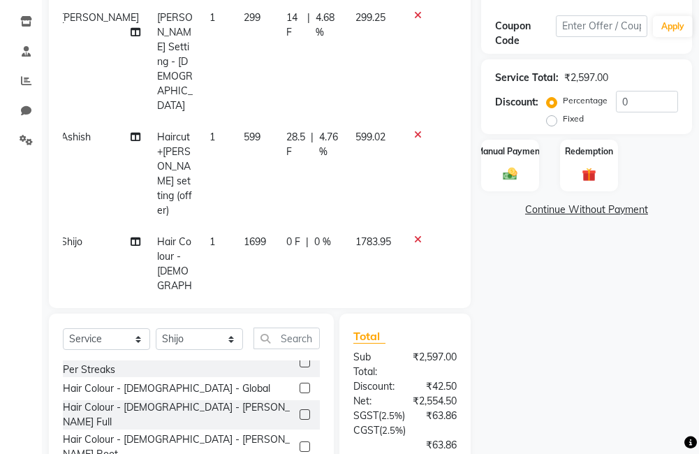
scroll to position [259, 0]
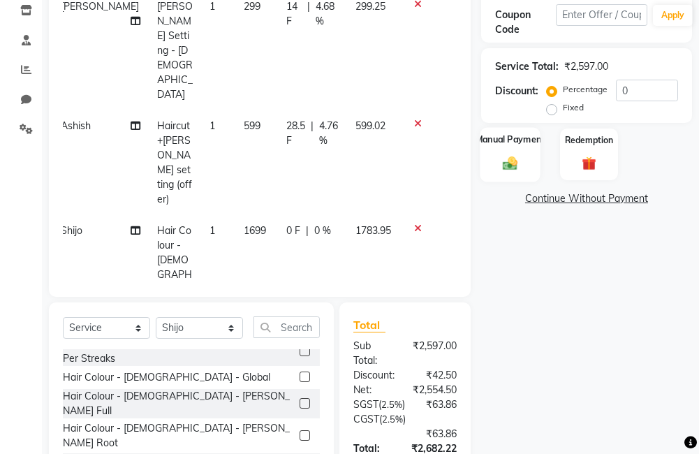
click at [509, 164] on img at bounding box center [511, 163] width 24 height 17
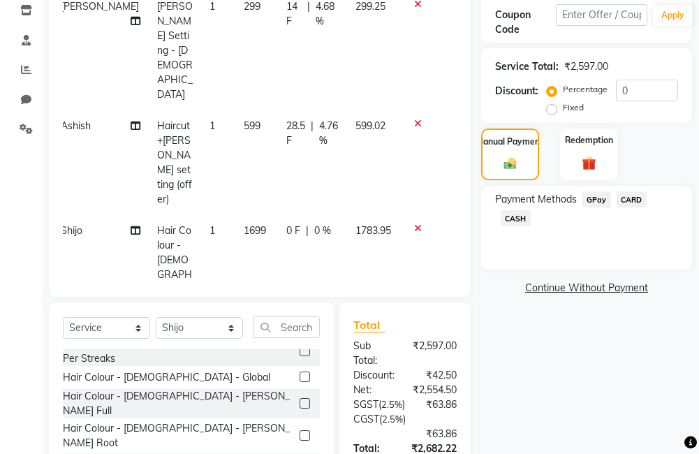
click at [602, 197] on span "GPay" at bounding box center [597, 199] width 29 height 16
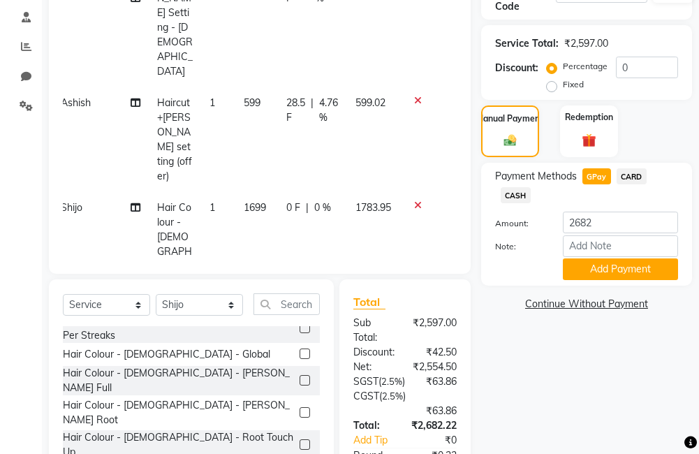
scroll to position [287, 0]
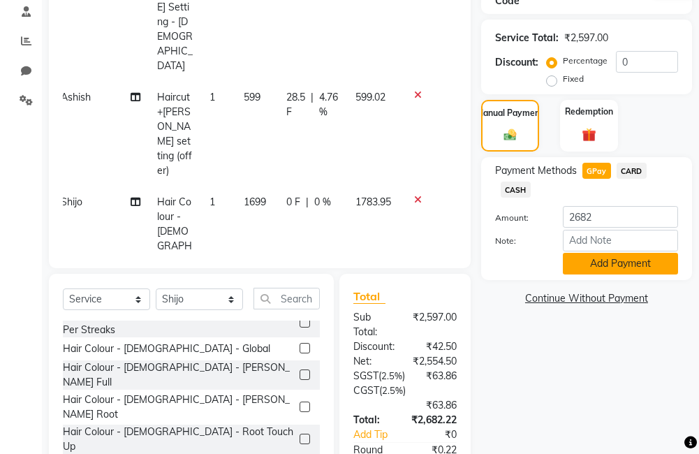
click at [584, 254] on button "Add Payment" at bounding box center [620, 264] width 115 height 22
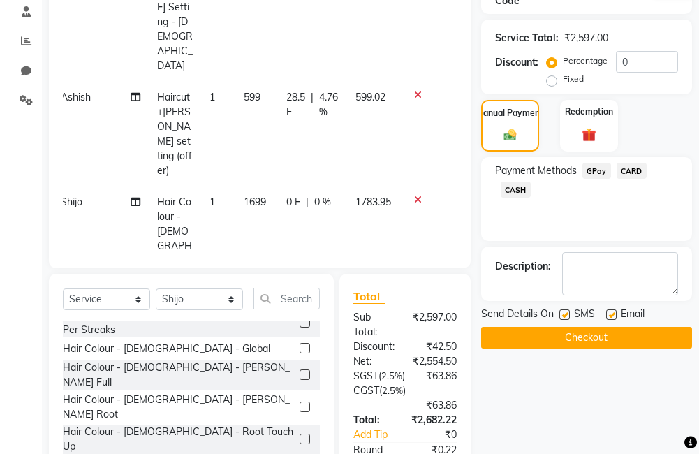
click at [560, 335] on button "Checkout" at bounding box center [586, 338] width 211 height 22
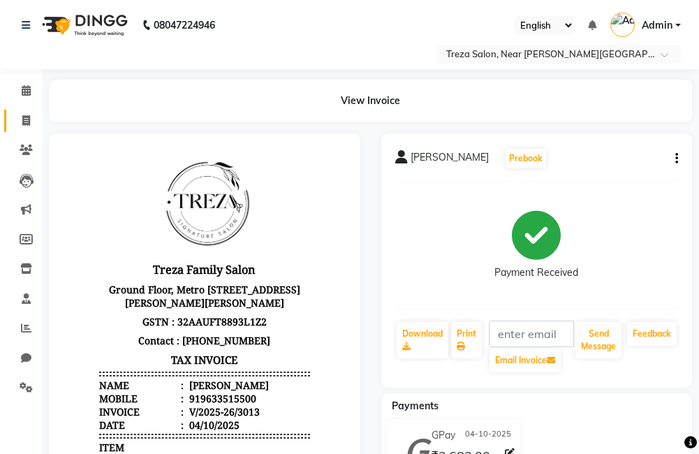
click at [26, 120] on icon at bounding box center [26, 120] width 8 height 10
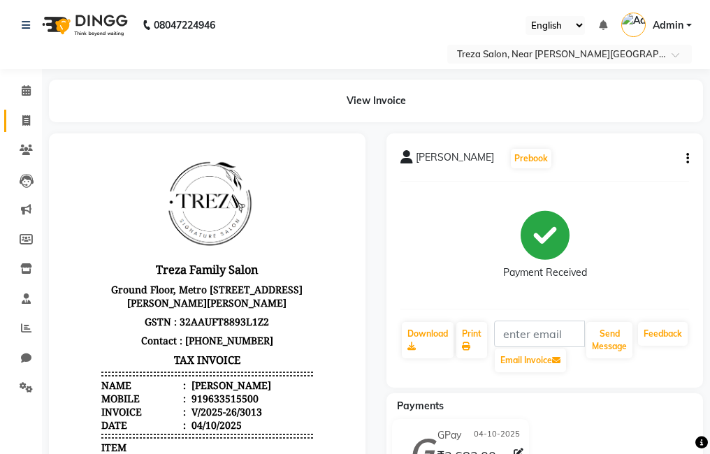
select select "service"
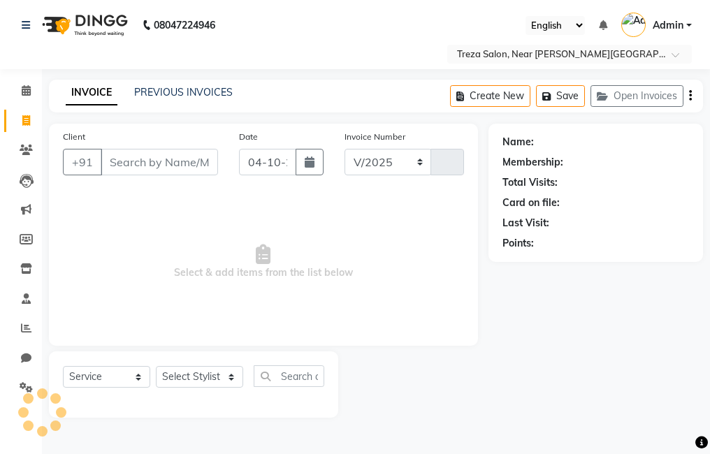
select select "7633"
type input "3014"
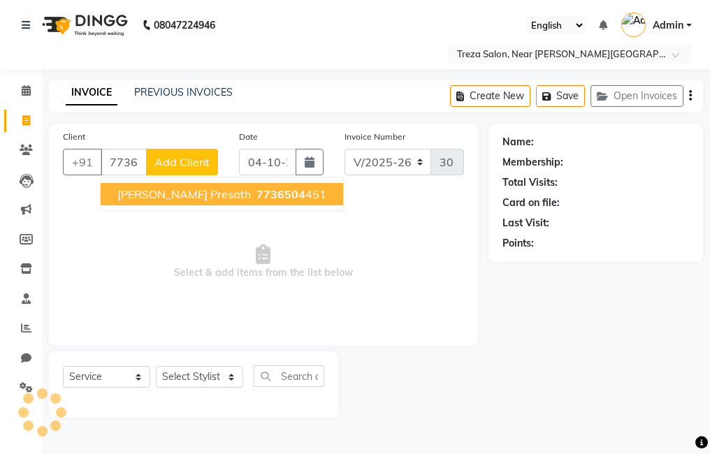
click at [254, 194] on ngb-highlight "7736504 451" at bounding box center [290, 194] width 73 height 14
type input "7736504451"
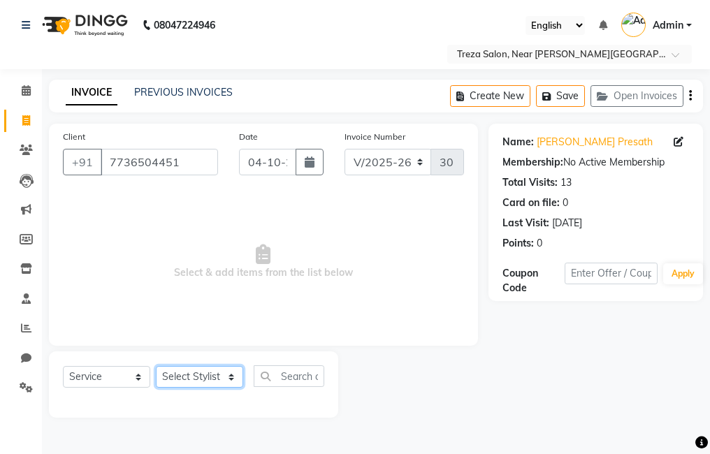
click at [196, 366] on select "Select Stylist [PERSON_NAME] Anju [PERSON_NAME] [PERSON_NAME] Jeeshma [PERSON_N…" at bounding box center [199, 377] width 87 height 22
select select "93601"
click at [156, 366] on select "Select Stylist [PERSON_NAME] Anju [PERSON_NAME] [PERSON_NAME] Jeeshma [PERSON_N…" at bounding box center [199, 377] width 87 height 22
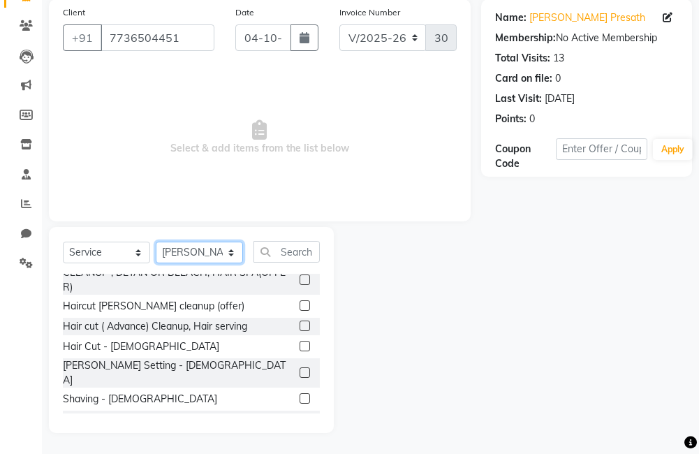
scroll to position [241, 0]
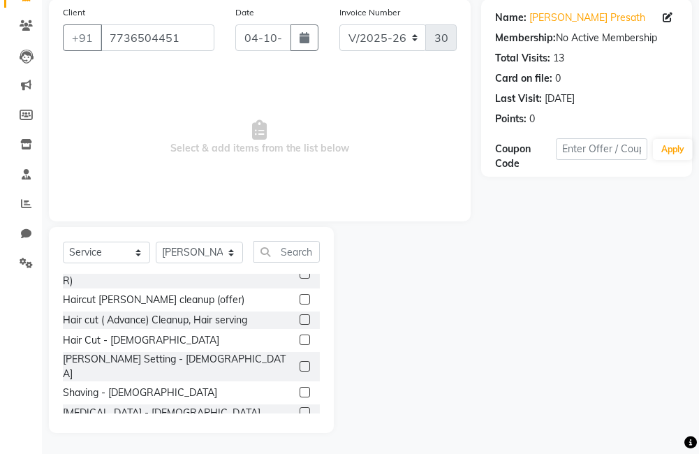
click at [300, 338] on label at bounding box center [305, 340] width 10 height 10
click at [300, 338] on input "checkbox" at bounding box center [304, 340] width 9 height 9
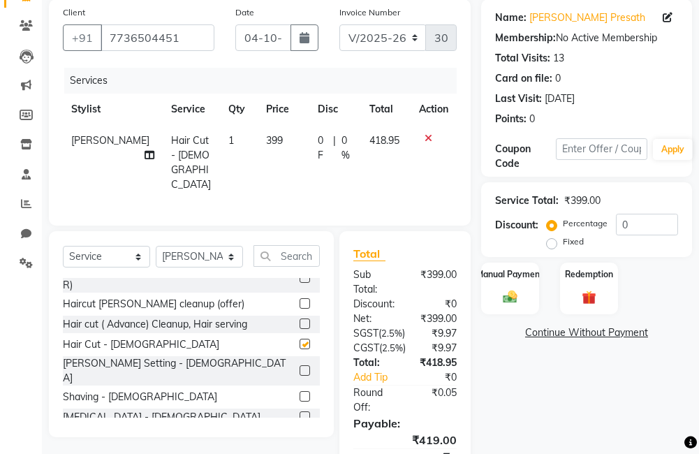
checkbox input "false"
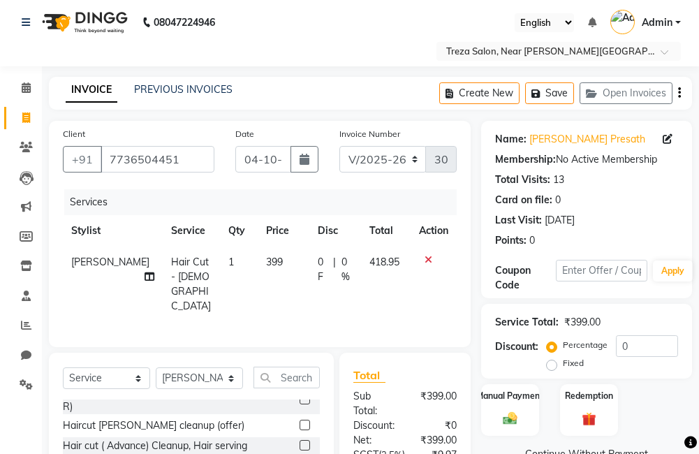
scroll to position [9, 0]
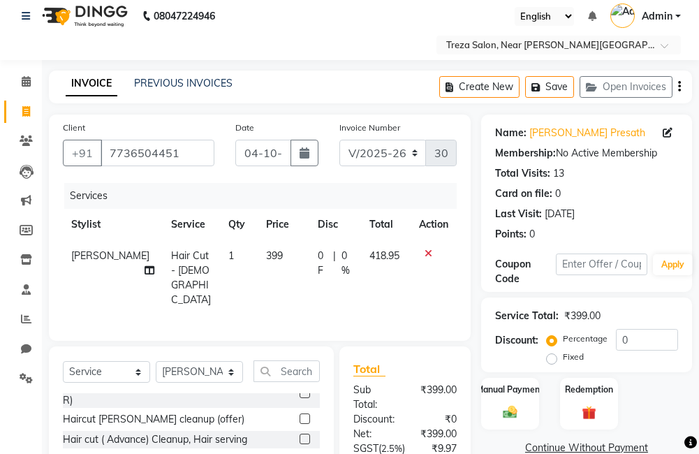
click at [680, 87] on icon "button" at bounding box center [679, 87] width 3 height 1
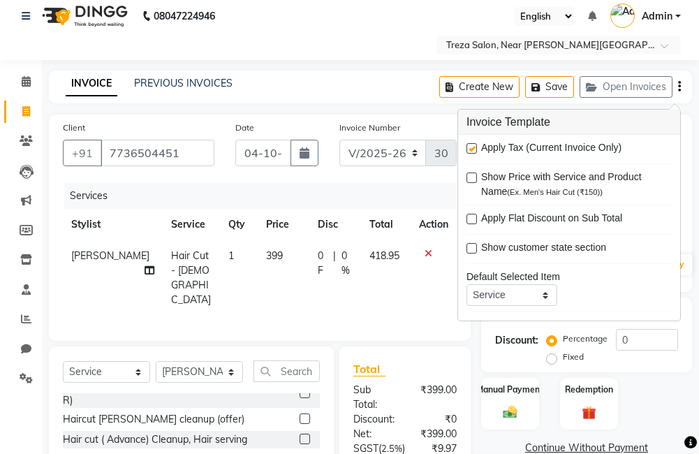
click at [472, 149] on label at bounding box center [472, 148] width 10 height 10
click at [472, 149] on input "checkbox" at bounding box center [471, 149] width 9 height 9
checkbox input "false"
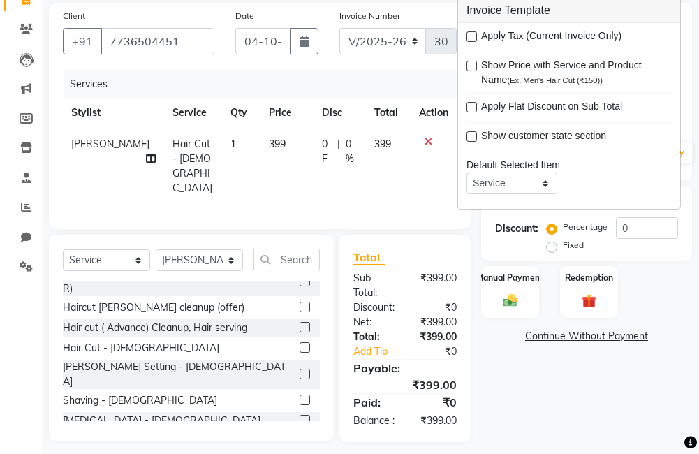
scroll to position [122, 0]
click at [511, 304] on img at bounding box center [511, 300] width 24 height 17
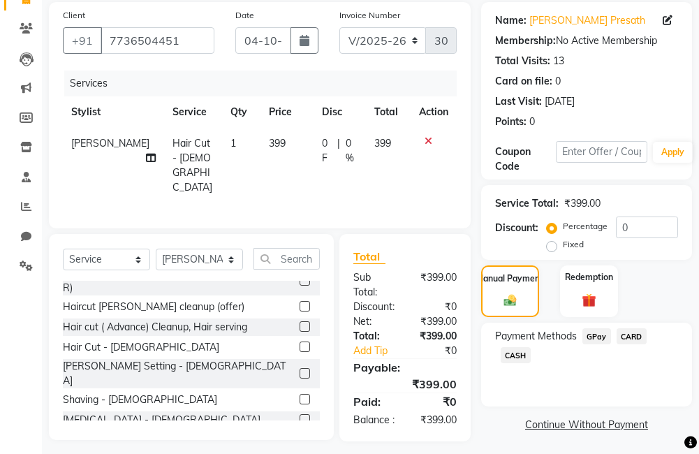
click at [599, 337] on span "GPay" at bounding box center [597, 336] width 29 height 16
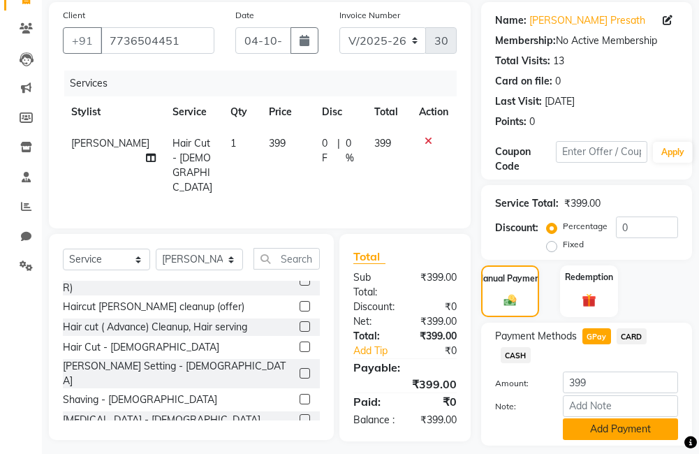
click at [635, 430] on button "Add Payment" at bounding box center [620, 430] width 115 height 22
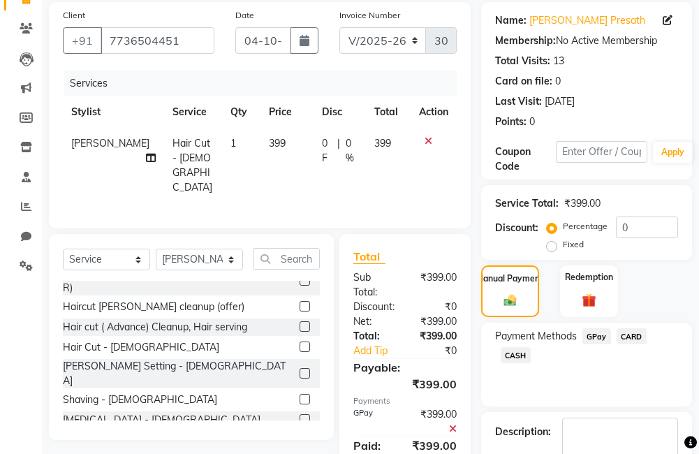
scroll to position [203, 0]
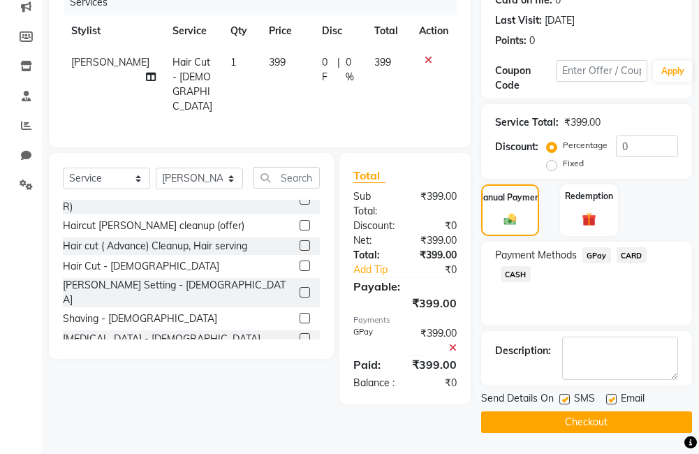
click at [609, 428] on button "Checkout" at bounding box center [586, 423] width 211 height 22
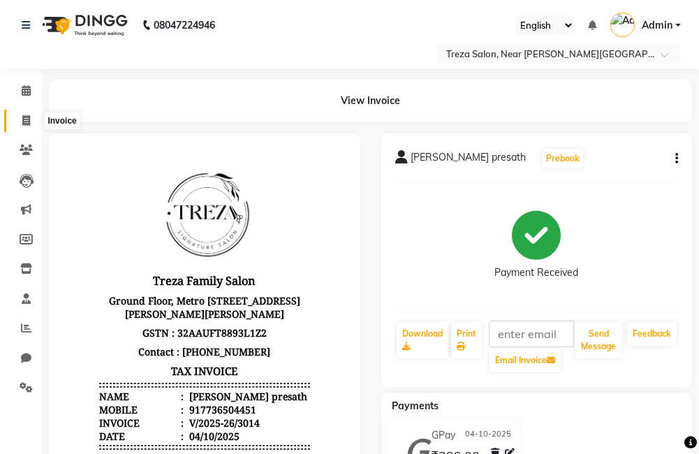
click at [27, 121] on icon at bounding box center [26, 120] width 8 height 10
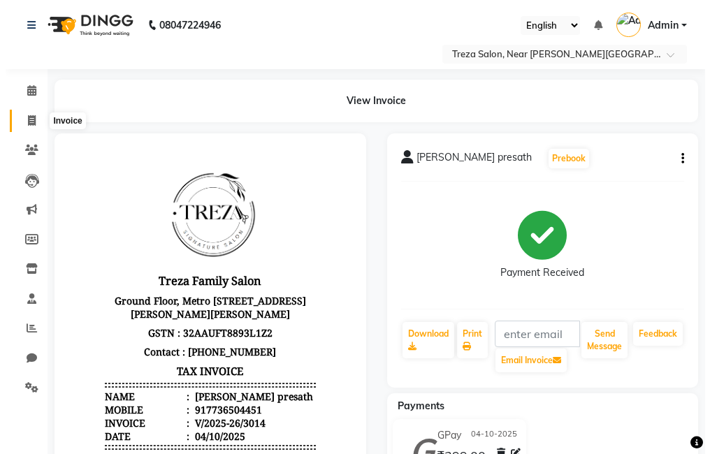
select select "service"
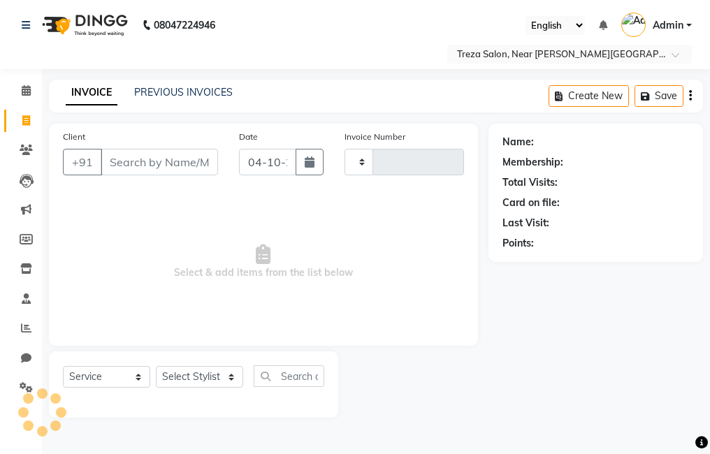
type input "3015"
select select "7633"
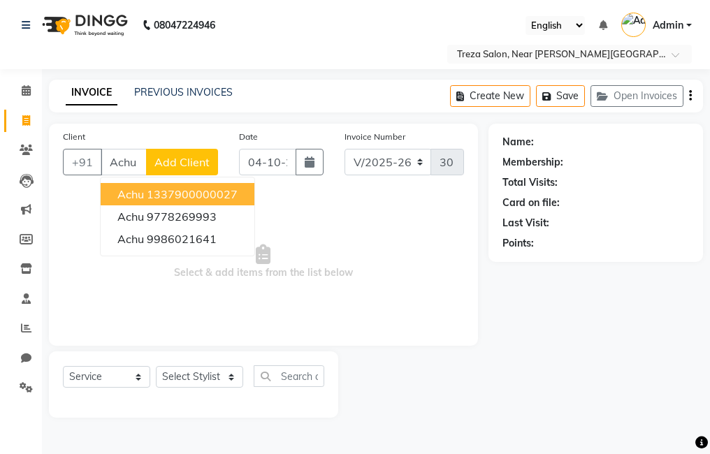
type input "Achu"
click at [188, 163] on span "Add Client" at bounding box center [181, 162] width 55 height 14
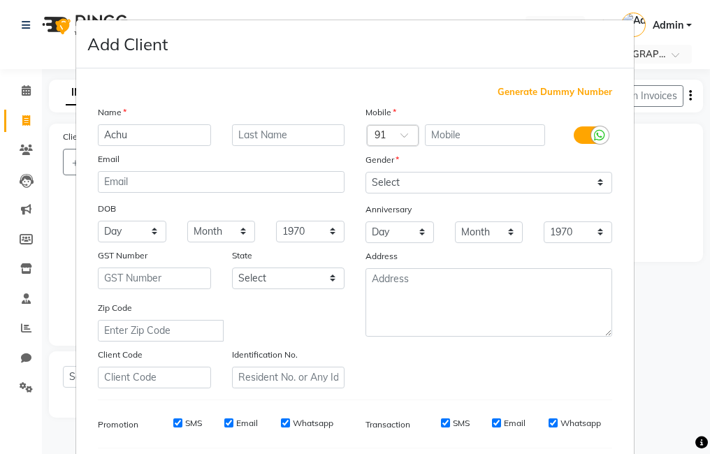
click at [535, 95] on span "Generate Dummy Number" at bounding box center [554, 92] width 115 height 14
type input "1337900000273"
checkbox input "false"
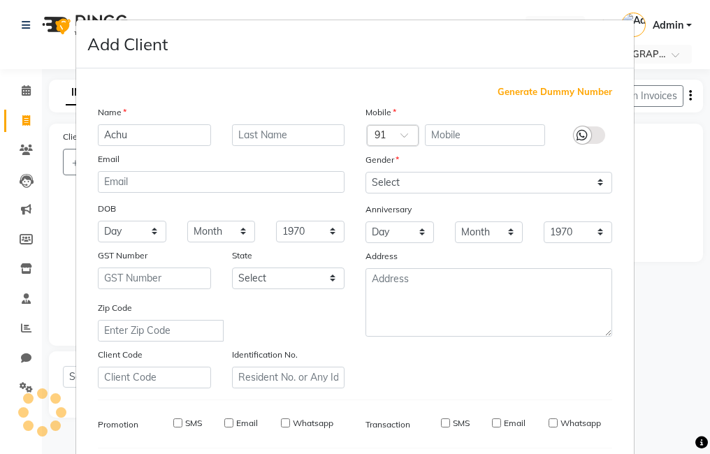
checkbox input "false"
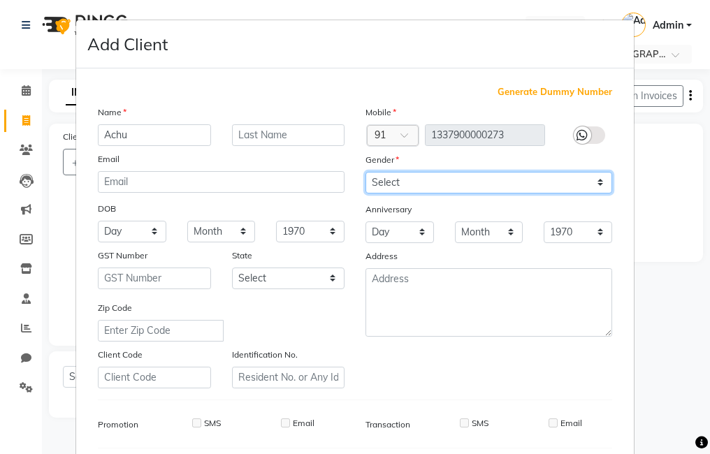
click at [514, 186] on select "Select [DEMOGRAPHIC_DATA] [DEMOGRAPHIC_DATA] Other Prefer Not To Say" at bounding box center [488, 183] width 247 height 22
select select "[DEMOGRAPHIC_DATA]"
click at [365, 172] on select "Select [DEMOGRAPHIC_DATA] [DEMOGRAPHIC_DATA] Other Prefer Not To Say" at bounding box center [488, 183] width 247 height 22
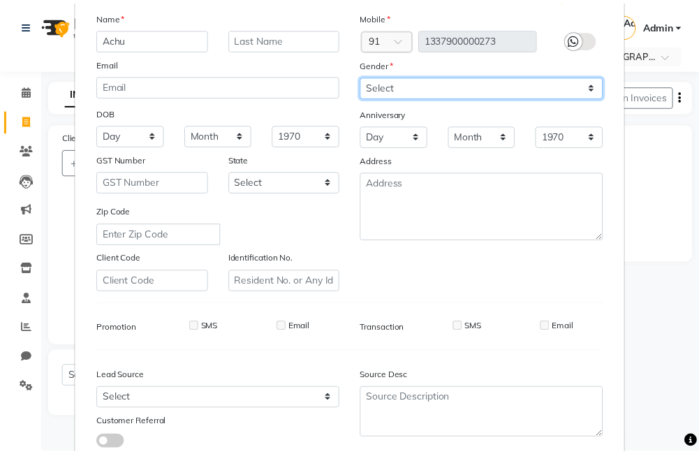
scroll to position [191, 0]
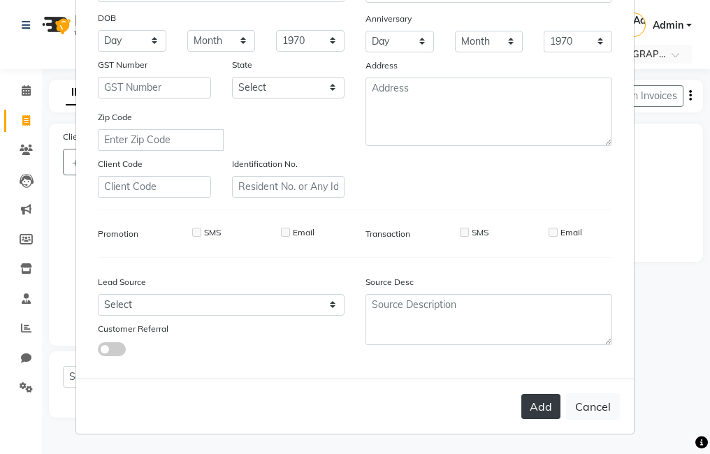
click at [539, 418] on button "Add" at bounding box center [540, 406] width 39 height 25
type input "1337900000273"
select select
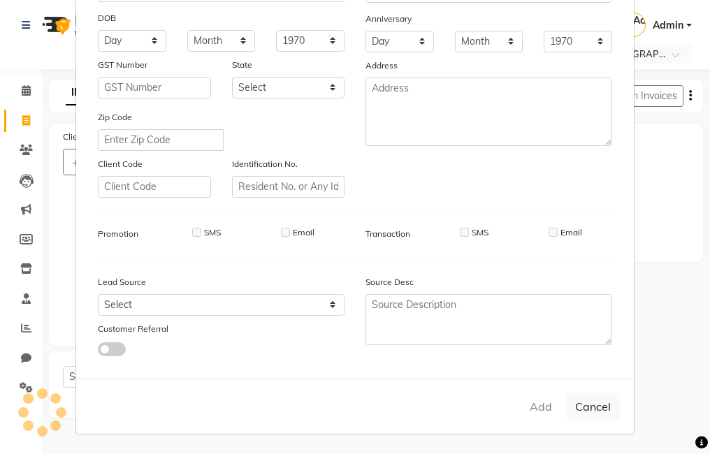
select select
checkbox input "false"
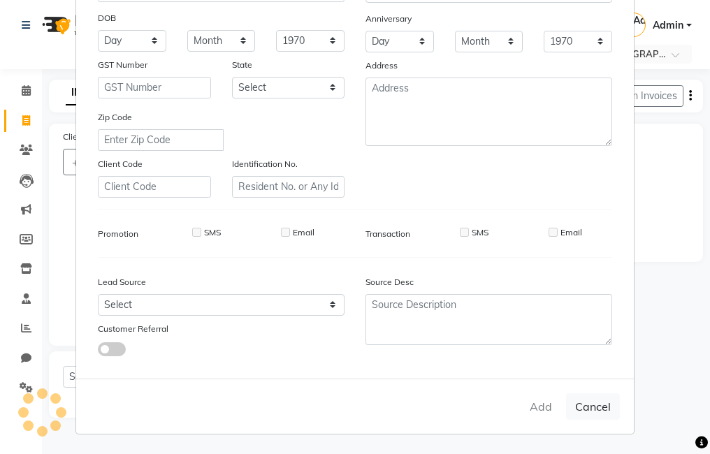
checkbox input "false"
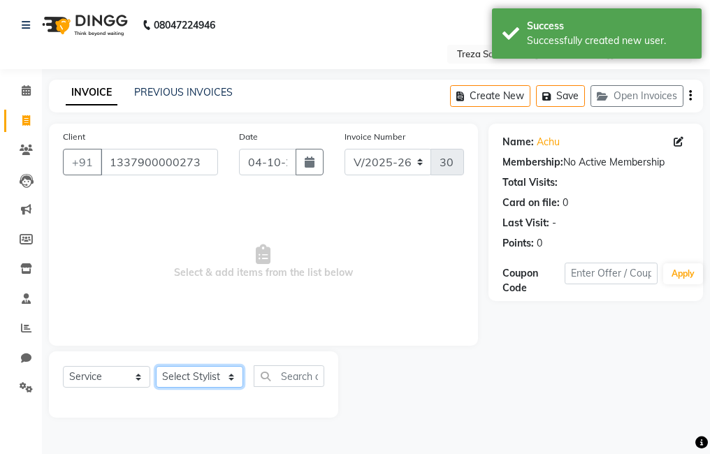
click at [189, 379] on select "Select Stylist [PERSON_NAME] Anju [PERSON_NAME] [PERSON_NAME] Jeeshma [PERSON_N…" at bounding box center [199, 377] width 87 height 22
click at [189, 370] on select "Select Stylist [PERSON_NAME] Anju [PERSON_NAME] [PERSON_NAME] Jeeshma [PERSON_N…" at bounding box center [199, 377] width 87 height 22
select select "90712"
click at [156, 366] on select "Select Stylist [PERSON_NAME] Anju [PERSON_NAME] [PERSON_NAME] Jeeshma [PERSON_N…" at bounding box center [199, 377] width 87 height 22
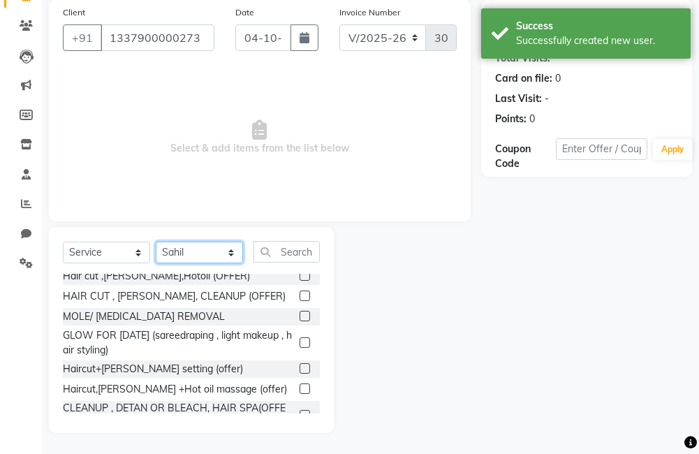
scroll to position [140, 0]
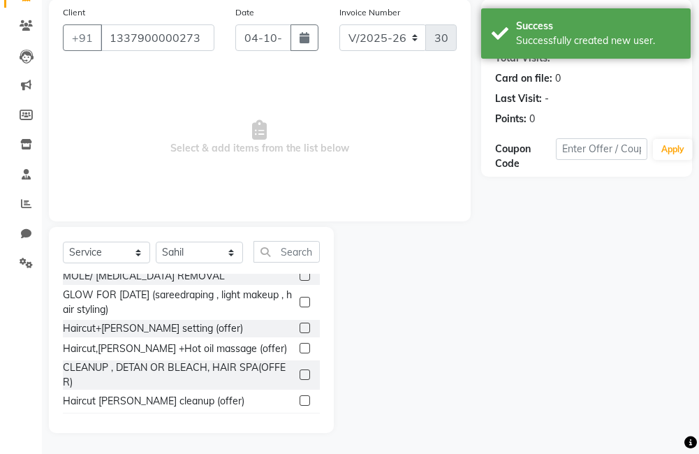
click at [300, 330] on label at bounding box center [305, 328] width 10 height 10
click at [300, 330] on input "checkbox" at bounding box center [304, 328] width 9 height 9
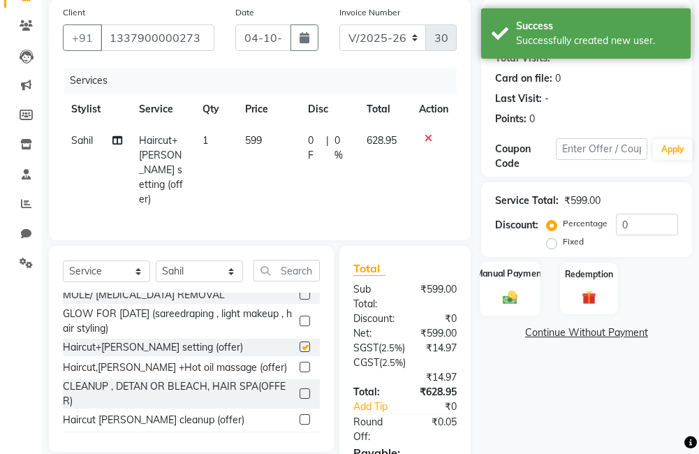
checkbox input "false"
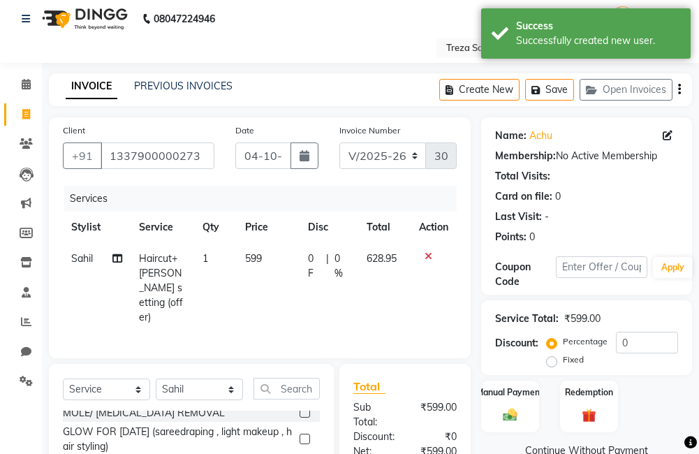
scroll to position [0, 0]
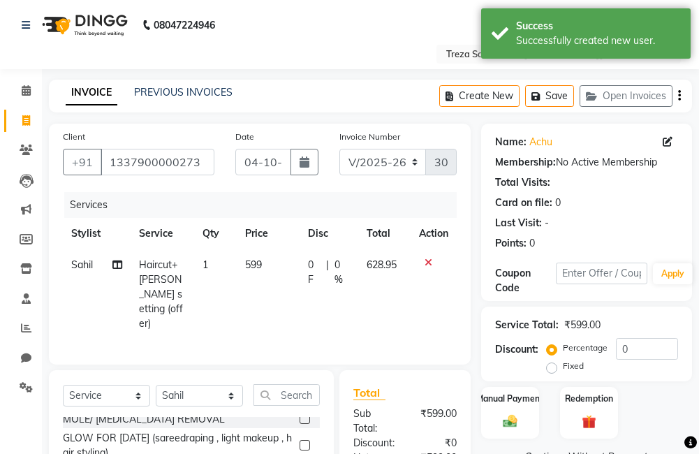
click at [681, 96] on icon "button" at bounding box center [679, 96] width 3 height 1
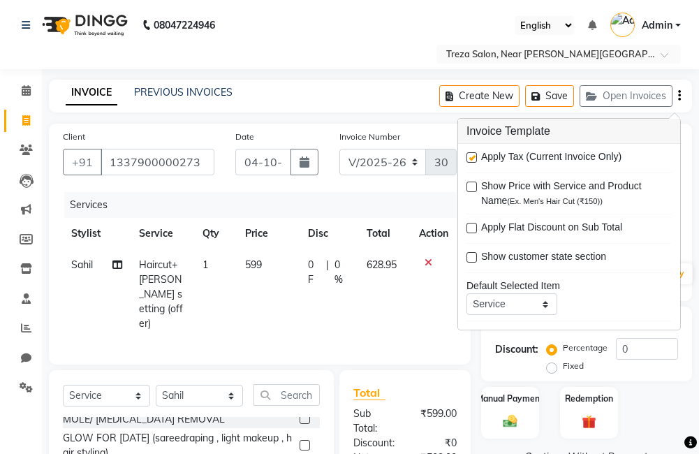
click at [473, 159] on label at bounding box center [472, 157] width 10 height 10
click at [473, 159] on input "checkbox" at bounding box center [471, 158] width 9 height 9
checkbox input "false"
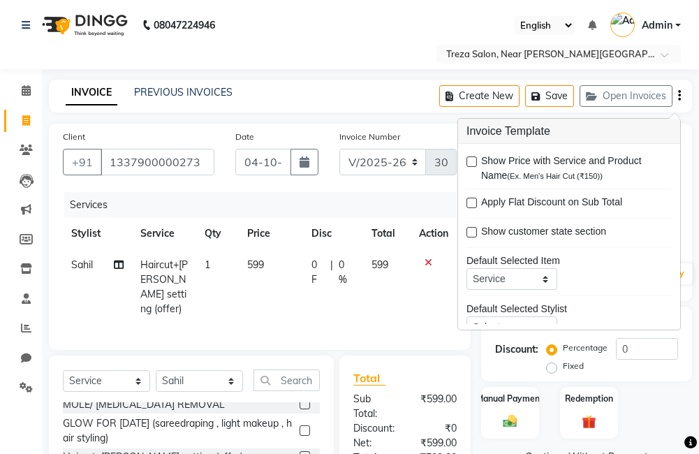
scroll to position [68, 0]
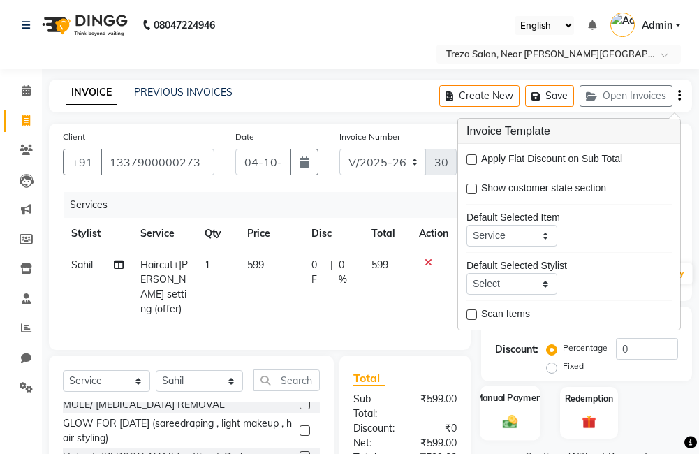
click at [501, 418] on img at bounding box center [511, 422] width 24 height 17
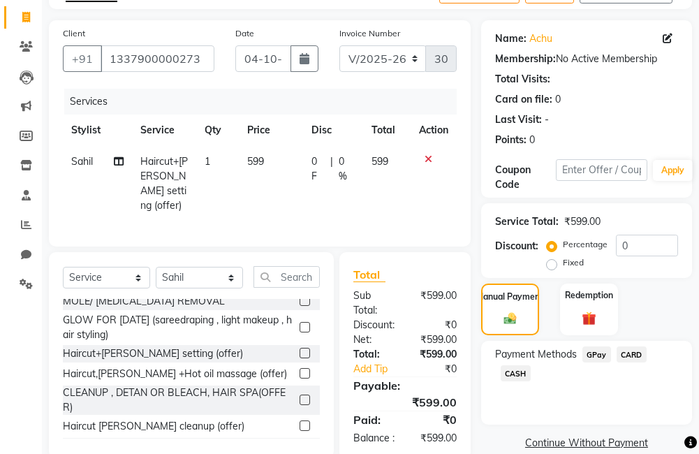
scroll to position [140, 0]
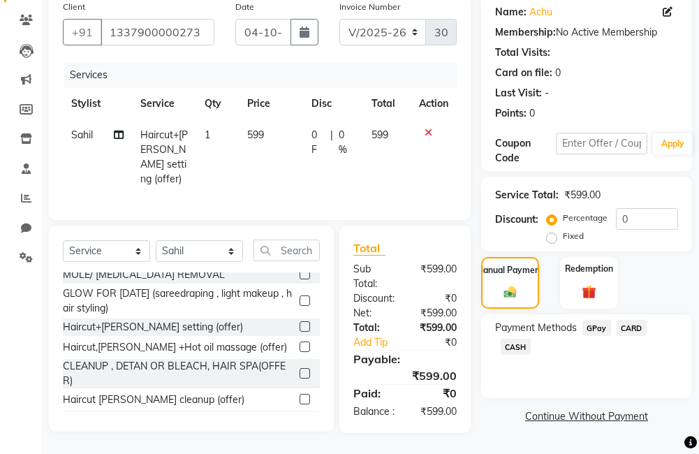
click at [601, 320] on span "GPay" at bounding box center [597, 328] width 29 height 16
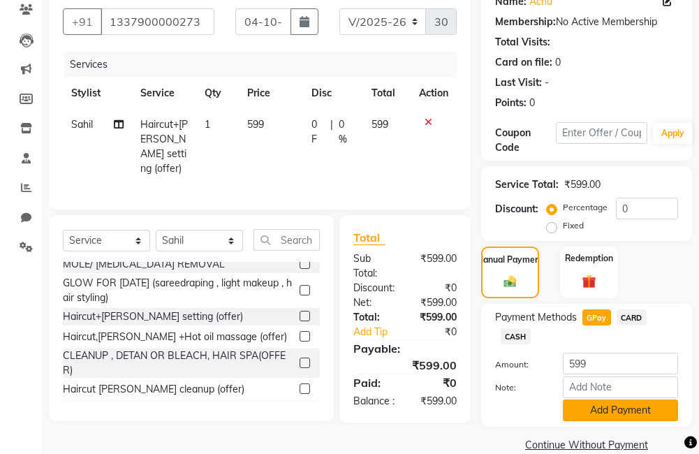
click at [602, 408] on button "Add Payment" at bounding box center [620, 411] width 115 height 22
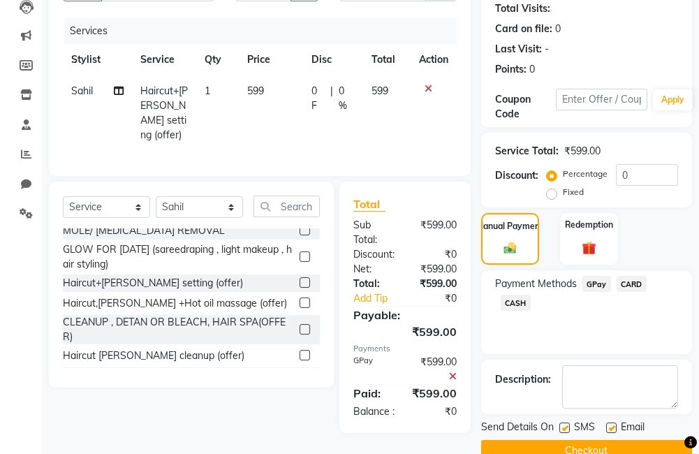
scroll to position [203, 0]
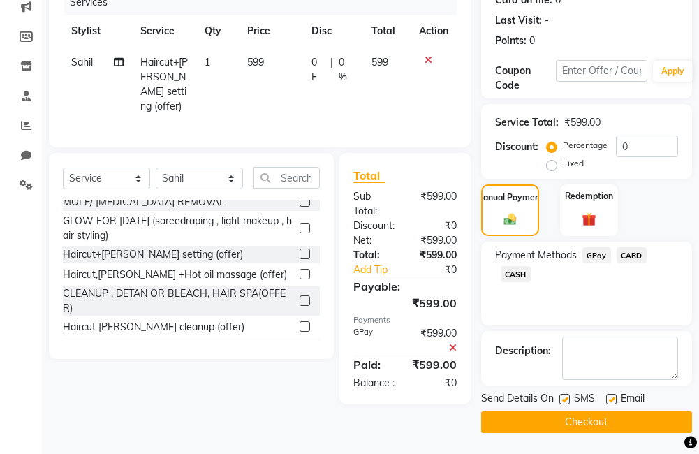
click at [591, 419] on button "Checkout" at bounding box center [586, 423] width 211 height 22
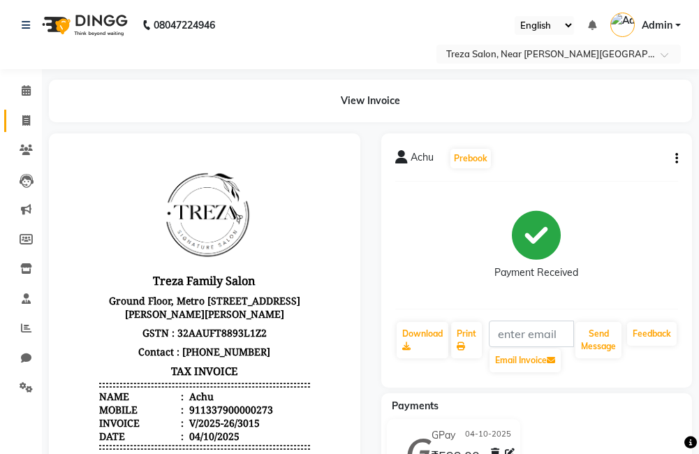
click at [26, 123] on icon at bounding box center [26, 120] width 8 height 10
select select "service"
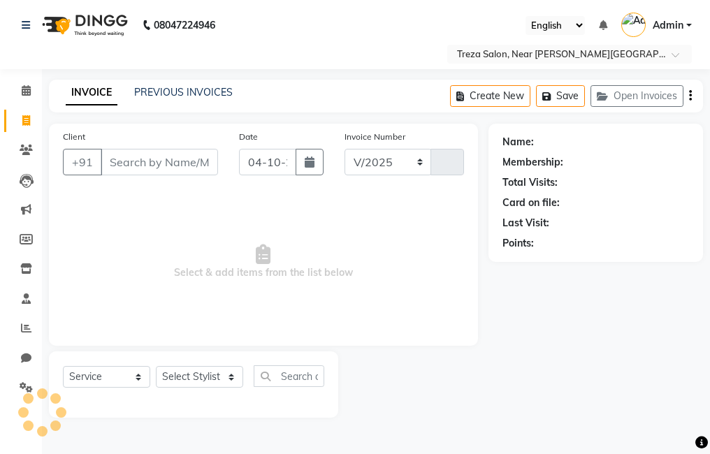
select select "7633"
type input "3016"
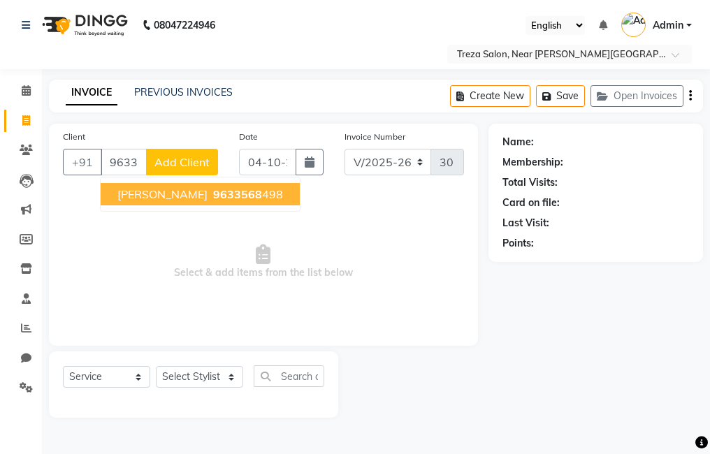
click at [213, 190] on span "9633568" at bounding box center [237, 194] width 49 height 14
type input "9633568498"
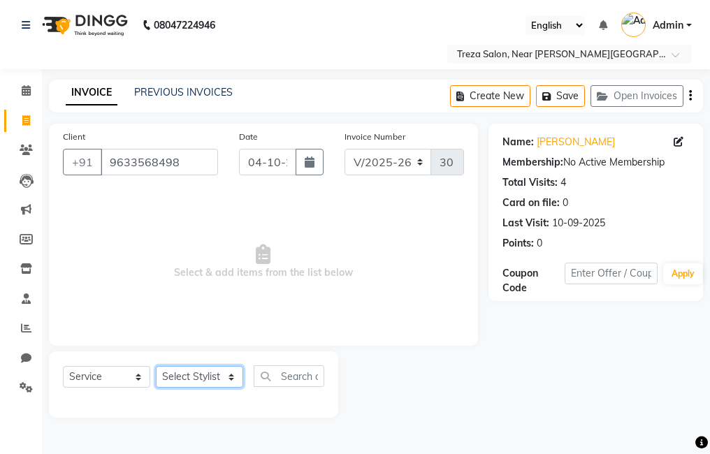
click at [212, 374] on select "Select Stylist [PERSON_NAME] Anju [PERSON_NAME] [PERSON_NAME] Jeeshma [PERSON_N…" at bounding box center [199, 377] width 87 height 22
select select "92210"
click at [156, 366] on select "Select Stylist [PERSON_NAME] Anju [PERSON_NAME] [PERSON_NAME] Jeeshma [PERSON_N…" at bounding box center [199, 377] width 87 height 22
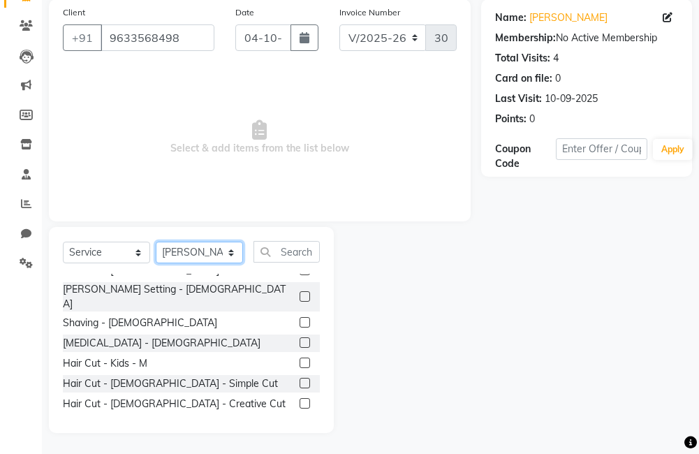
scroll to position [312, 0]
click at [300, 357] on label at bounding box center [305, 362] width 10 height 10
click at [300, 358] on input "checkbox" at bounding box center [304, 362] width 9 height 9
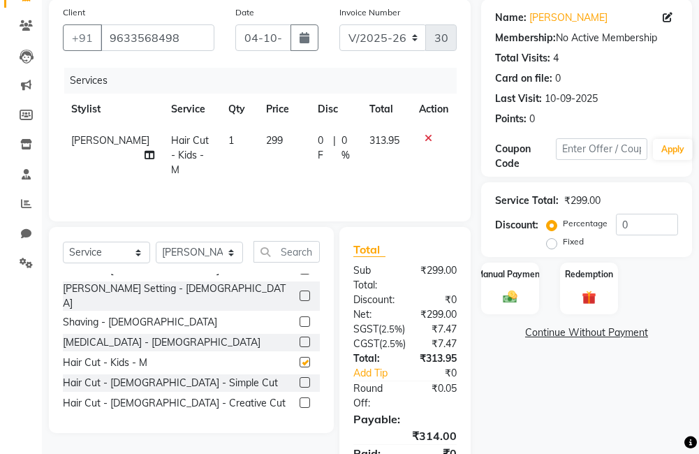
checkbox input "false"
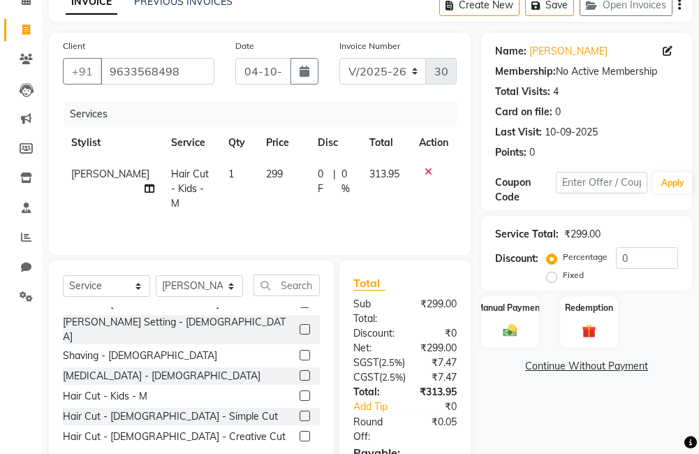
scroll to position [0, 0]
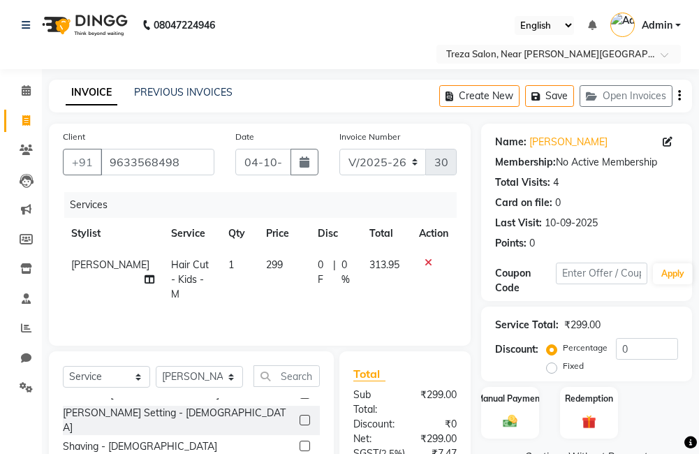
click at [679, 96] on icon "button" at bounding box center [679, 96] width 3 height 1
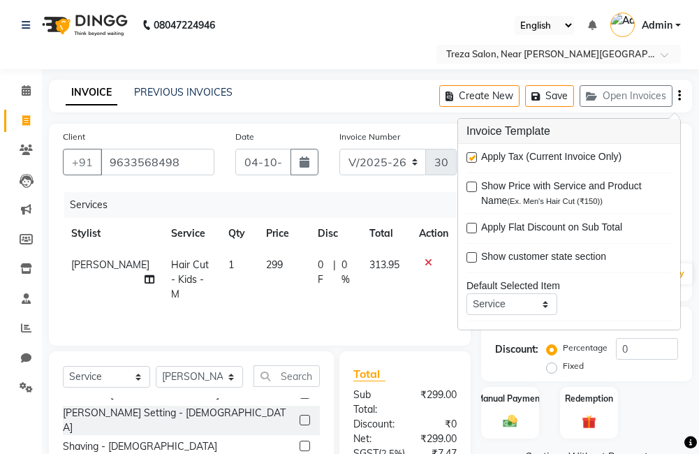
click at [473, 158] on label at bounding box center [472, 157] width 10 height 10
click at [473, 158] on input "checkbox" at bounding box center [471, 158] width 9 height 9
checkbox input "false"
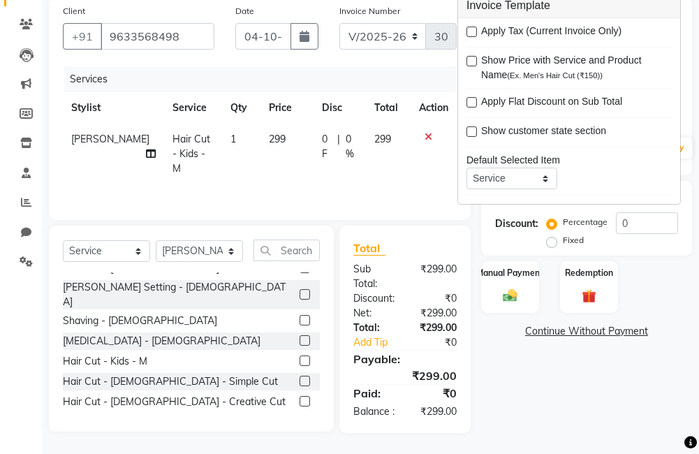
scroll to position [133, 0]
click at [514, 291] on img at bounding box center [511, 296] width 24 height 17
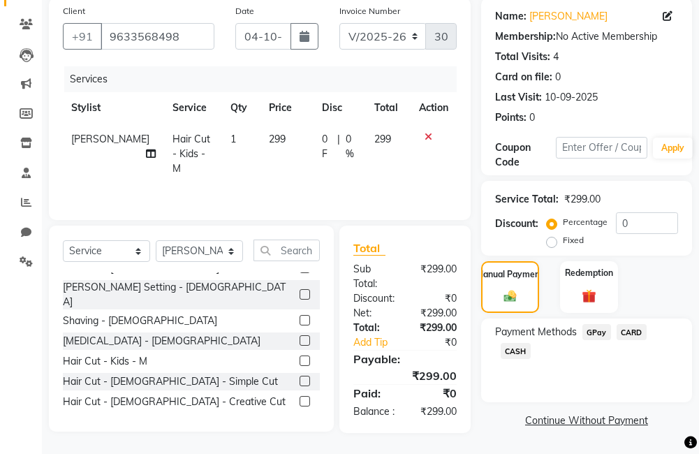
click at [636, 328] on span "CARD" at bounding box center [632, 332] width 30 height 16
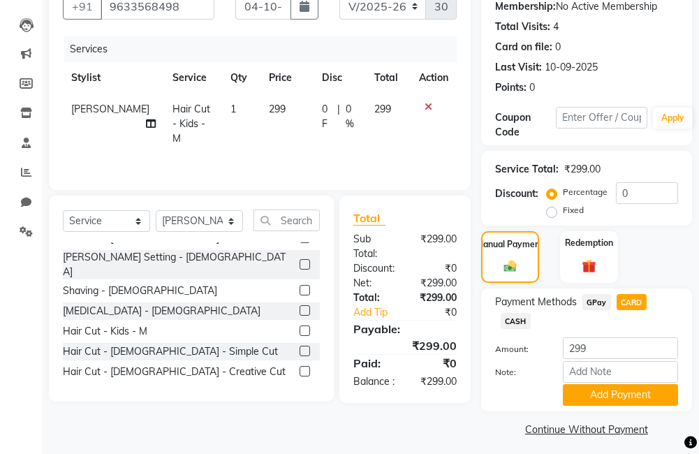
scroll to position [163, 0]
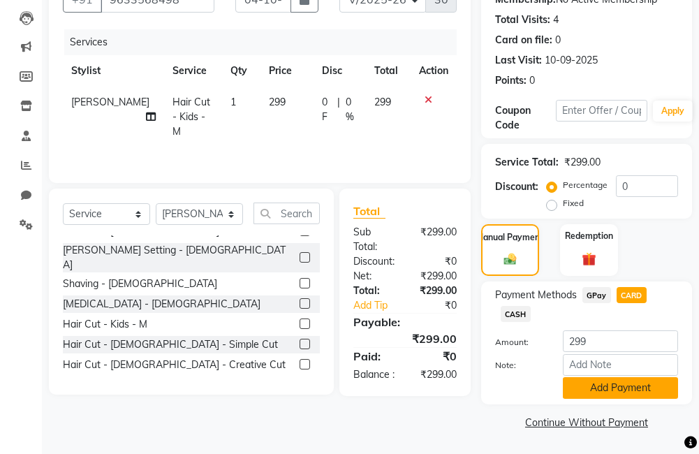
click at [622, 380] on button "Add Payment" at bounding box center [620, 388] width 115 height 22
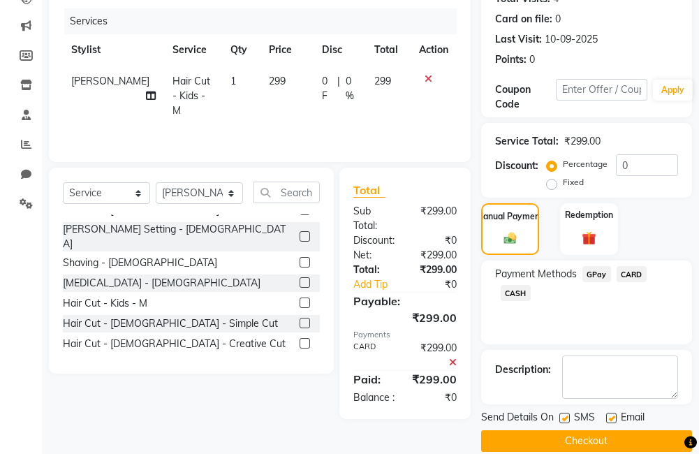
scroll to position [203, 0]
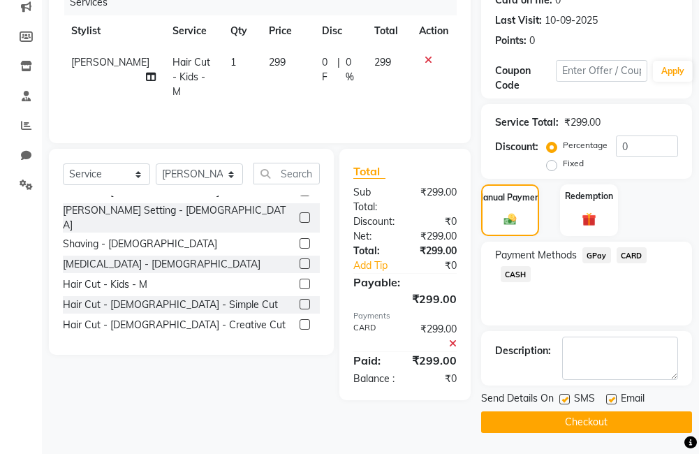
click at [604, 437] on main "INVOICE PREVIOUS INVOICES Create New Save Open Invoices Client [PHONE_NUMBER] D…" at bounding box center [370, 165] width 657 height 577
click at [609, 426] on button "Checkout" at bounding box center [586, 423] width 211 height 22
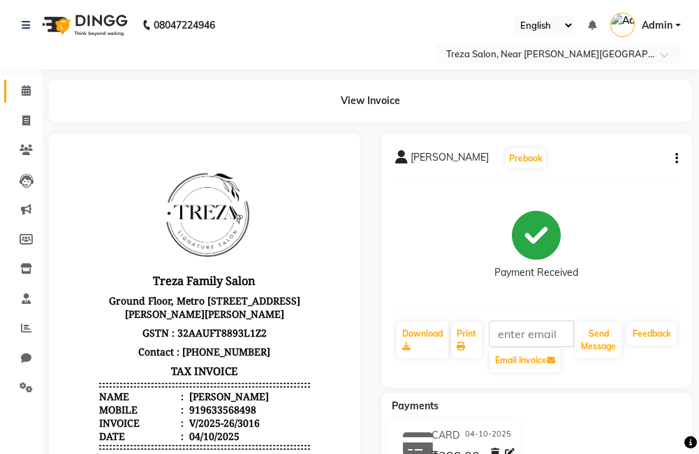
click at [24, 94] on icon at bounding box center [26, 90] width 9 height 10
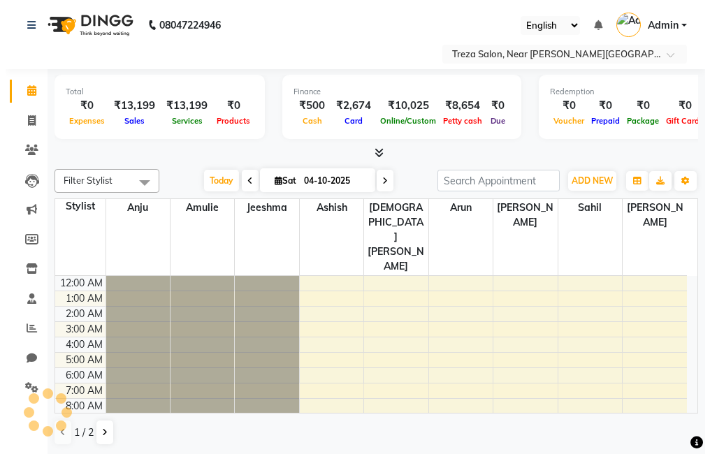
scroll to position [93, 0]
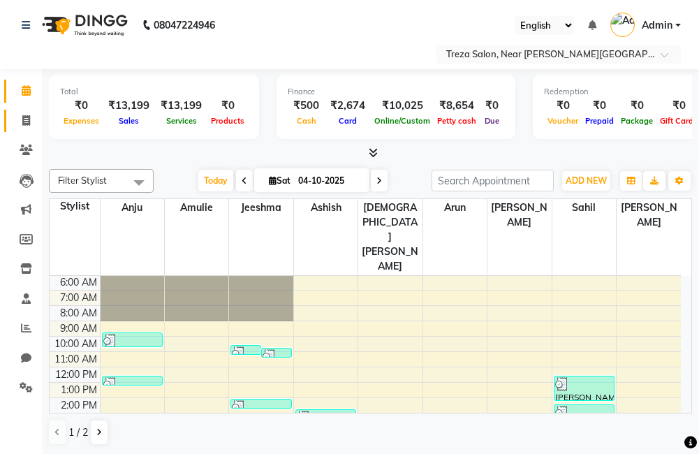
click at [22, 116] on icon at bounding box center [26, 120] width 8 height 10
select select "service"
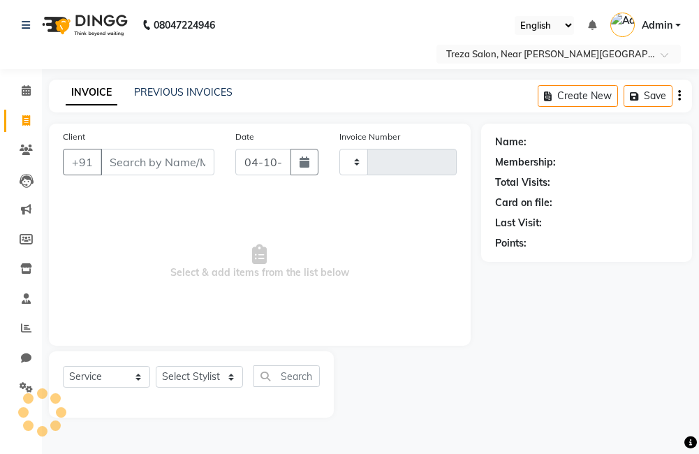
type input "3017"
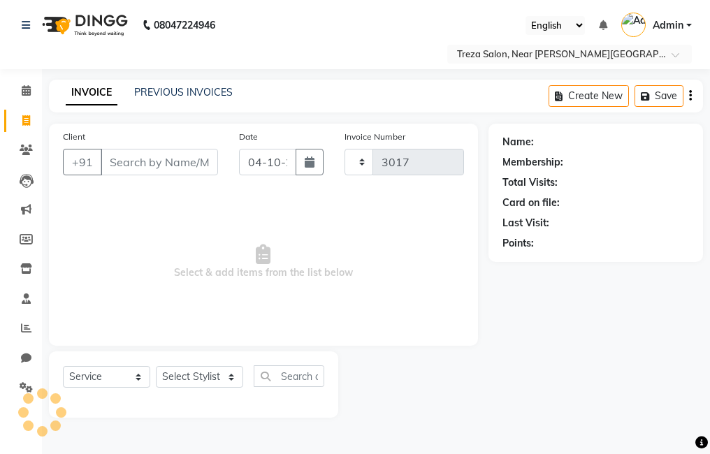
select select "7633"
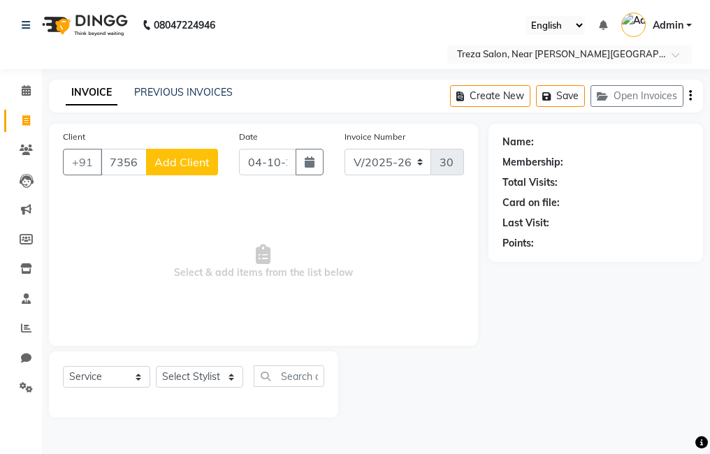
type input "7356184888"
click at [203, 149] on button "Add Client" at bounding box center [182, 162] width 72 height 27
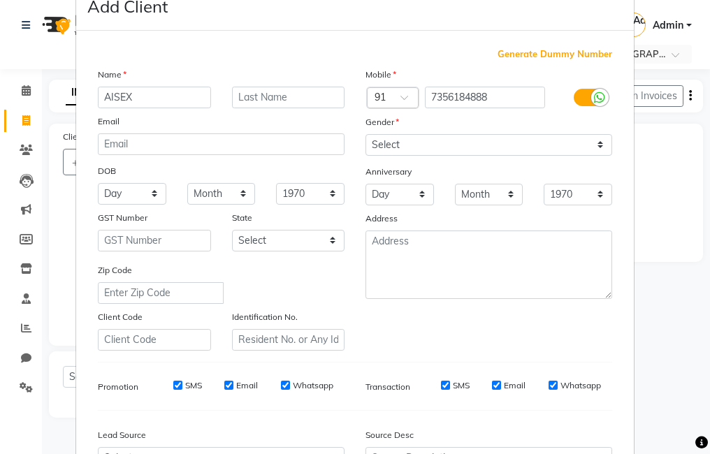
scroll to position [43, 0]
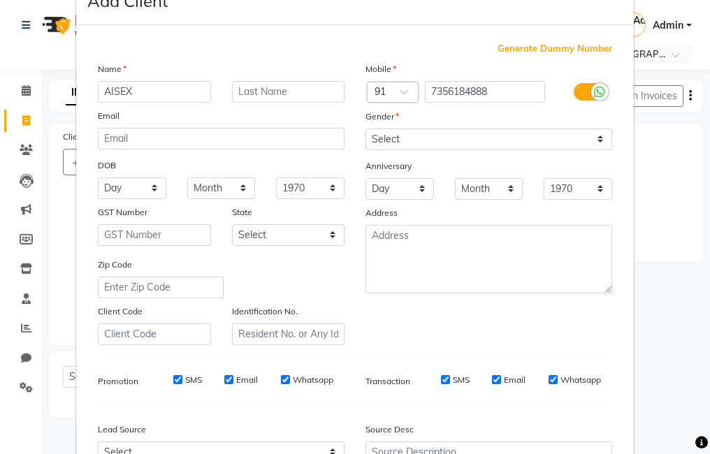
type input "AISEX"
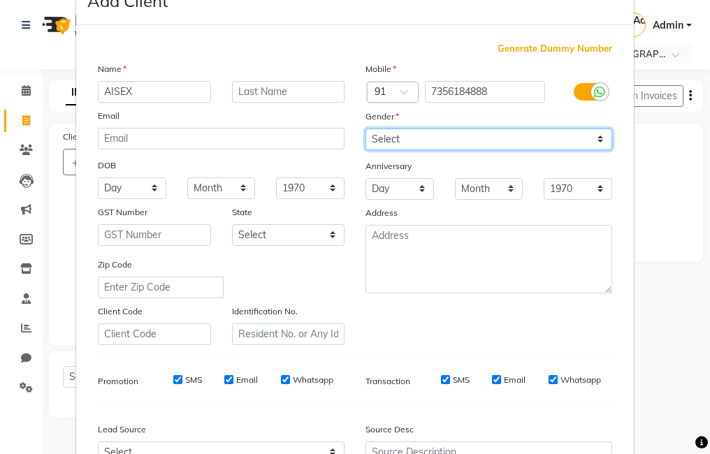
click at [578, 138] on select "Select [DEMOGRAPHIC_DATA] [DEMOGRAPHIC_DATA] Other Prefer Not To Say" at bounding box center [488, 140] width 247 height 22
select select "[DEMOGRAPHIC_DATA]"
click at [365, 129] on select "Select [DEMOGRAPHIC_DATA] [DEMOGRAPHIC_DATA] Other Prefer Not To Say" at bounding box center [488, 140] width 247 height 22
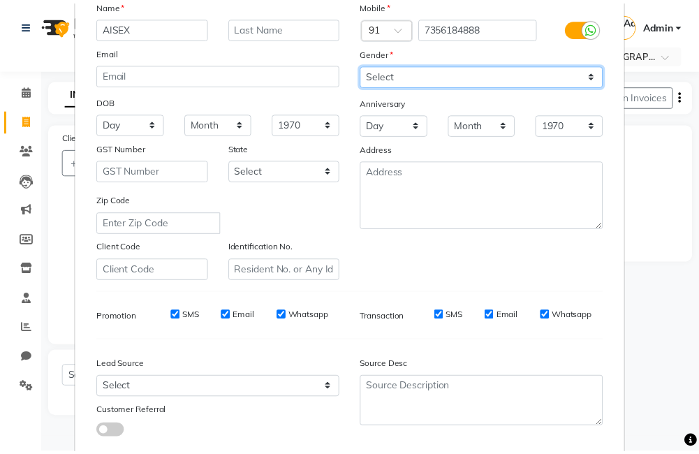
scroll to position [156, 0]
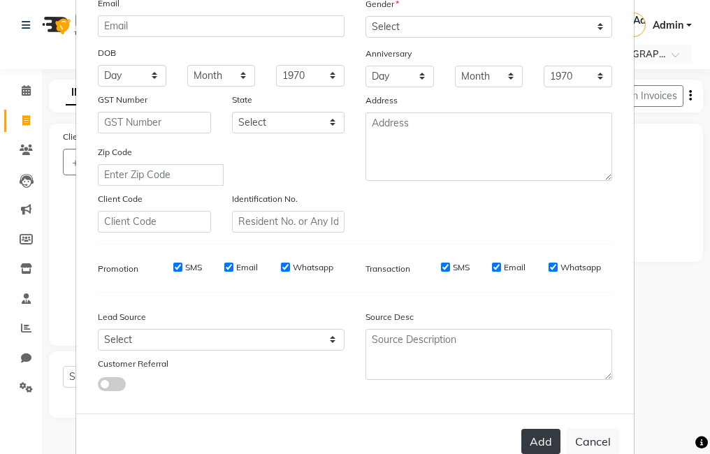
click at [544, 434] on button "Add" at bounding box center [540, 441] width 39 height 25
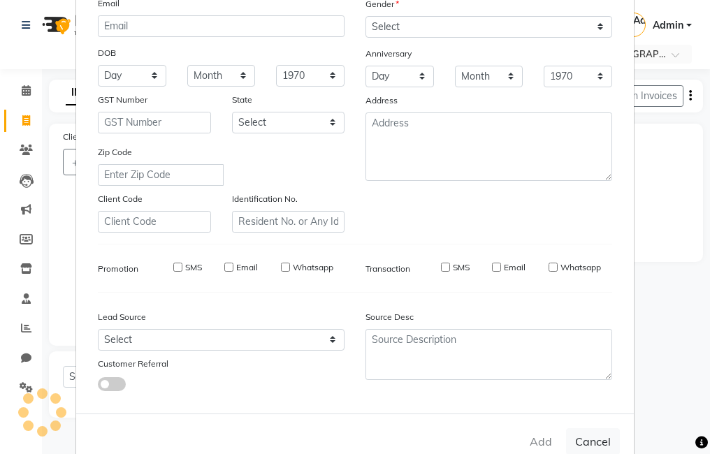
select select
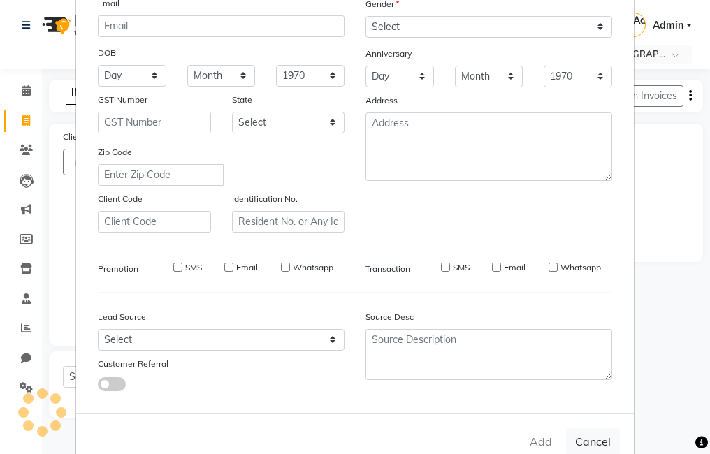
select select
checkbox input "false"
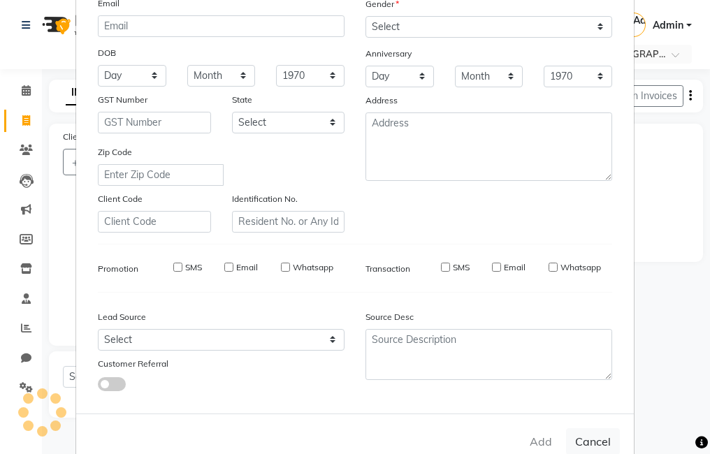
checkbox input "false"
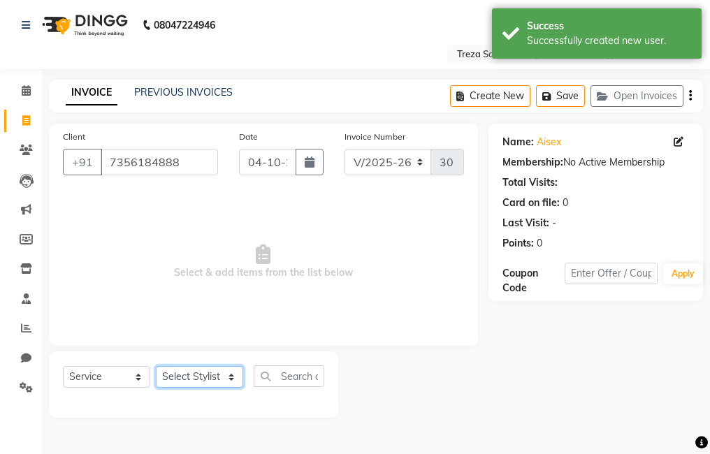
click at [212, 381] on select "Select Stylist [PERSON_NAME] Anju [PERSON_NAME] [PERSON_NAME] Jeeshma [PERSON_N…" at bounding box center [199, 377] width 87 height 22
select select "85969"
click at [156, 366] on select "Select Stylist [PERSON_NAME] Anju [PERSON_NAME] [PERSON_NAME] Jeeshma [PERSON_N…" at bounding box center [199, 377] width 87 height 22
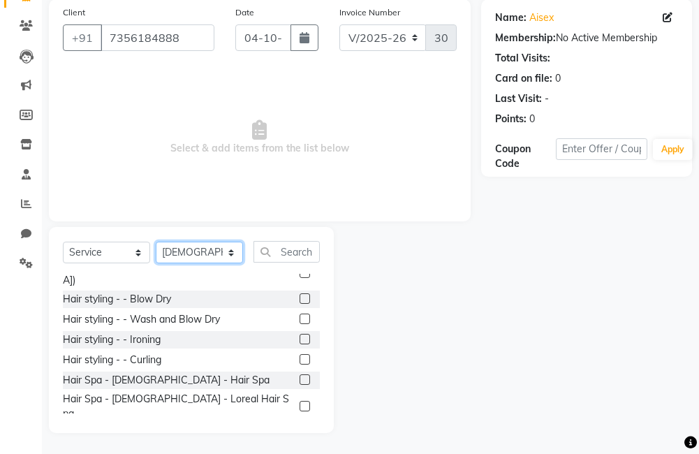
scroll to position [1041, 0]
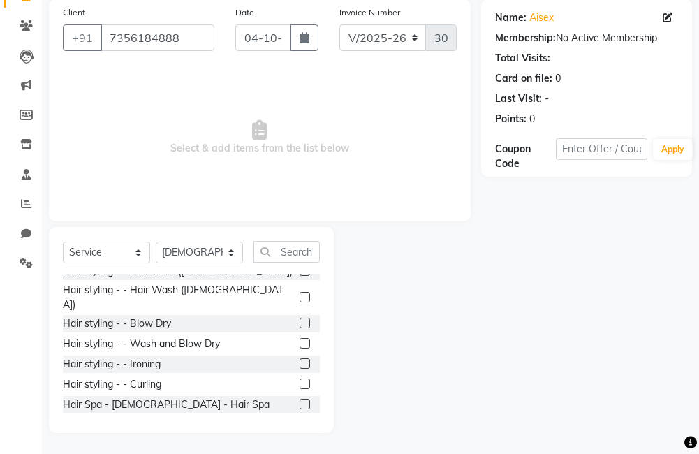
click at [300, 426] on label at bounding box center [305, 431] width 10 height 10
click at [300, 427] on input "checkbox" at bounding box center [304, 431] width 9 height 9
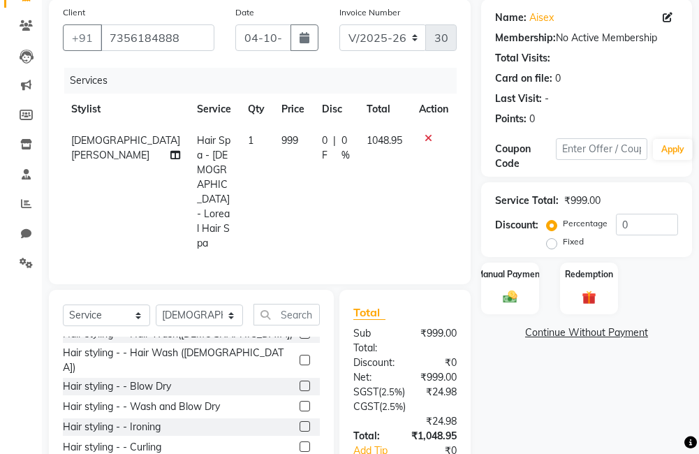
checkbox input "false"
click at [502, 289] on img at bounding box center [511, 297] width 24 height 17
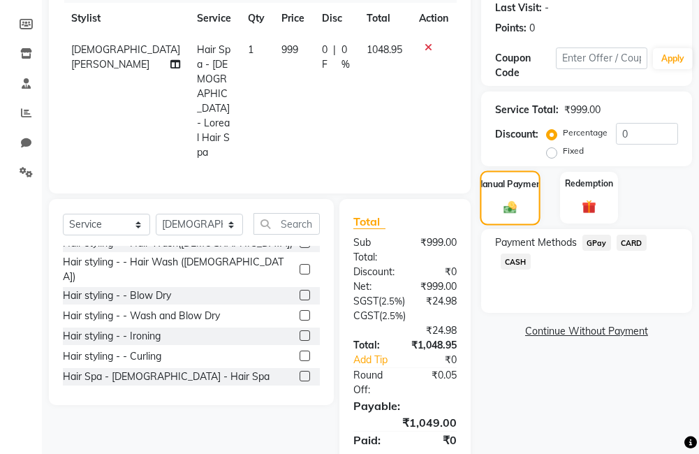
scroll to position [219, 0]
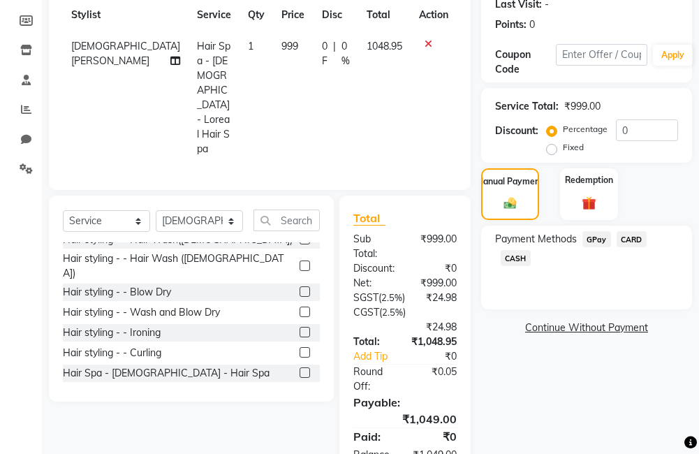
click at [595, 242] on span "GPay" at bounding box center [597, 239] width 29 height 16
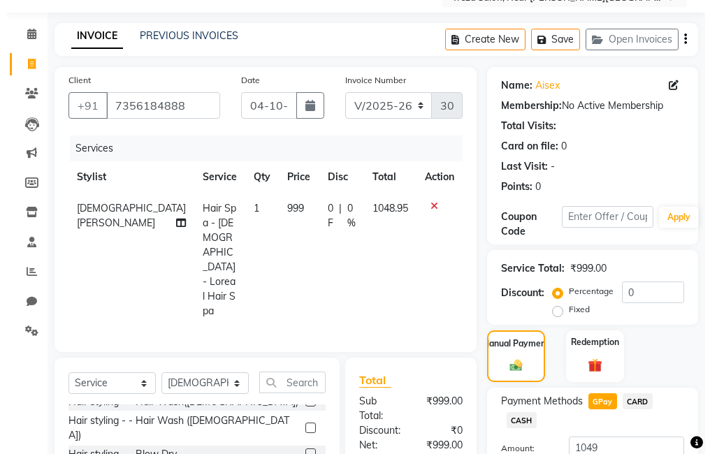
scroll to position [46, 0]
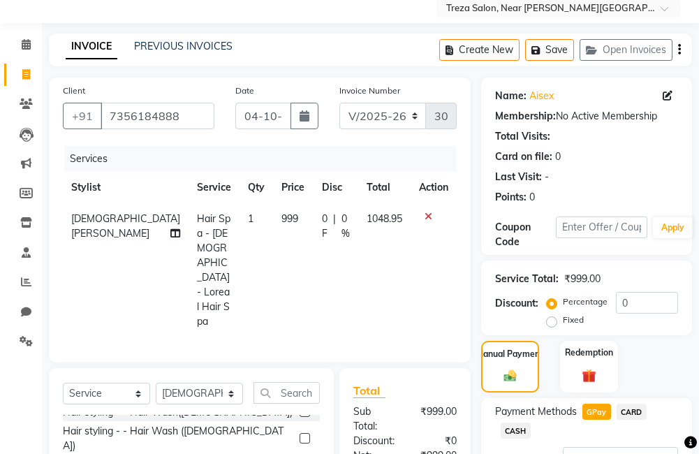
click at [680, 50] on icon "button" at bounding box center [679, 50] width 3 height 1
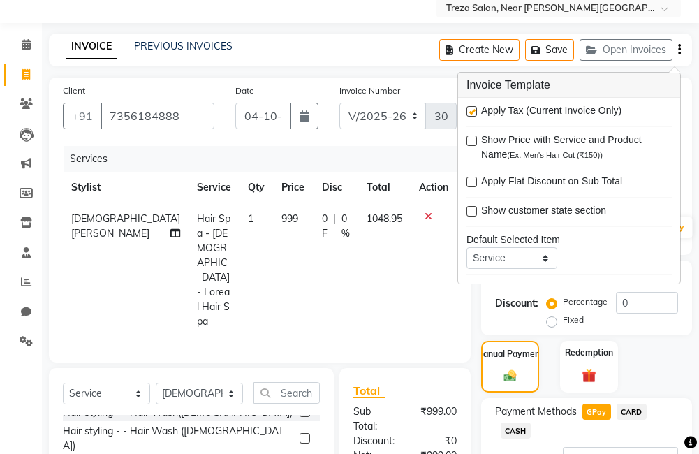
click at [688, 408] on div "Payment Methods GPay CARD CASH Amount: 1049 Note: Add Payment" at bounding box center [586, 459] width 211 height 123
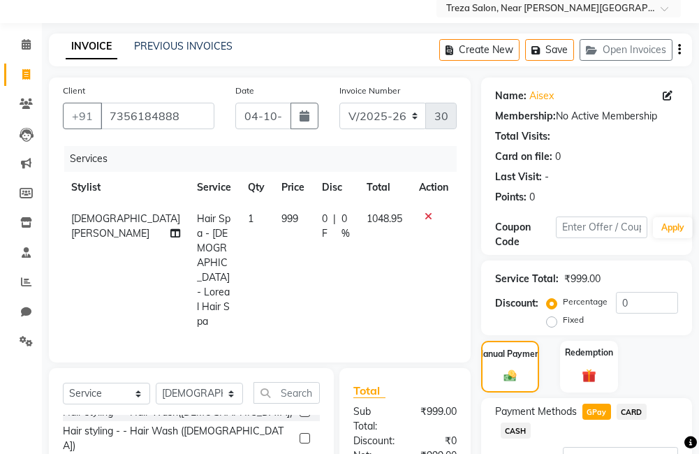
click at [686, 407] on div "Payment Methods GPay CARD CASH Amount: 1049 Note: Add Payment" at bounding box center [586, 459] width 211 height 123
click at [667, 96] on icon at bounding box center [668, 96] width 10 height 10
select select "[DEMOGRAPHIC_DATA]"
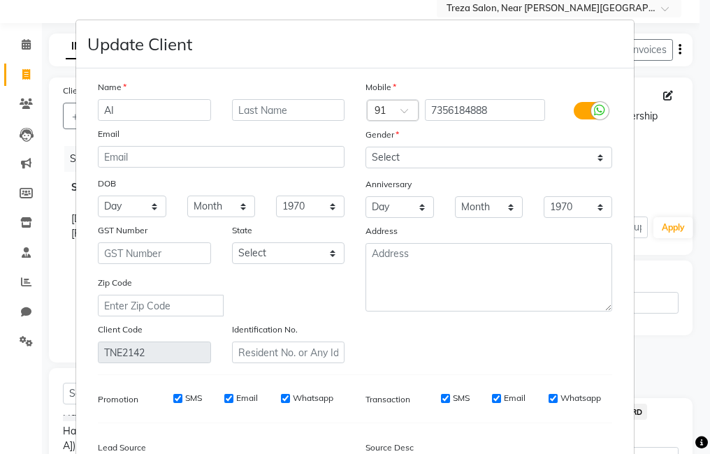
type input "AISEX"
click at [282, 112] on input "AISEX" at bounding box center [288, 110] width 113 height 22
type input "A"
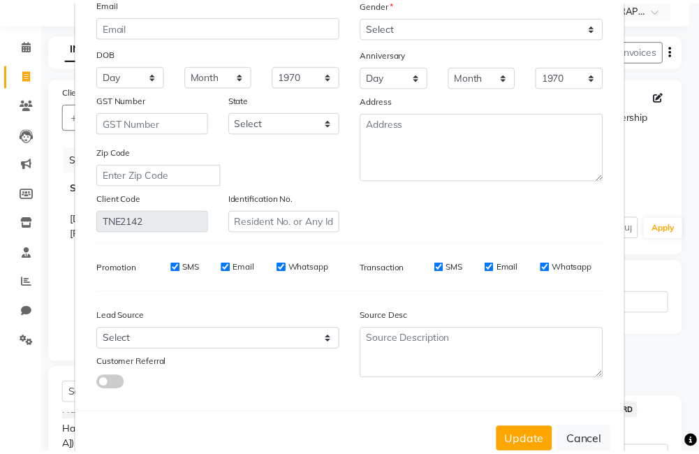
scroll to position [129, 0]
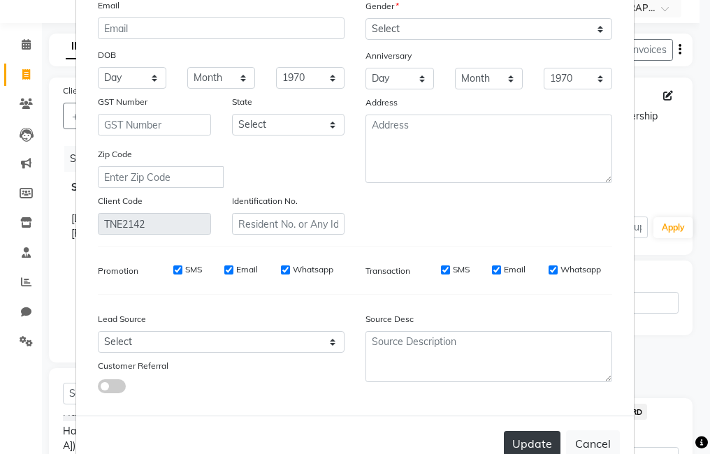
click at [512, 438] on button "Update" at bounding box center [532, 443] width 57 height 25
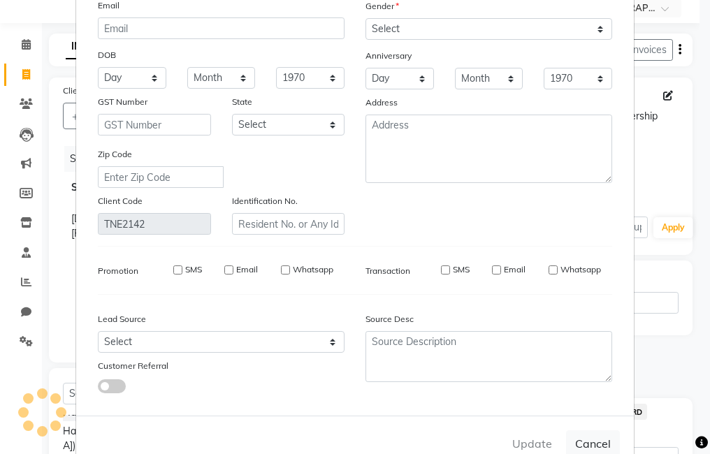
select select
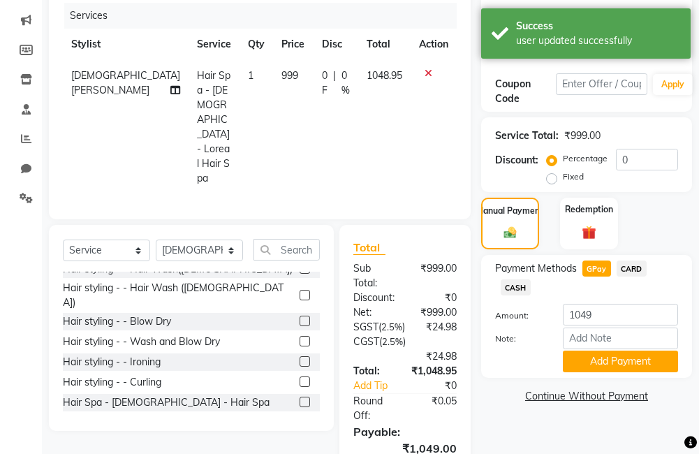
scroll to position [191, 0]
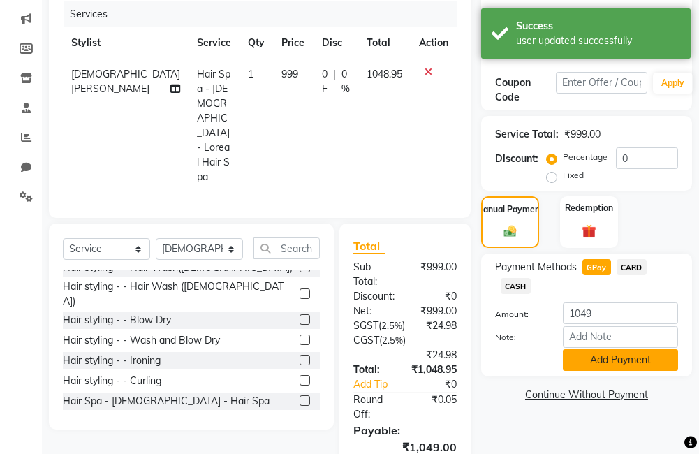
click at [589, 359] on button "Add Payment" at bounding box center [620, 360] width 115 height 22
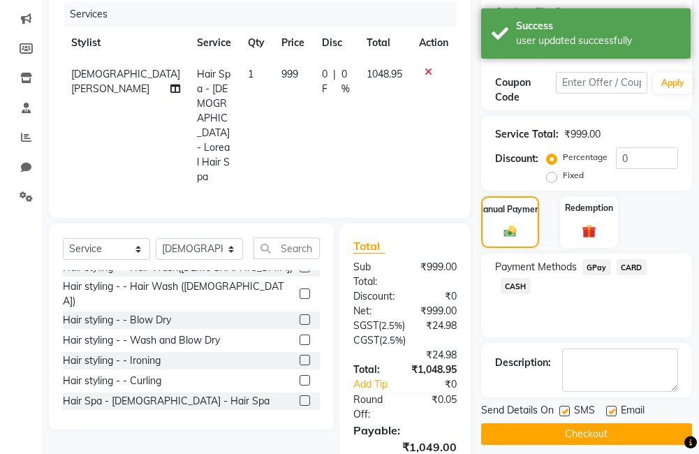
scroll to position [287, 0]
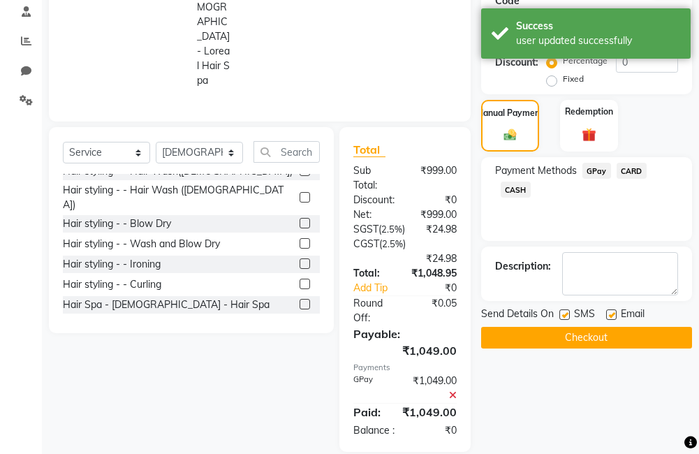
click at [541, 346] on button "Checkout" at bounding box center [586, 338] width 211 height 22
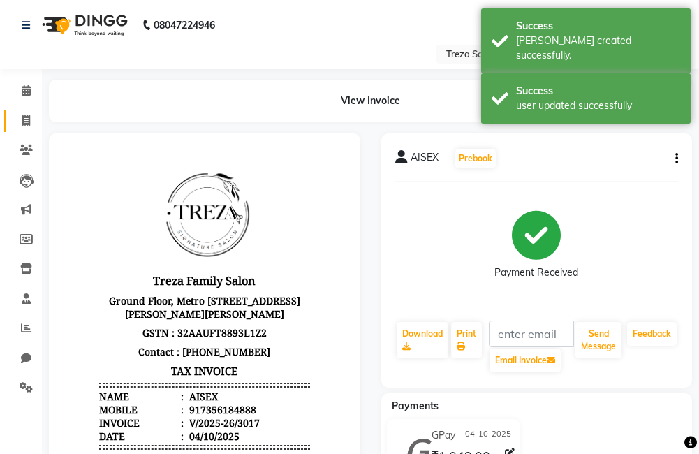
click at [18, 128] on span at bounding box center [26, 121] width 24 height 16
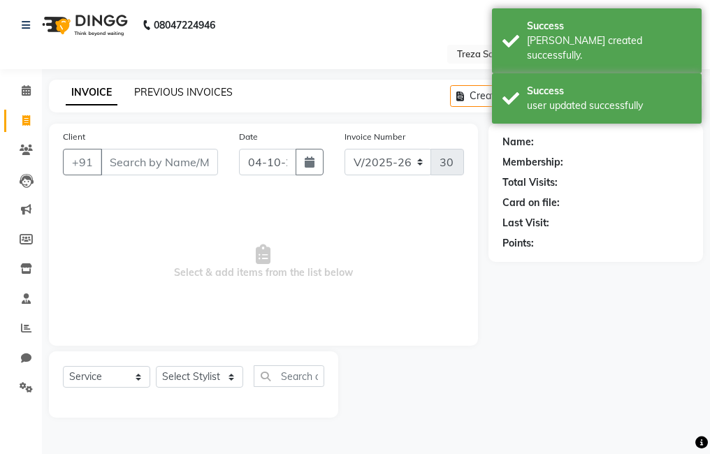
click at [175, 94] on link "PREVIOUS INVOICES" at bounding box center [183, 92] width 99 height 13
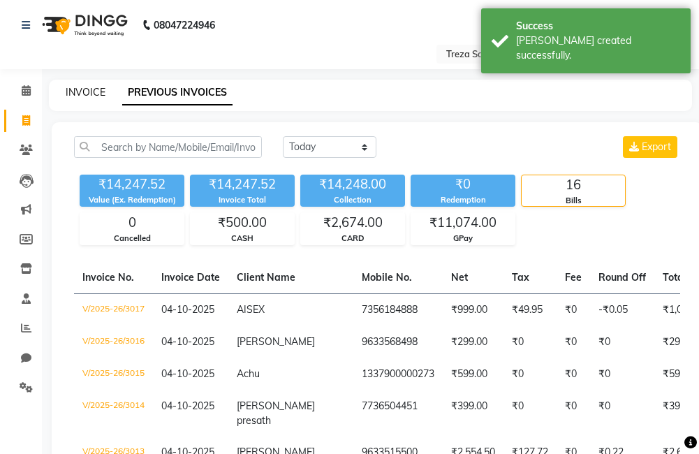
click at [85, 87] on link "INVOICE" at bounding box center [86, 92] width 40 height 13
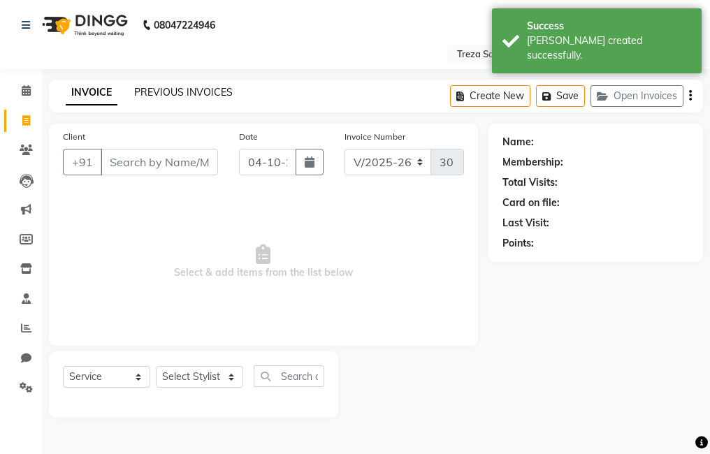
click at [172, 90] on link "PREVIOUS INVOICES" at bounding box center [183, 92] width 99 height 13
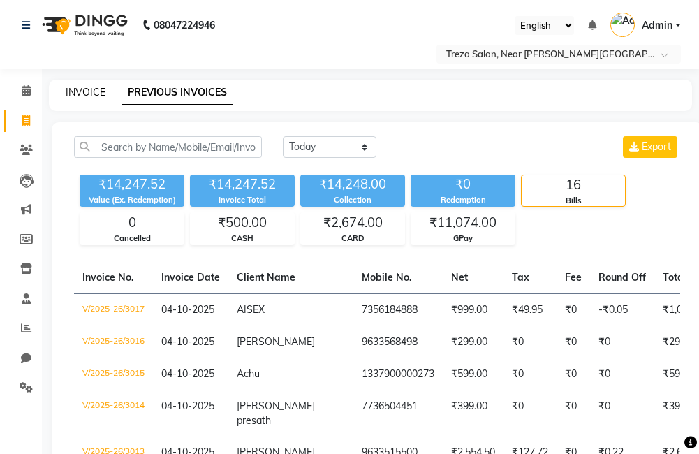
click at [89, 87] on link "INVOICE" at bounding box center [86, 92] width 40 height 13
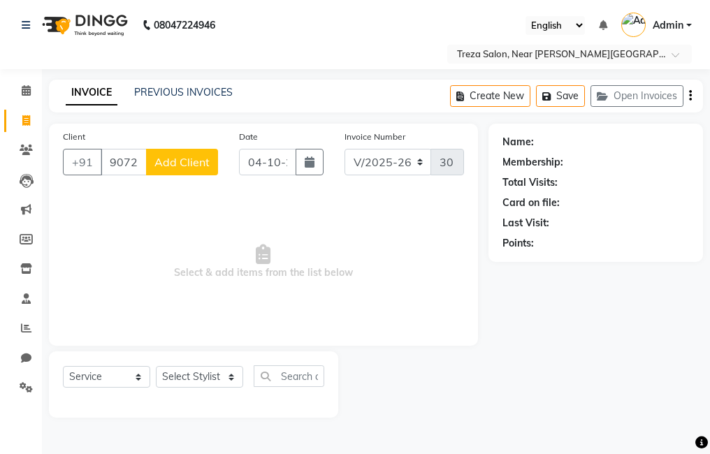
click at [187, 166] on span "Add Client" at bounding box center [181, 162] width 55 height 14
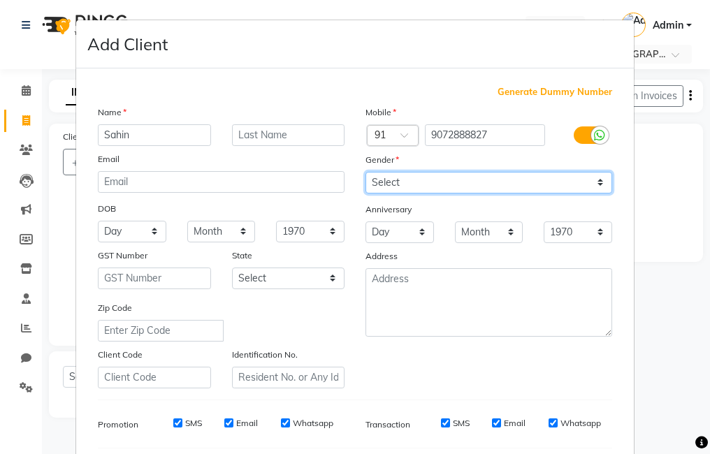
click at [426, 186] on select "Select [DEMOGRAPHIC_DATA] [DEMOGRAPHIC_DATA] Other Prefer Not To Say" at bounding box center [488, 183] width 247 height 22
click at [365, 172] on select "Select [DEMOGRAPHIC_DATA] [DEMOGRAPHIC_DATA] Other Prefer Not To Say" at bounding box center [488, 183] width 247 height 22
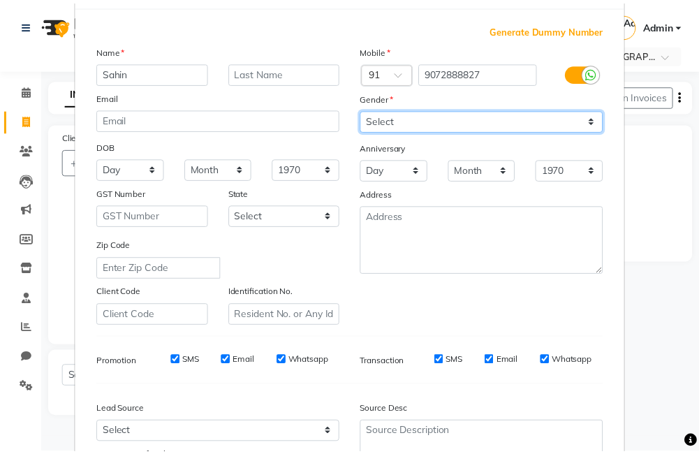
scroll to position [191, 0]
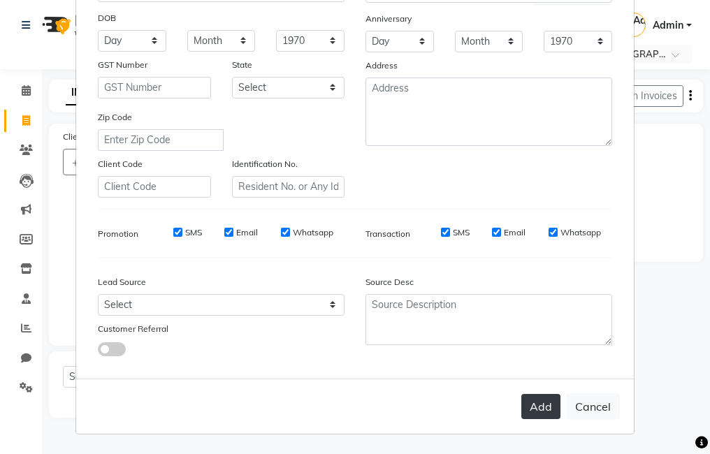
click at [543, 410] on button "Add" at bounding box center [540, 406] width 39 height 25
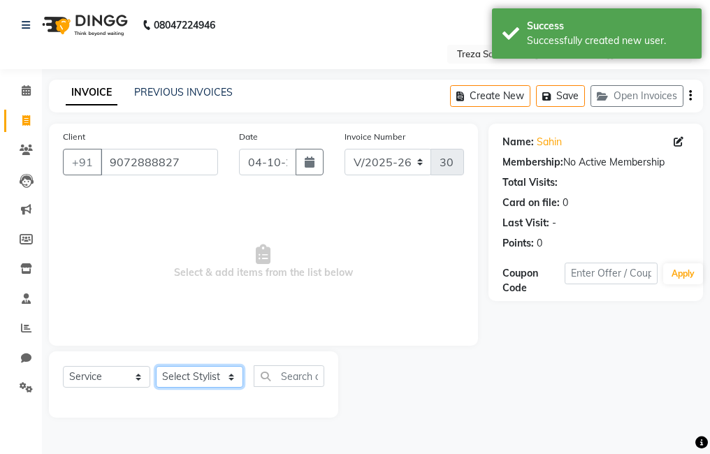
click at [191, 376] on select "Select Stylist [PERSON_NAME] Anju [PERSON_NAME] [PERSON_NAME] Jeeshma [PERSON_N…" at bounding box center [199, 377] width 87 height 22
click at [156, 366] on select "Select Stylist [PERSON_NAME] Anju [PERSON_NAME] [PERSON_NAME] Jeeshma [PERSON_N…" at bounding box center [199, 377] width 87 height 22
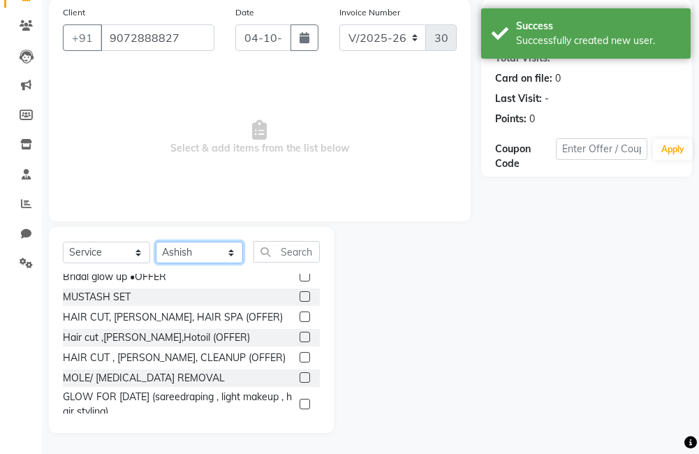
scroll to position [70, 0]
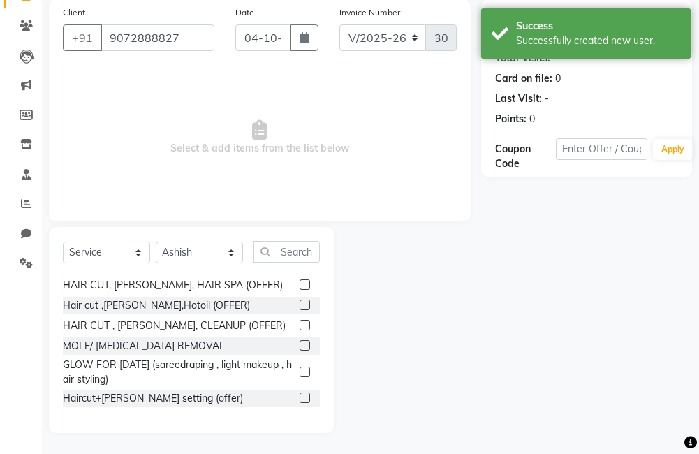
click at [300, 395] on label at bounding box center [305, 398] width 10 height 10
click at [300, 395] on input "checkbox" at bounding box center [304, 398] width 9 height 9
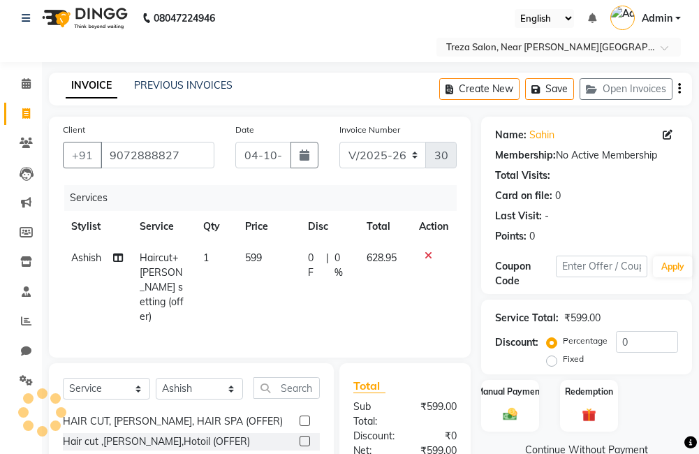
scroll to position [0, 0]
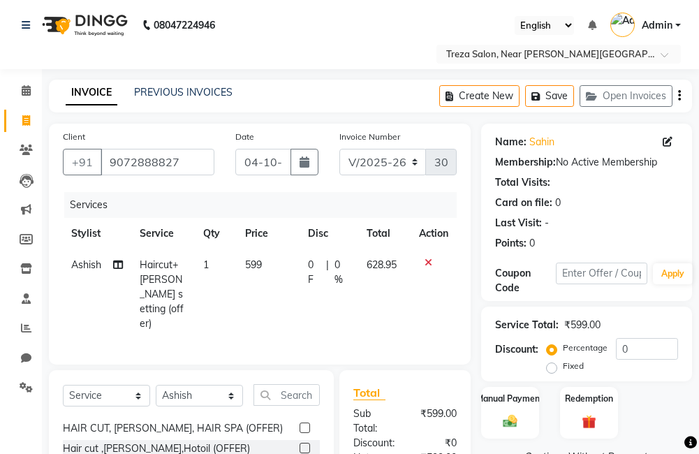
click at [678, 96] on icon "button" at bounding box center [679, 96] width 3 height 1
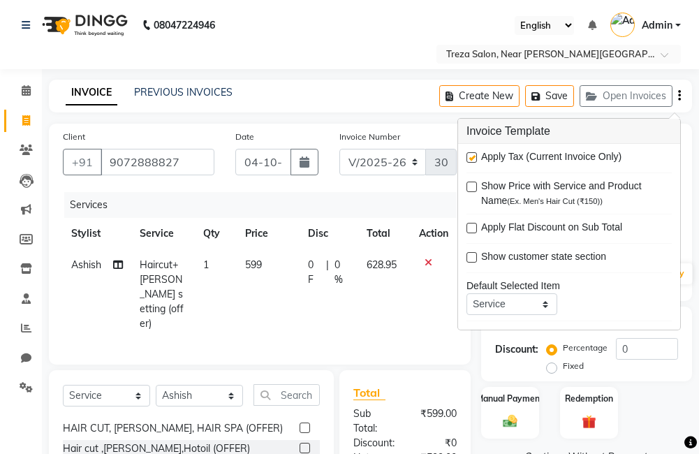
click at [470, 157] on label at bounding box center [472, 157] width 10 height 10
click at [470, 157] on input "checkbox" at bounding box center [471, 158] width 9 height 9
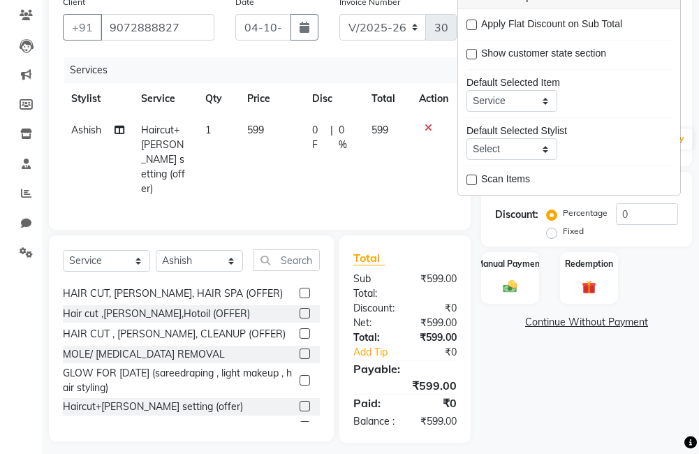
scroll to position [140, 0]
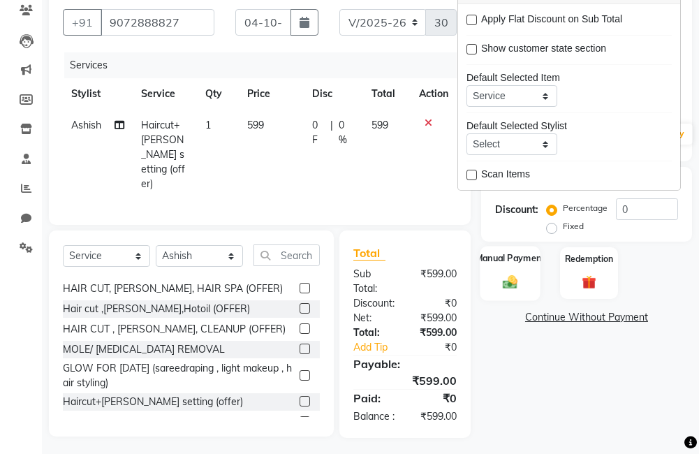
click at [522, 291] on div "Manual Payment" at bounding box center [510, 273] width 60 height 54
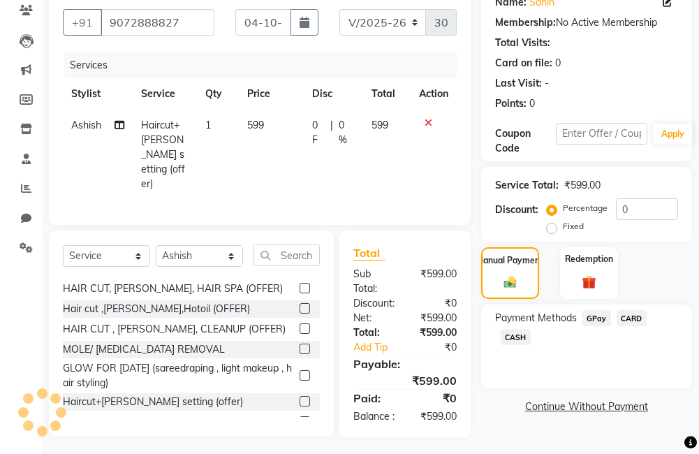
click at [604, 321] on span "GPay" at bounding box center [597, 318] width 29 height 16
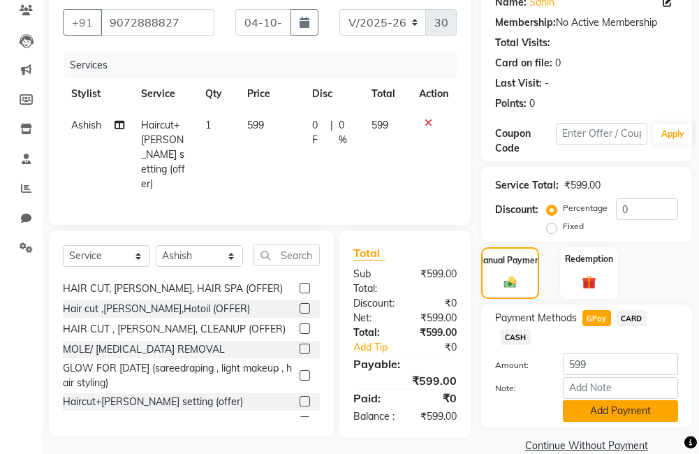
click at [616, 404] on button "Add Payment" at bounding box center [620, 411] width 115 height 22
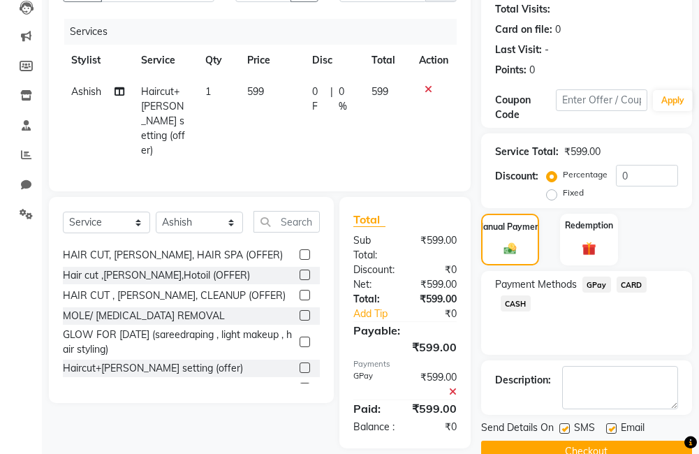
scroll to position [203, 0]
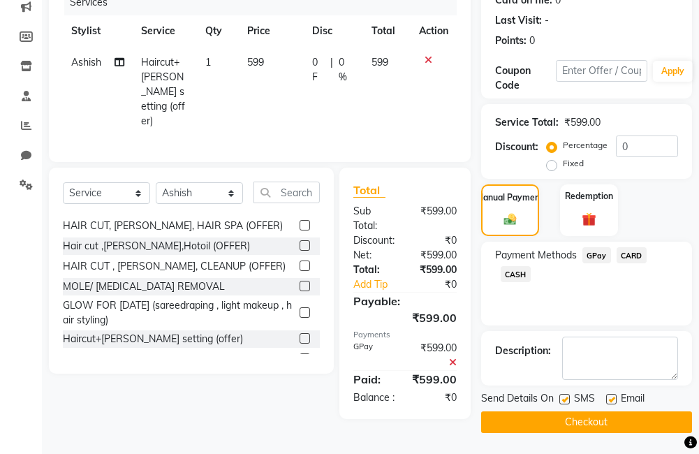
click at [615, 422] on button "Checkout" at bounding box center [586, 423] width 211 height 22
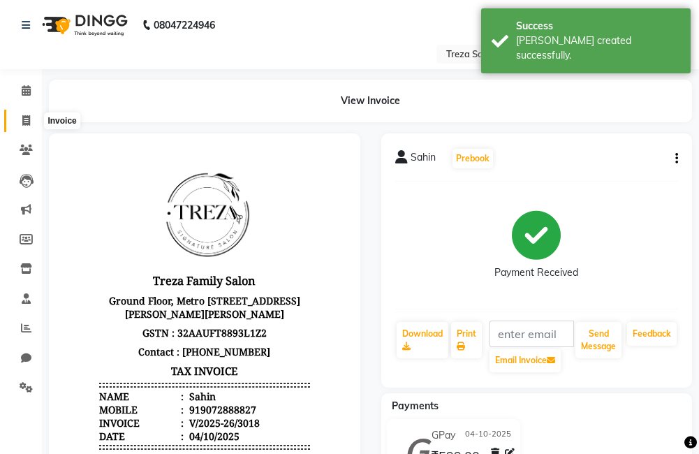
click at [24, 125] on icon at bounding box center [26, 120] width 8 height 10
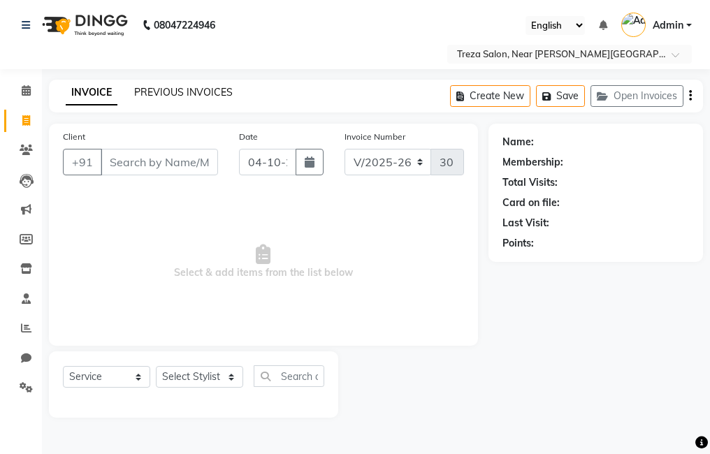
click at [182, 87] on link "PREVIOUS INVOICES" at bounding box center [183, 92] width 99 height 13
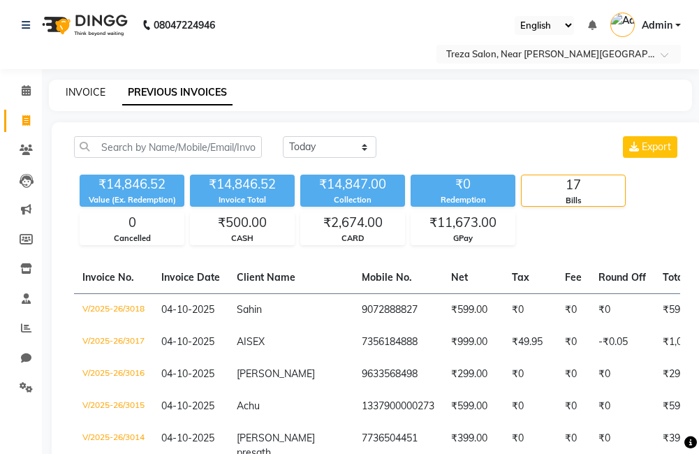
click at [75, 95] on link "INVOICE" at bounding box center [86, 92] width 40 height 13
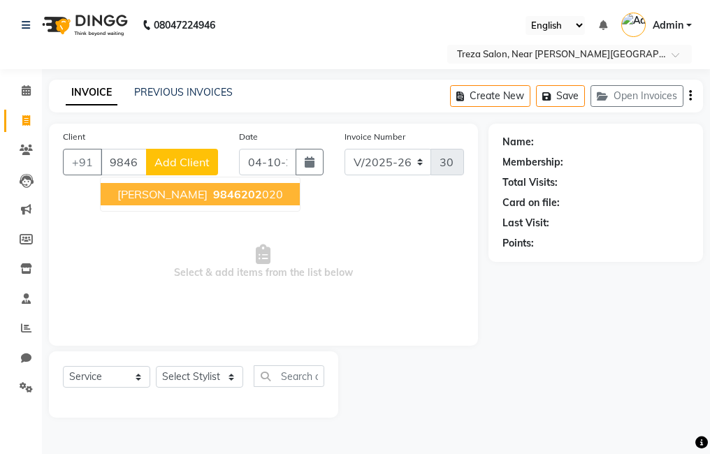
click at [213, 201] on span "9846202" at bounding box center [237, 194] width 49 height 14
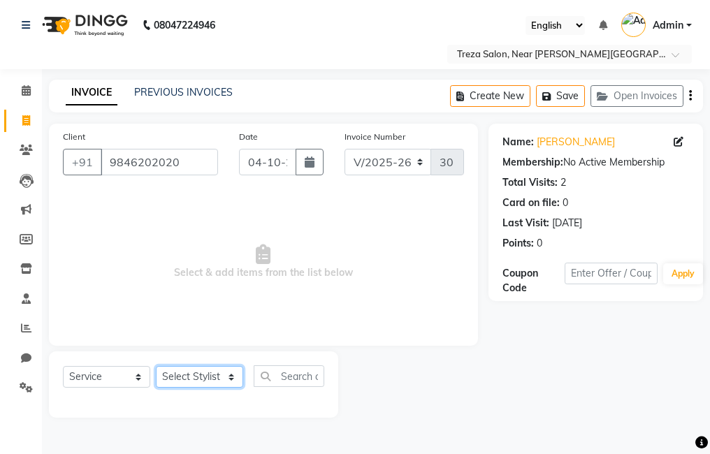
click at [204, 369] on select "Select Stylist [PERSON_NAME] Anju [PERSON_NAME] [PERSON_NAME] Jeeshma [PERSON_N…" at bounding box center [199, 377] width 87 height 22
click at [156, 366] on select "Select Stylist [PERSON_NAME] Anju [PERSON_NAME] [PERSON_NAME] Jeeshma [PERSON_N…" at bounding box center [199, 377] width 87 height 22
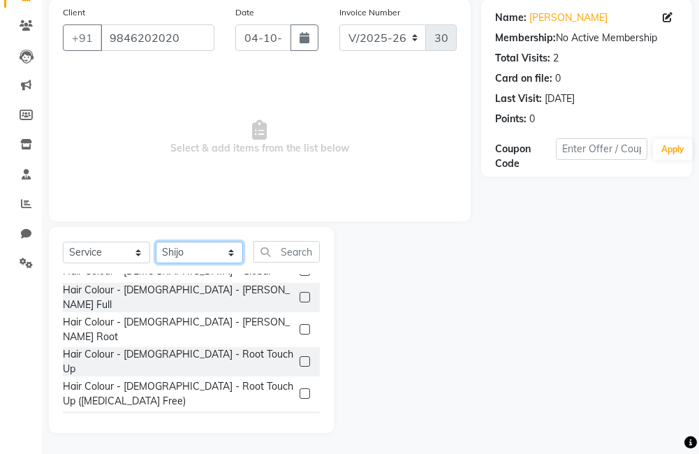
scroll to position [769, 0]
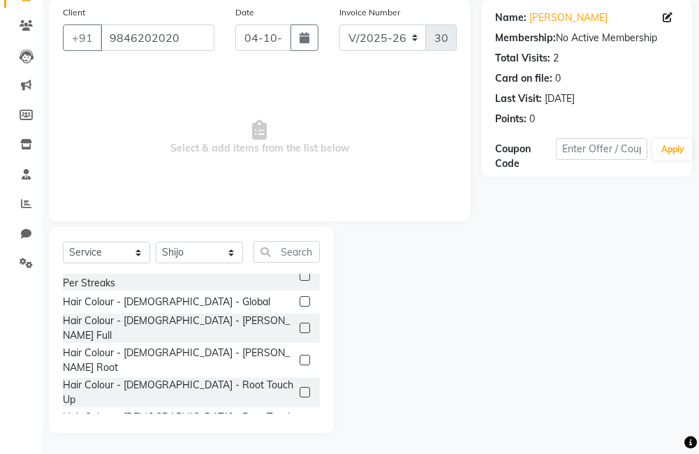
click at [300, 419] on label at bounding box center [305, 424] width 10 height 10
click at [300, 421] on input "checkbox" at bounding box center [304, 425] width 9 height 9
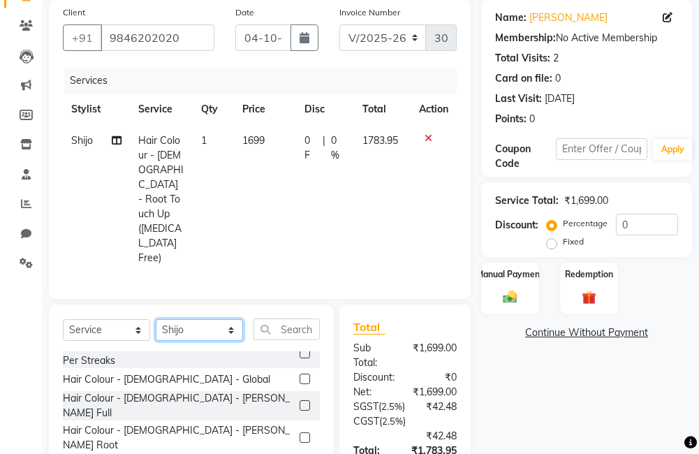
click at [195, 319] on select "Select Stylist [PERSON_NAME] Anju [PERSON_NAME] [PERSON_NAME] Jeeshma [PERSON_N…" at bounding box center [199, 330] width 87 height 22
click at [156, 319] on select "Select Stylist [PERSON_NAME] Anju [PERSON_NAME] [PERSON_NAME] Jeeshma [PERSON_N…" at bounding box center [199, 330] width 87 height 22
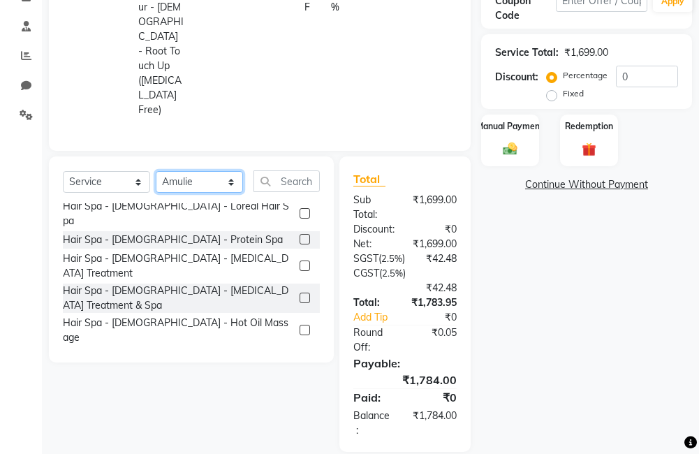
scroll to position [1118, 0]
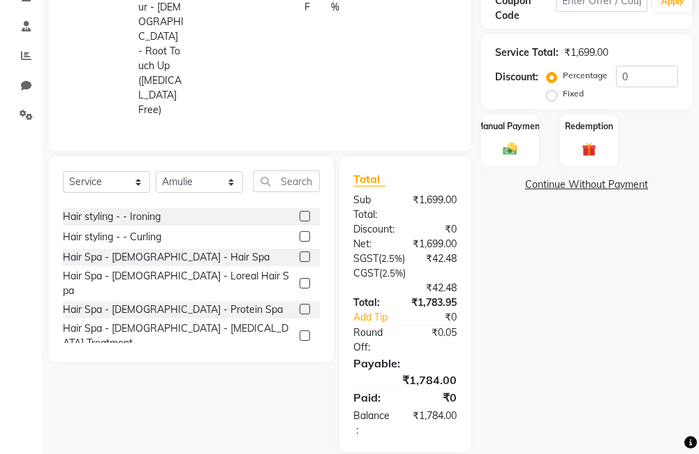
click at [300, 421] on label at bounding box center [305, 426] width 10 height 10
click at [300, 422] on input "checkbox" at bounding box center [304, 426] width 9 height 9
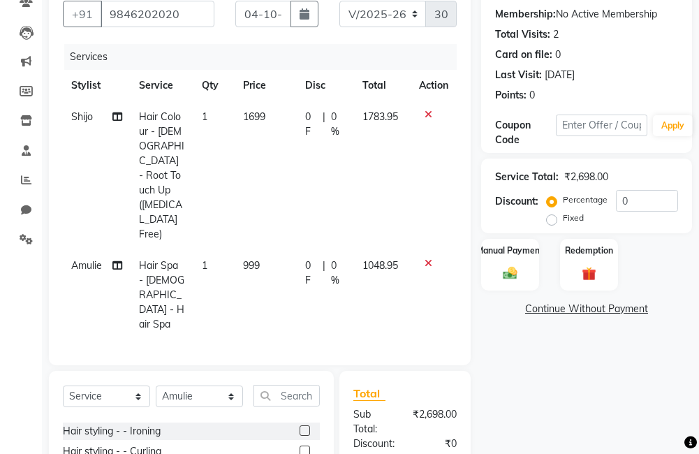
scroll to position [133, 0]
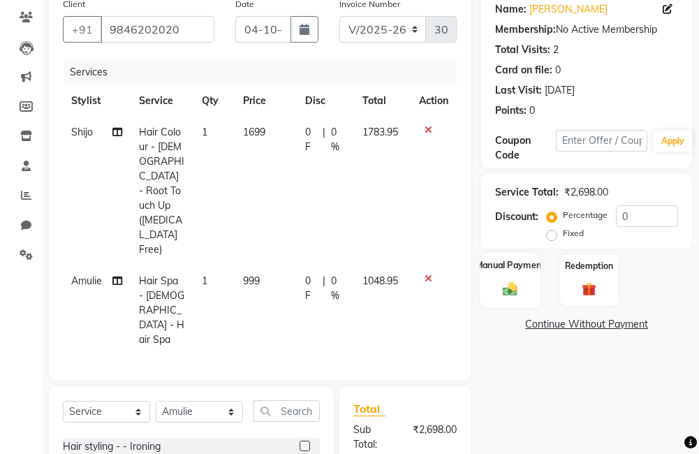
click at [495, 287] on div "Manual Payment" at bounding box center [510, 280] width 60 height 54
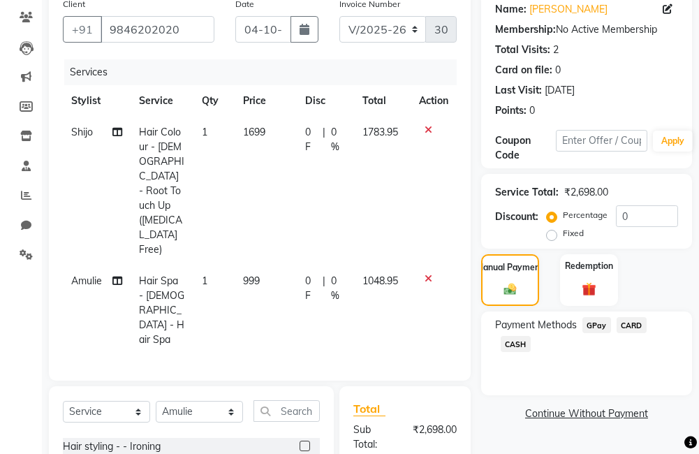
click at [597, 327] on span "GPay" at bounding box center [597, 325] width 29 height 16
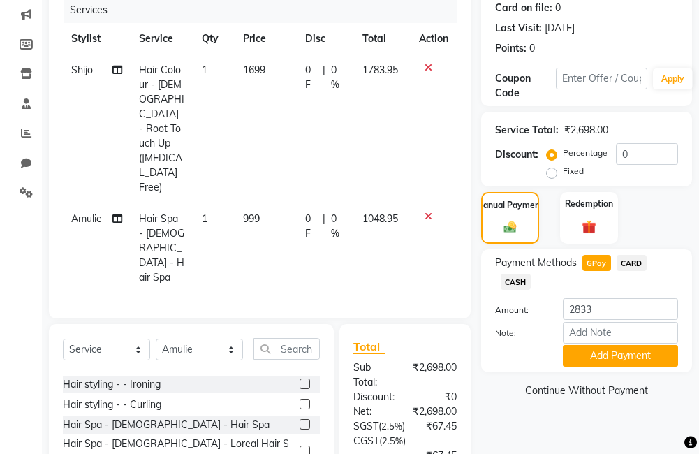
scroll to position [194, 0]
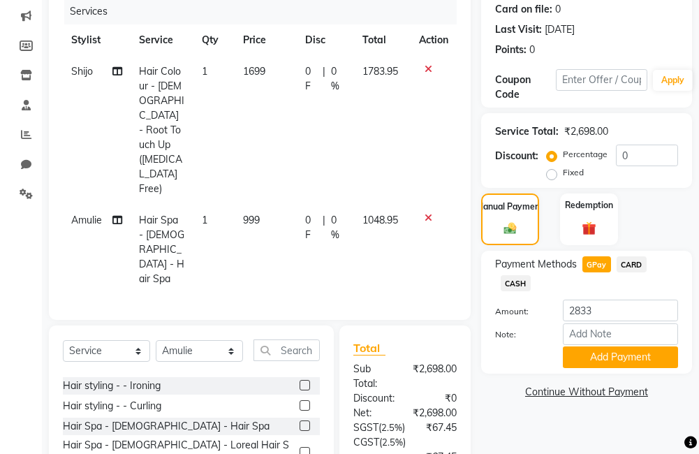
click at [628, 263] on span "CARD" at bounding box center [632, 264] width 30 height 16
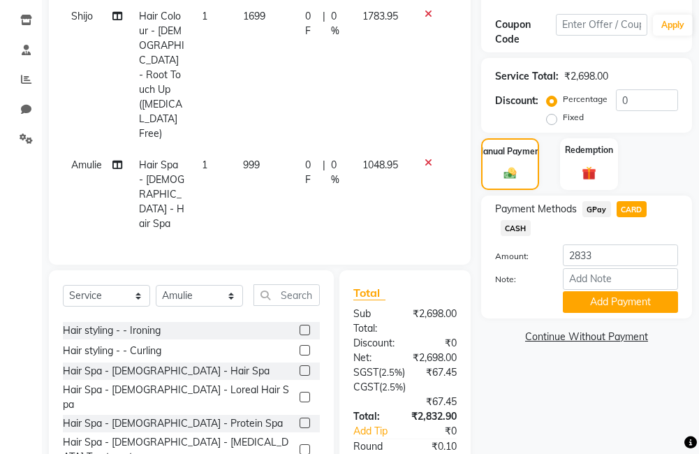
scroll to position [333, 0]
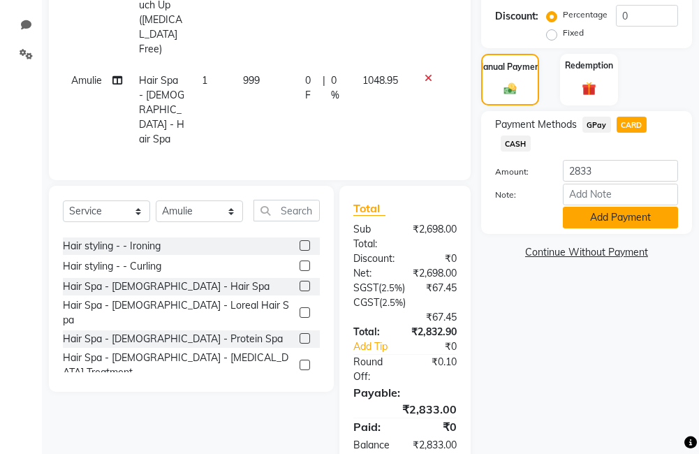
click at [652, 212] on button "Add Payment" at bounding box center [620, 218] width 115 height 22
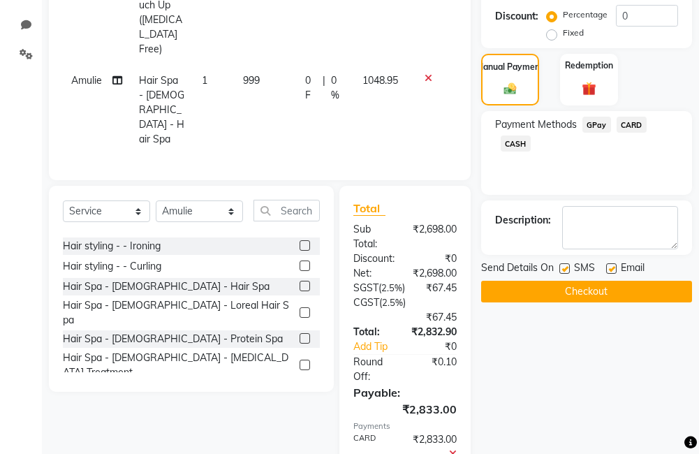
click at [604, 293] on button "Checkout" at bounding box center [586, 292] width 211 height 22
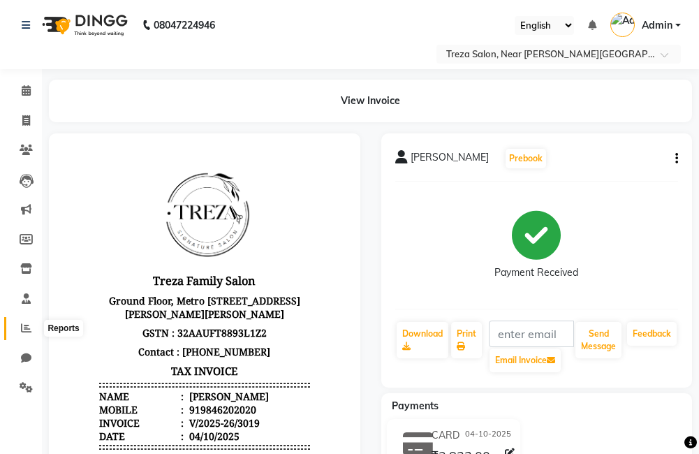
click at [31, 332] on icon at bounding box center [26, 328] width 10 height 10
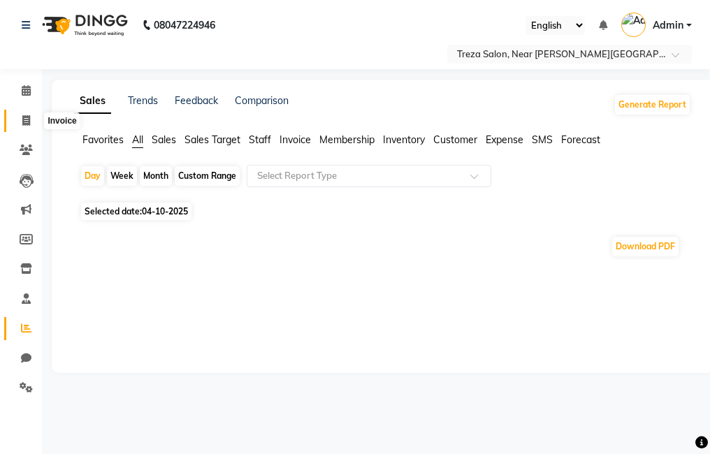
click at [36, 121] on span at bounding box center [26, 121] width 24 height 16
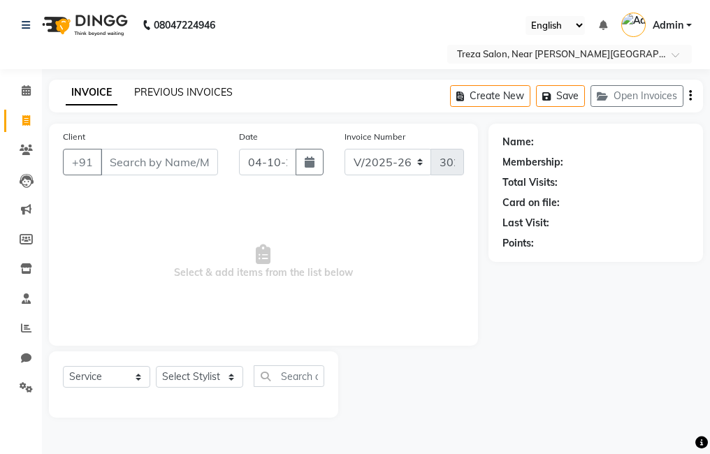
click at [170, 88] on link "PREVIOUS INVOICES" at bounding box center [183, 92] width 99 height 13
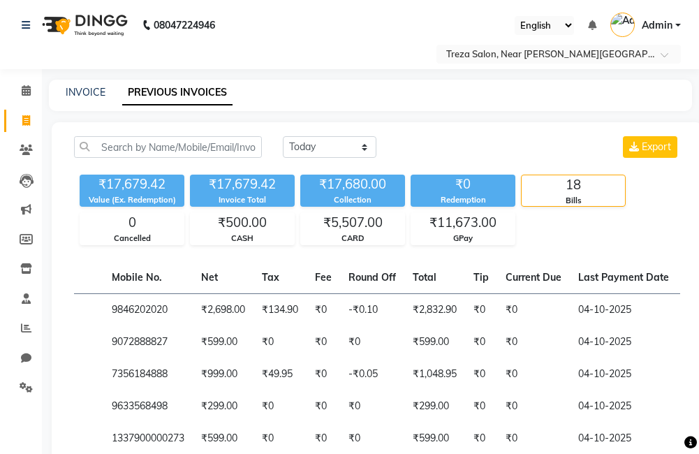
scroll to position [0, 564]
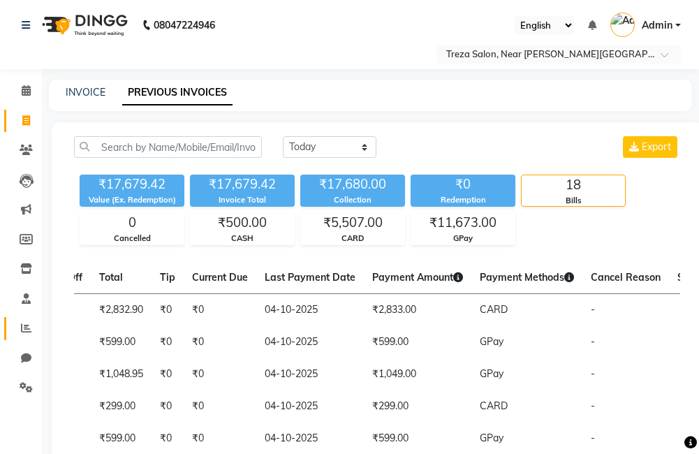
click at [27, 328] on icon at bounding box center [26, 328] width 10 height 10
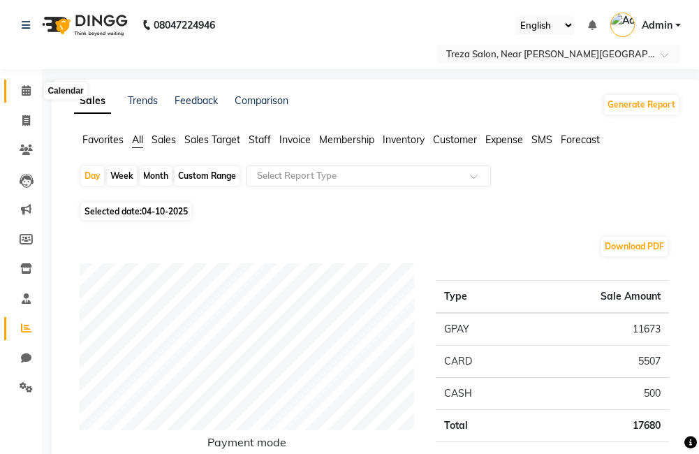
click at [18, 86] on span at bounding box center [26, 91] width 24 height 16
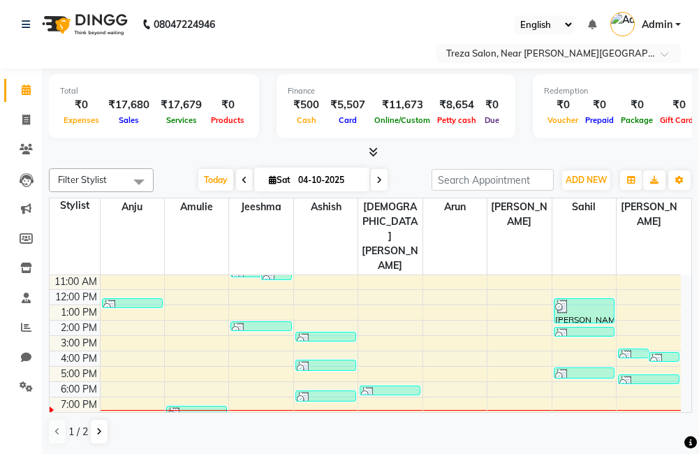
scroll to position [196, 0]
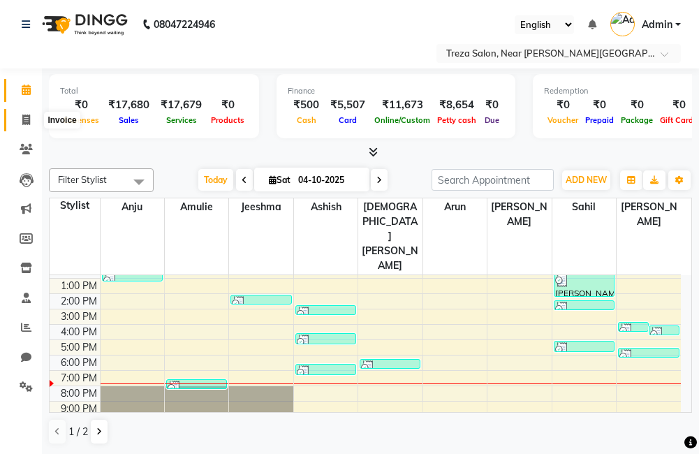
click at [34, 124] on span at bounding box center [26, 120] width 24 height 16
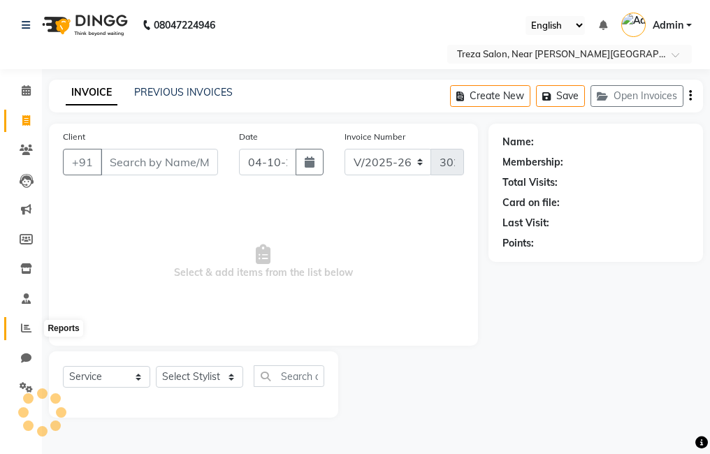
click at [28, 324] on icon at bounding box center [26, 328] width 10 height 10
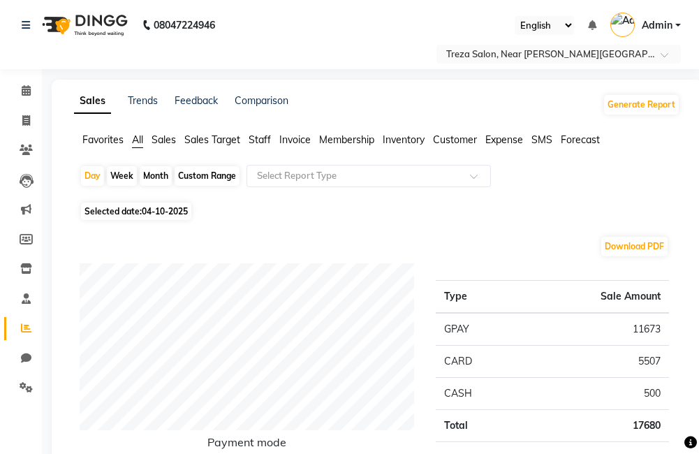
click at [215, 171] on div "Custom Range" at bounding box center [207, 176] width 65 height 20
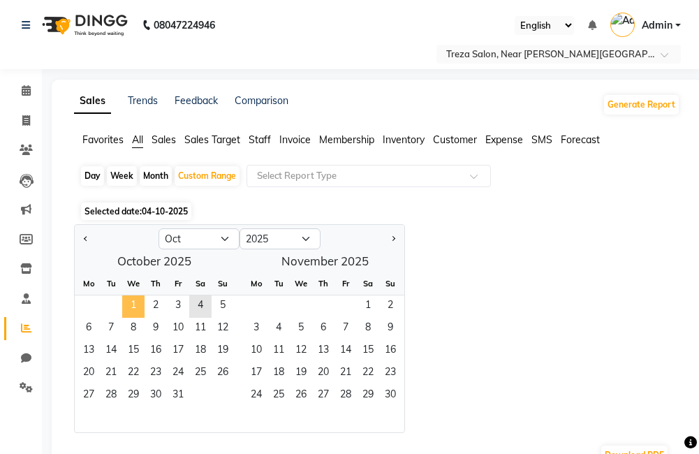
click at [127, 307] on span "1" at bounding box center [133, 307] width 22 height 22
click at [196, 298] on span "4" at bounding box center [200, 307] width 22 height 22
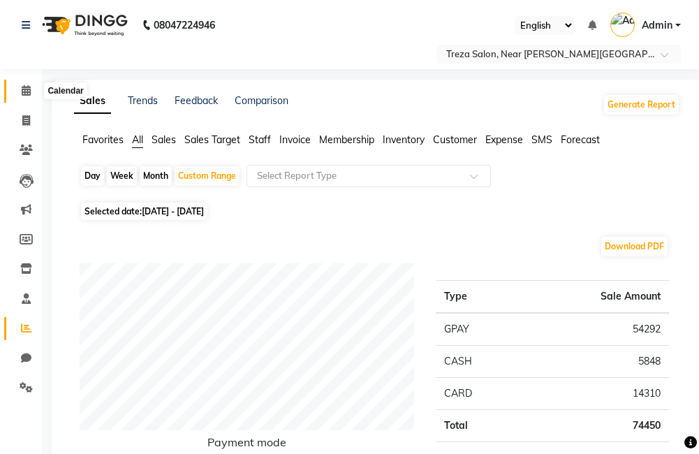
click at [28, 92] on icon at bounding box center [26, 90] width 9 height 10
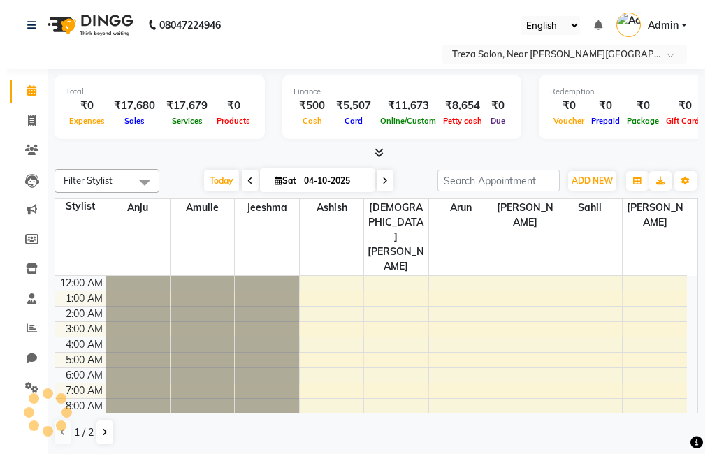
scroll to position [93, 0]
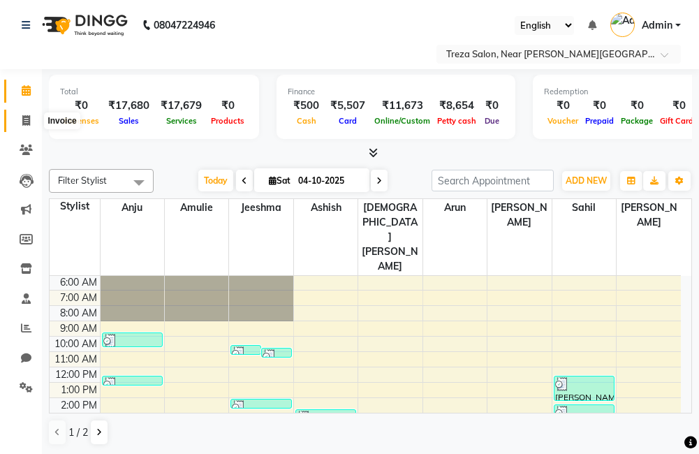
click at [27, 122] on icon at bounding box center [26, 120] width 8 height 10
